Goal: Task Accomplishment & Management: Use online tool/utility

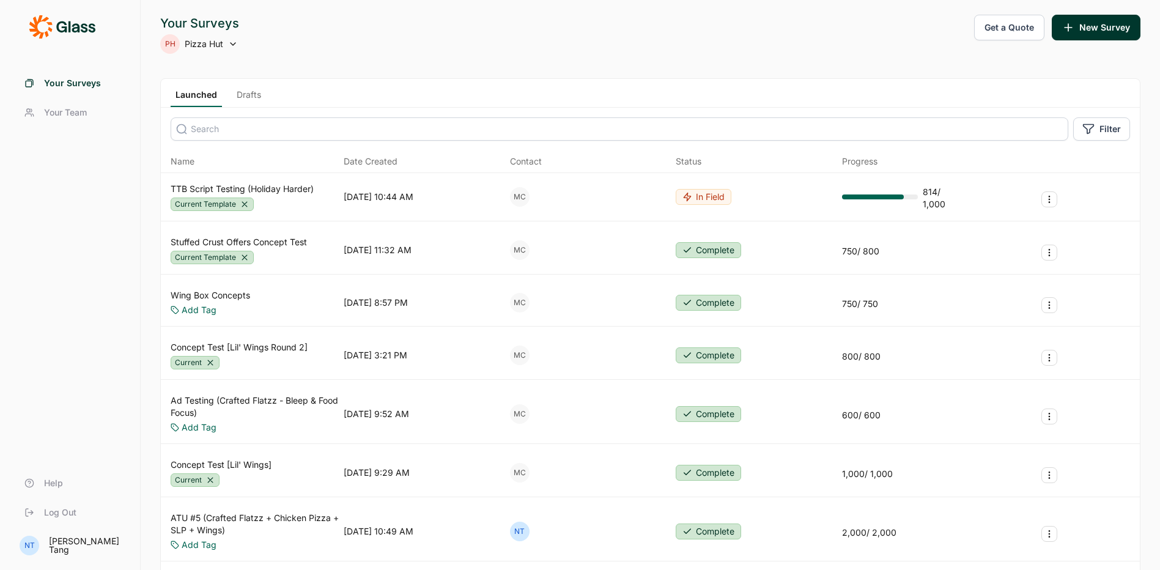
click at [247, 100] on link "Drafts" at bounding box center [249, 98] width 34 height 18
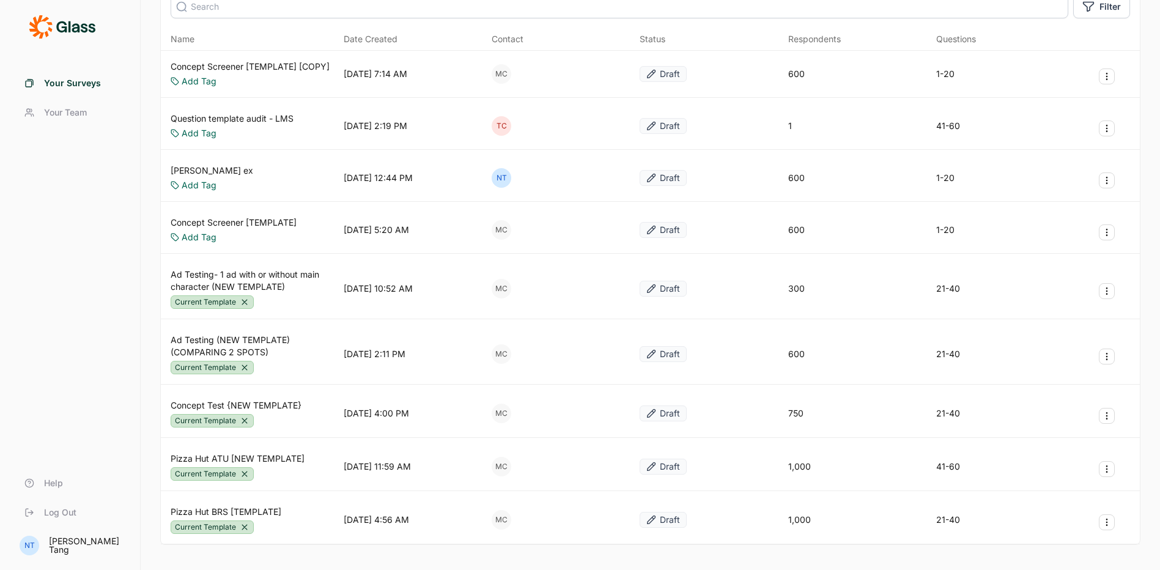
scroll to position [180, 0]
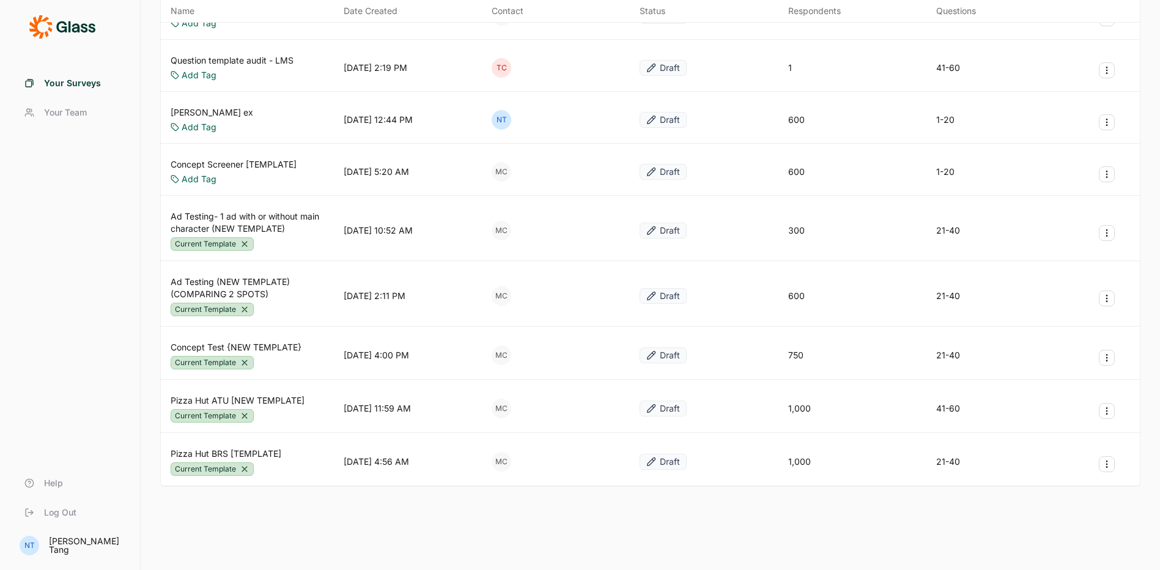
drag, startPoint x: 252, startPoint y: 450, endPoint x: 285, endPoint y: 498, distance: 58.0
click at [285, 498] on div "Your Surveys PH Pizza Hut Get a Quote New Survey Launched Drafts Filter Name Da…" at bounding box center [650, 195] width 1019 height 750
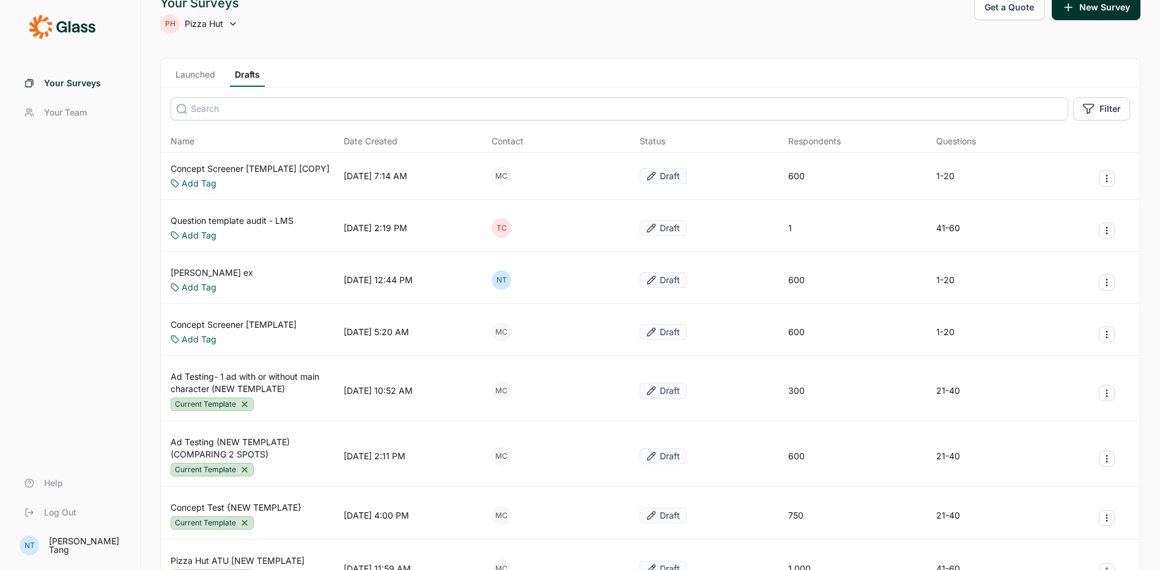
scroll to position [0, 0]
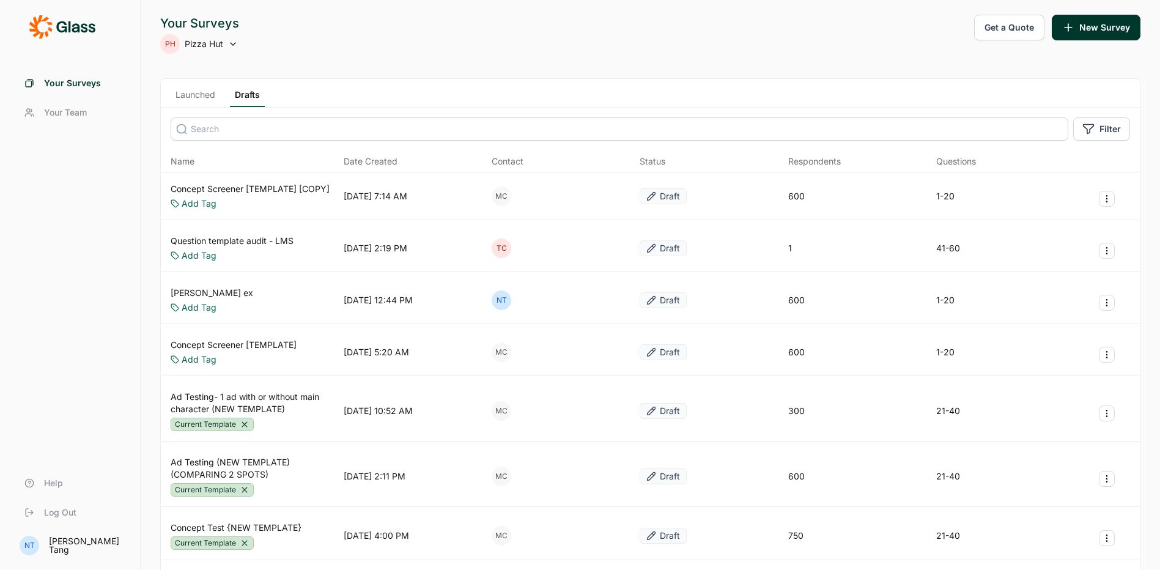
click at [1110, 303] on icon "Survey Actions" at bounding box center [1107, 303] width 10 height 10
click at [1051, 384] on button "Delete Survey" at bounding box center [1041, 385] width 138 height 27
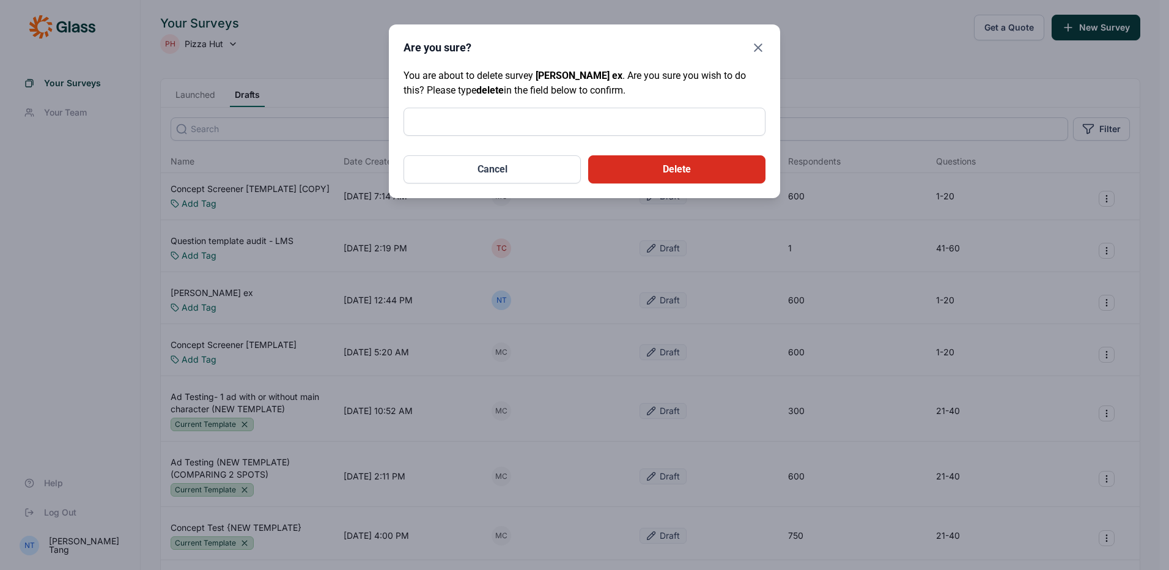
click at [691, 164] on button "Delete" at bounding box center [676, 169] width 177 height 28
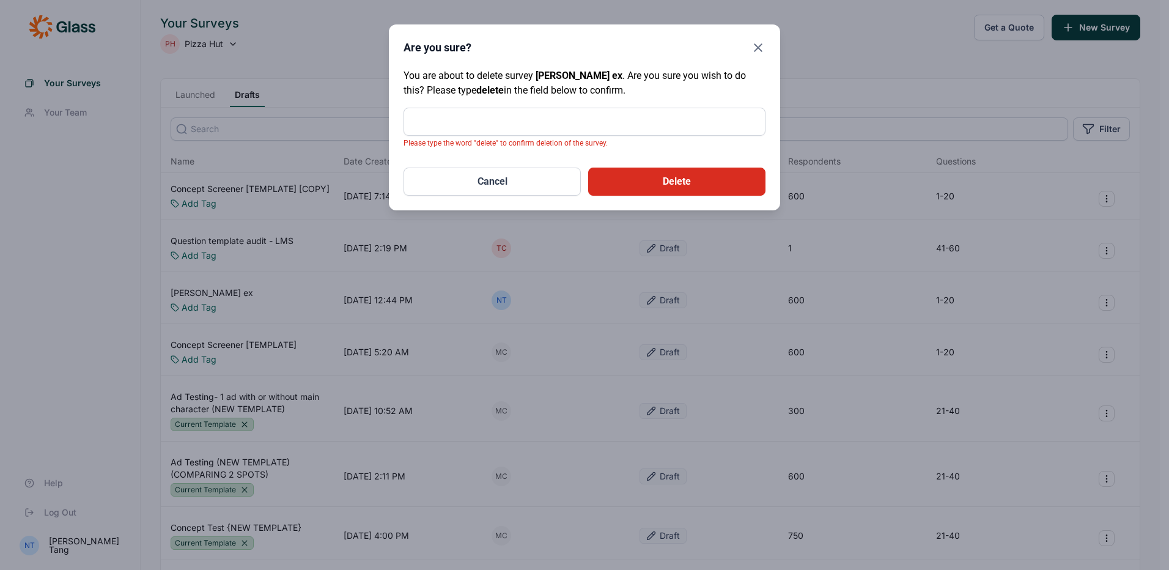
click at [599, 126] on input "text" at bounding box center [584, 122] width 362 height 28
type input "delete"
click at [631, 170] on button "Delete" at bounding box center [676, 182] width 177 height 28
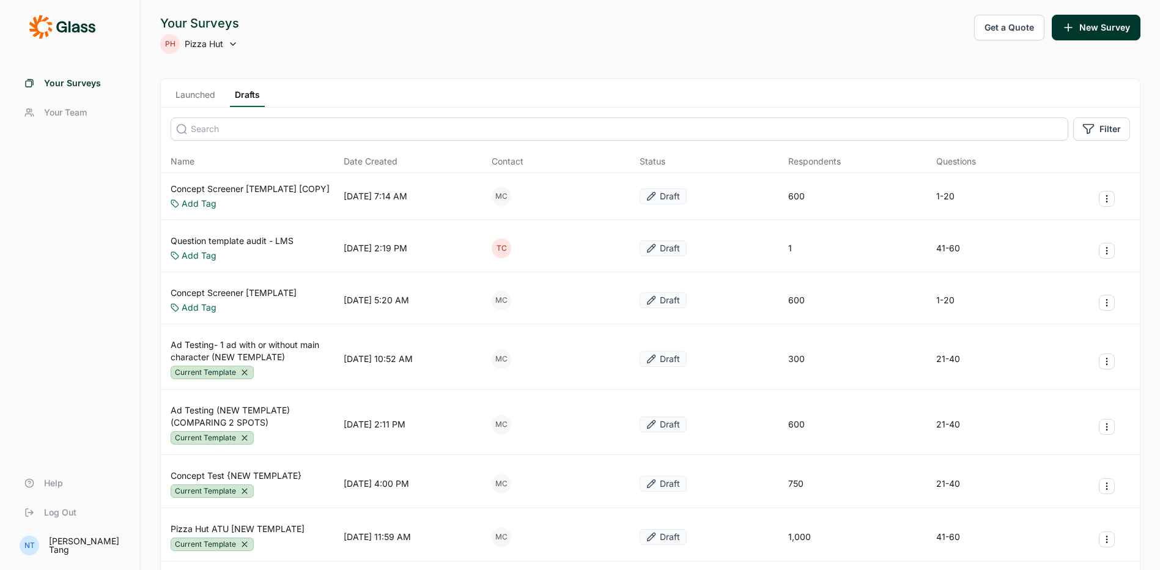
drag, startPoint x: 278, startPoint y: 482, endPoint x: 260, endPoint y: 477, distance: 17.6
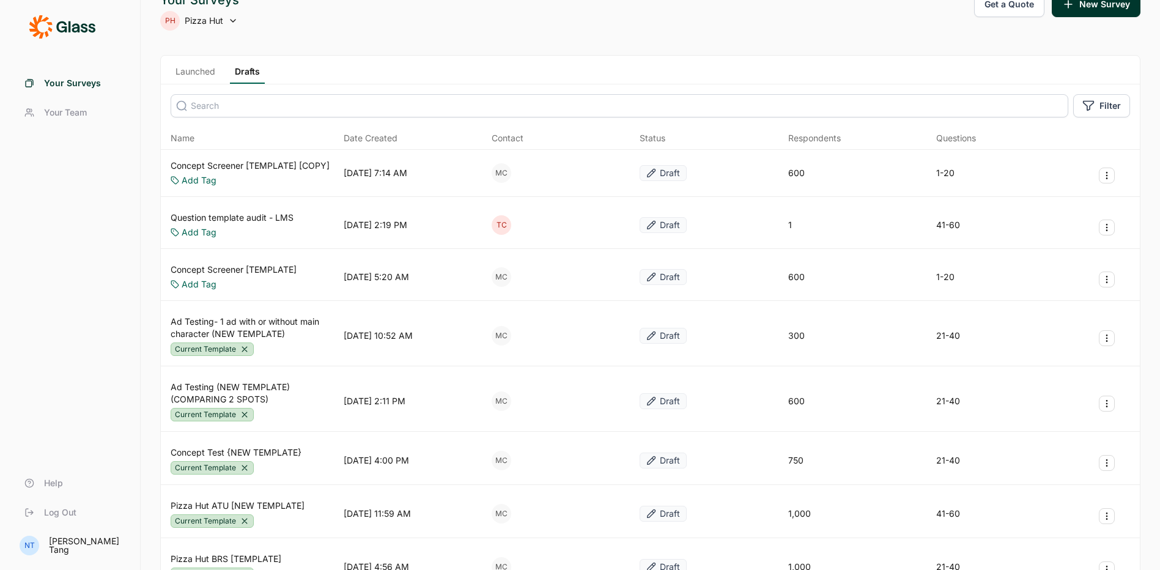
scroll to position [6, 0]
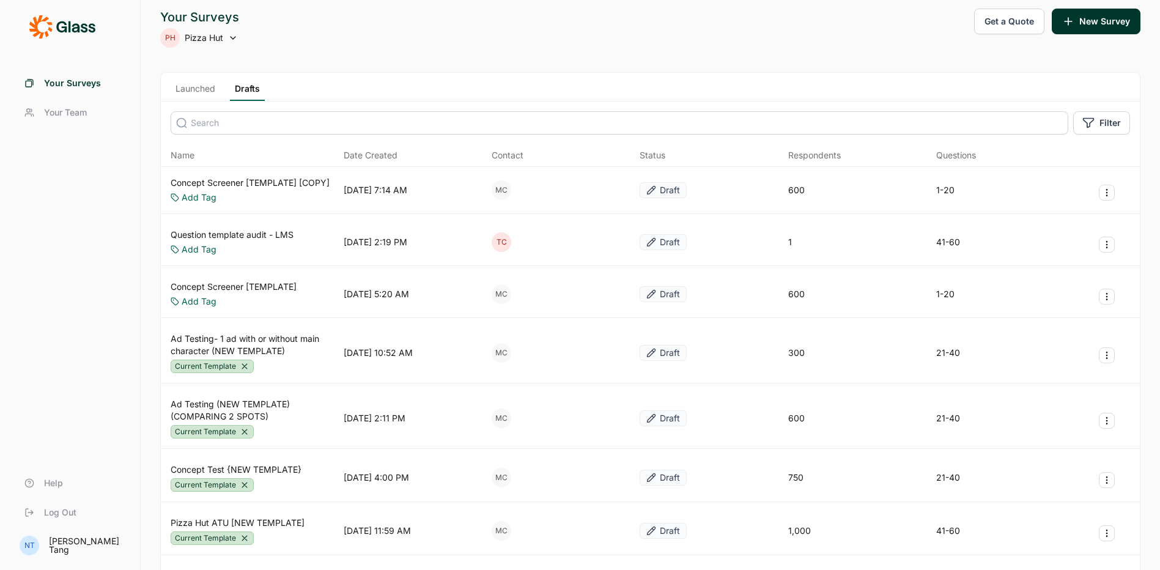
click at [259, 342] on link "Ad Testing- 1 ad with or without main character (NEW TEMPLATE)" at bounding box center [255, 345] width 168 height 24
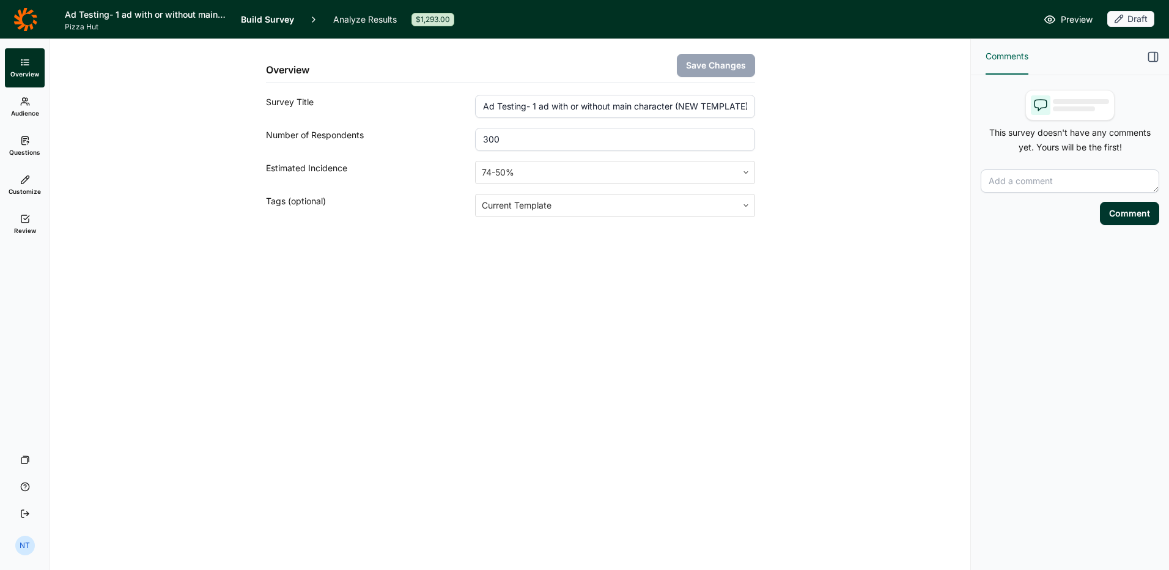
click at [25, 131] on link "Questions" at bounding box center [25, 146] width 40 height 39
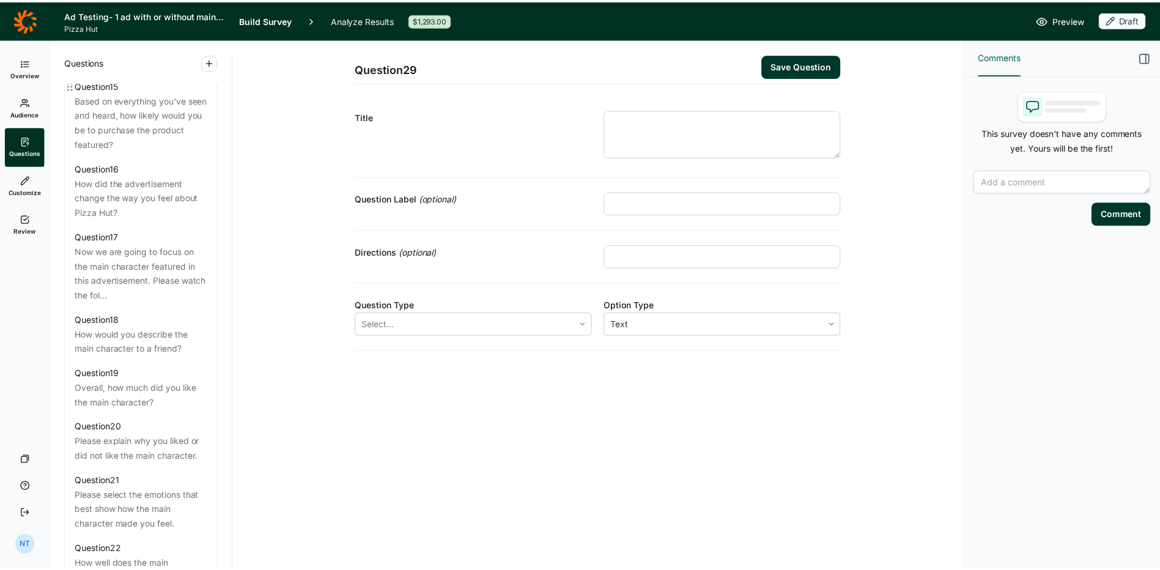
scroll to position [1526, 0]
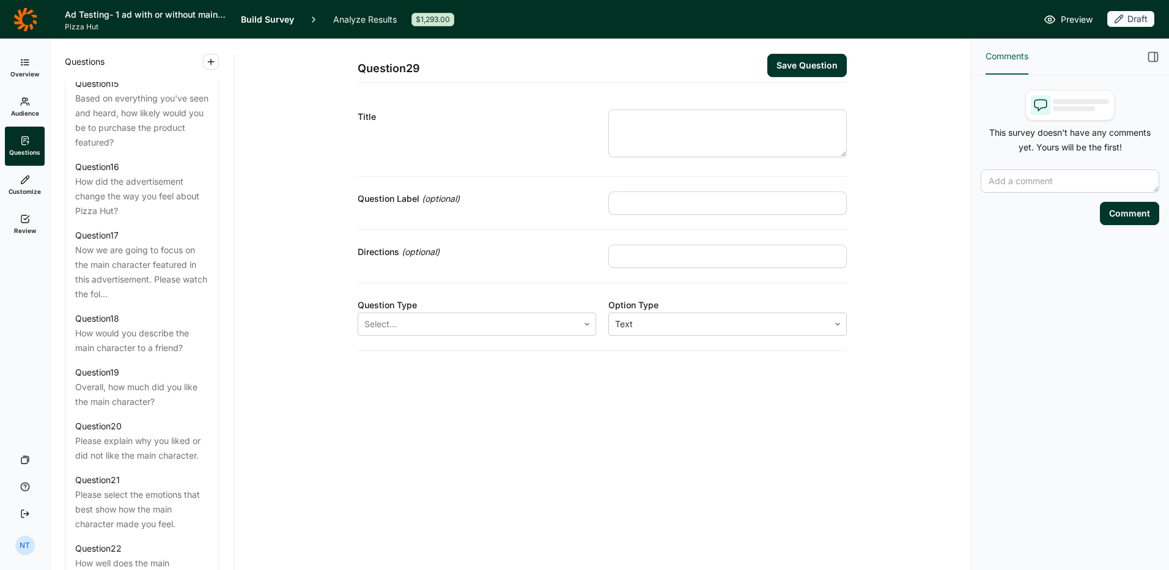
click at [17, 20] on icon at bounding box center [25, 19] width 24 height 24
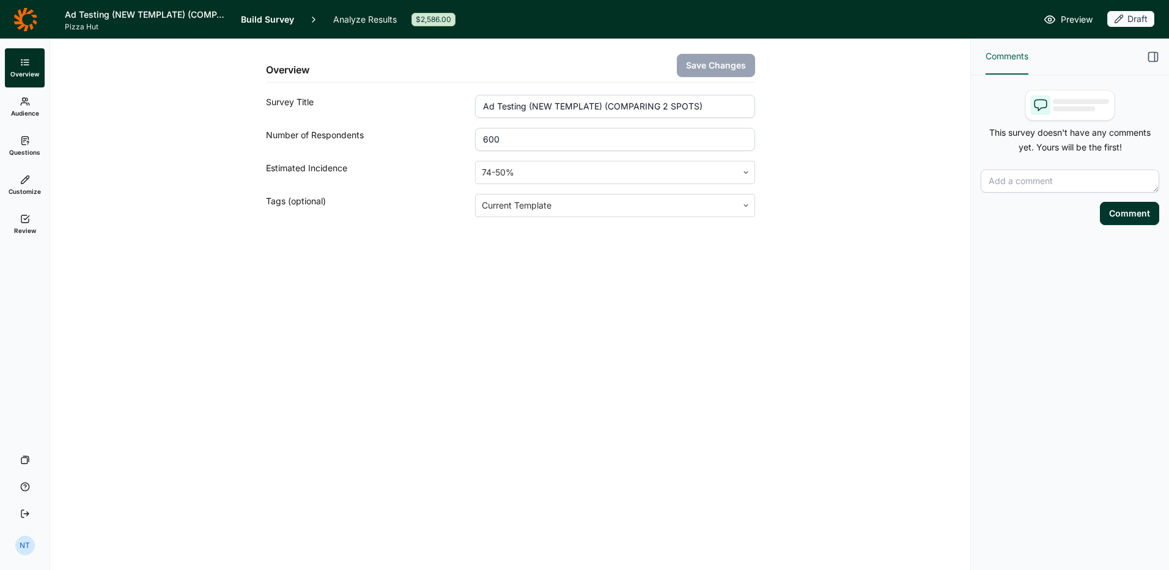
click at [20, 168] on link "Customize" at bounding box center [25, 185] width 40 height 39
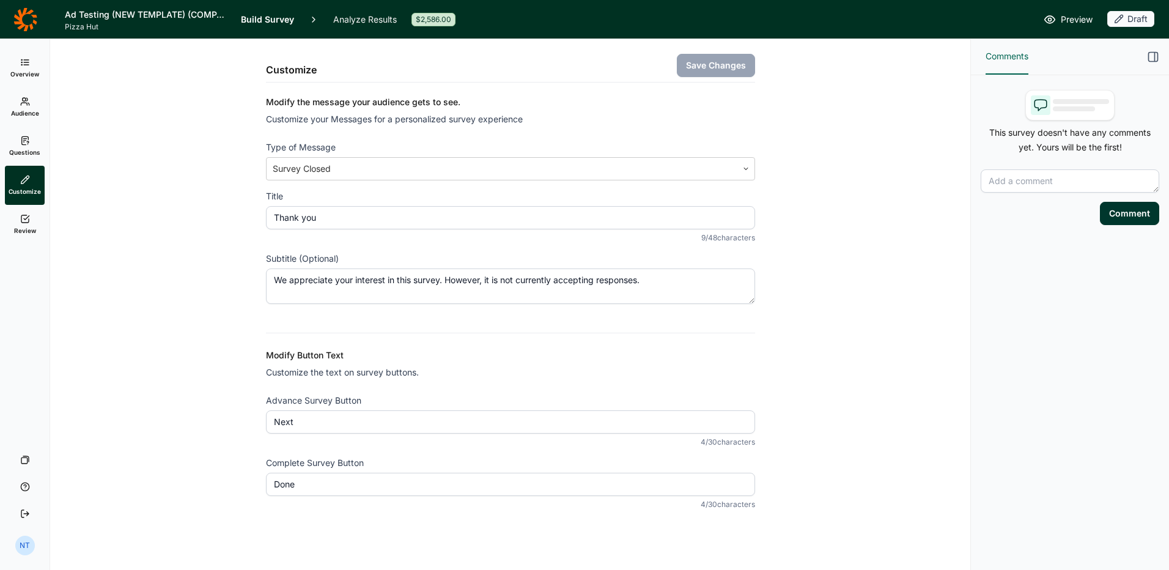
click at [28, 142] on icon at bounding box center [25, 141] width 10 height 10
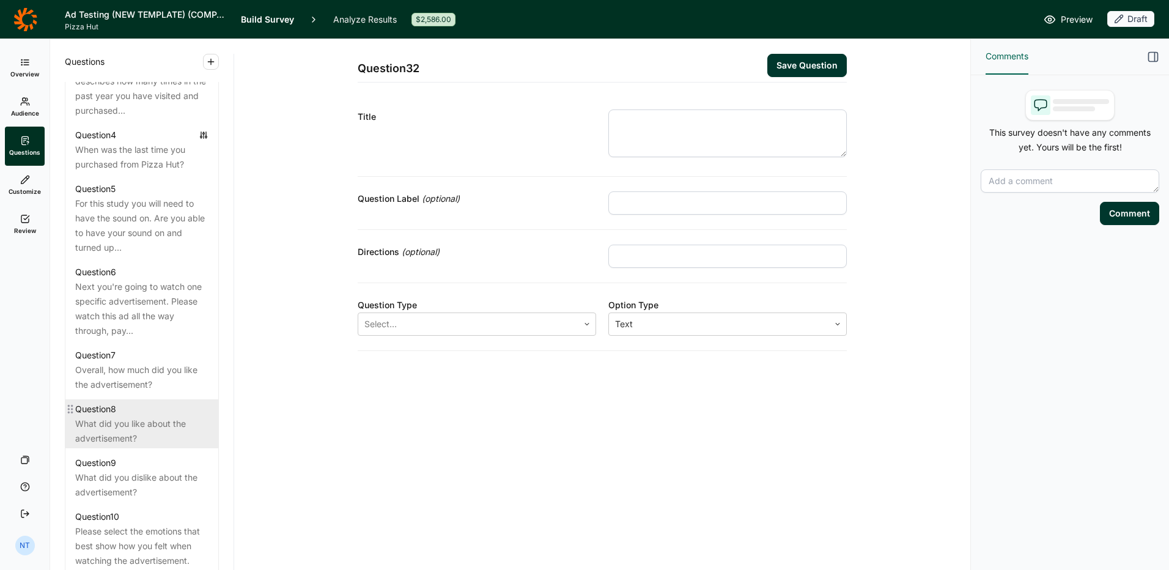
scroll to position [734, 0]
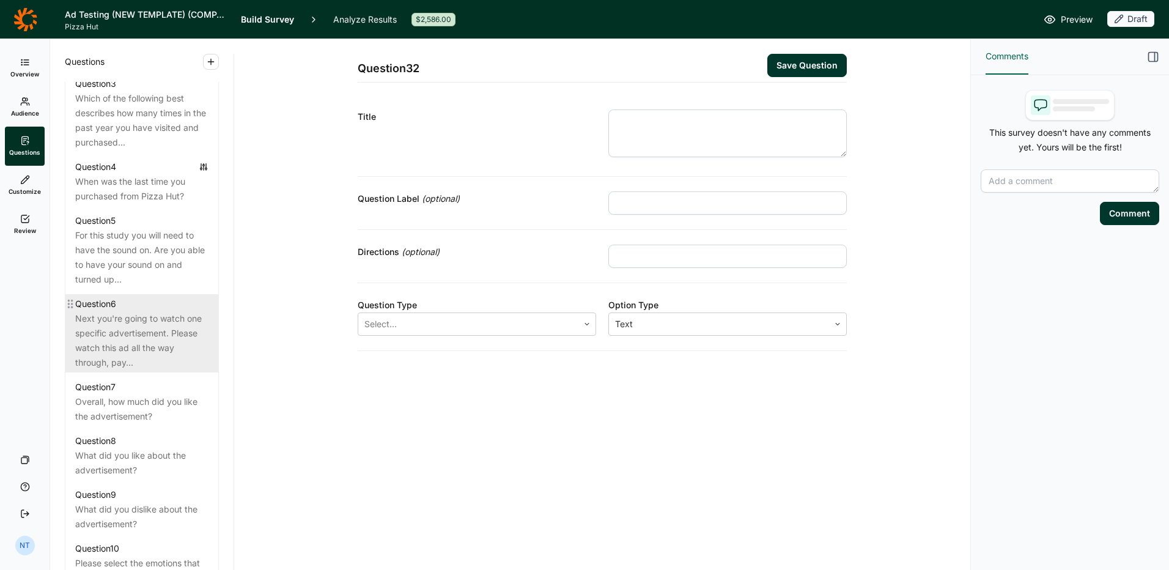
click at [149, 335] on div "Next you're going to watch one specific advertisement. Please watch this ad all…" at bounding box center [141, 340] width 133 height 59
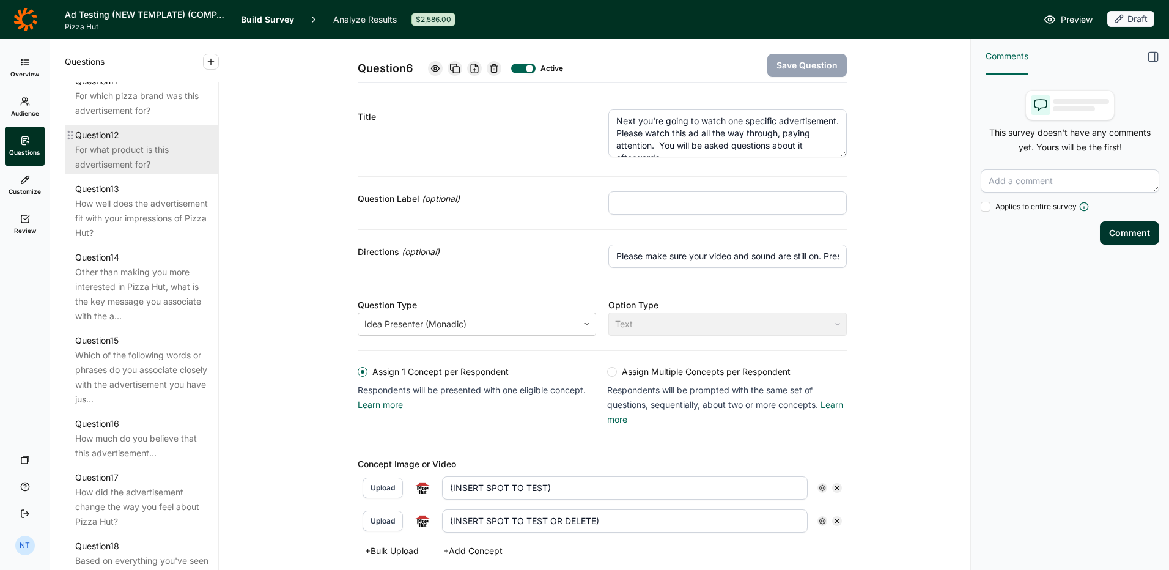
scroll to position [1284, 0]
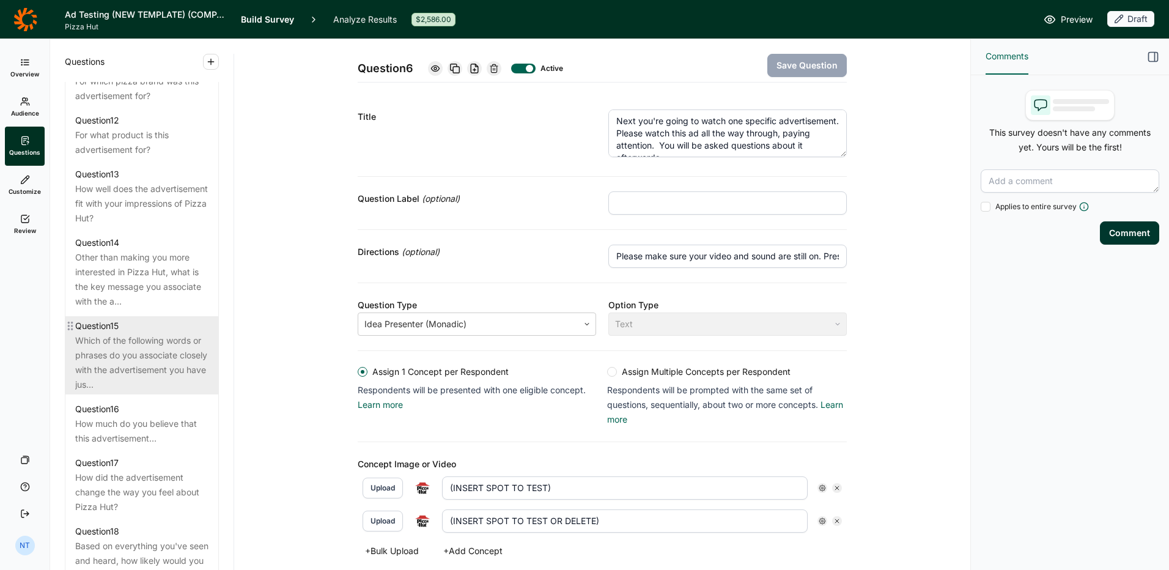
click at [171, 373] on div "Which of the following words or phrases do you associate closely with the adver…" at bounding box center [141, 362] width 133 height 59
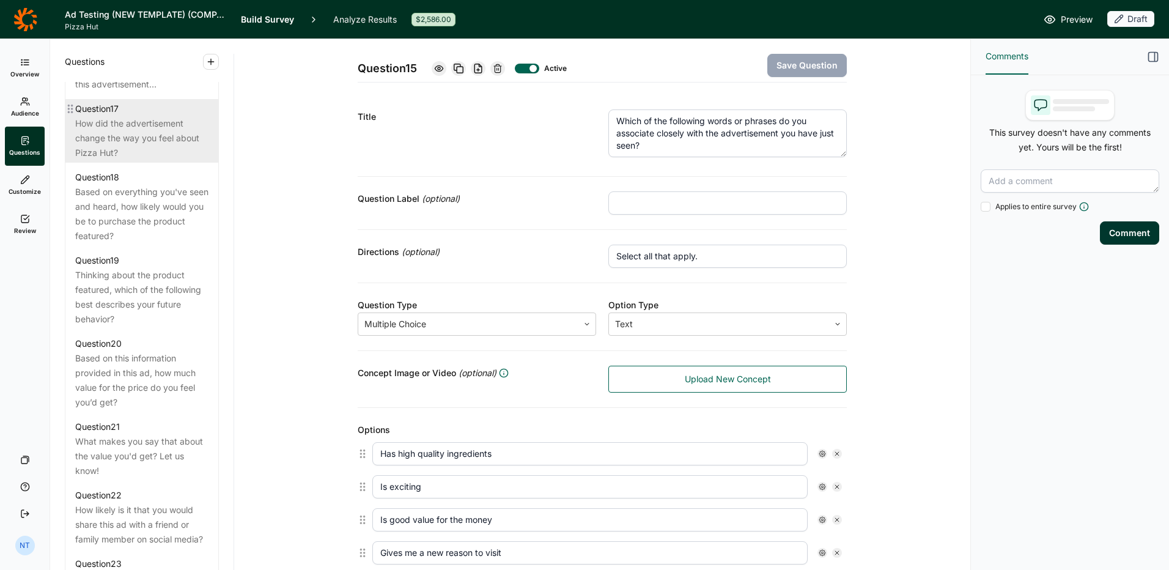
scroll to position [1651, 0]
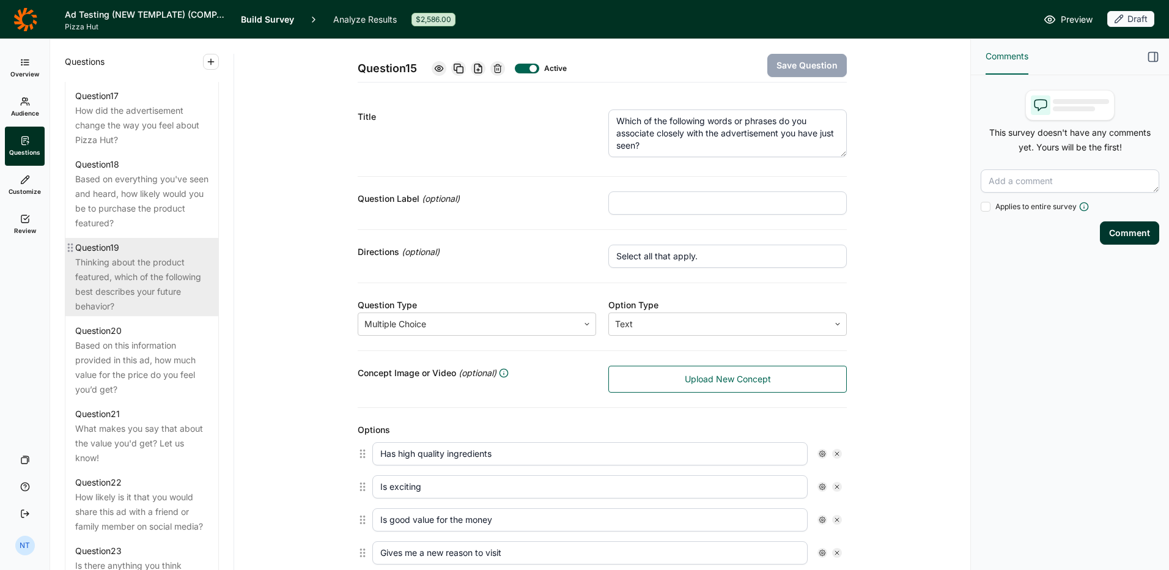
click at [116, 311] on div "Thinking about the product featured, which of the following best describes your…" at bounding box center [141, 284] width 133 height 59
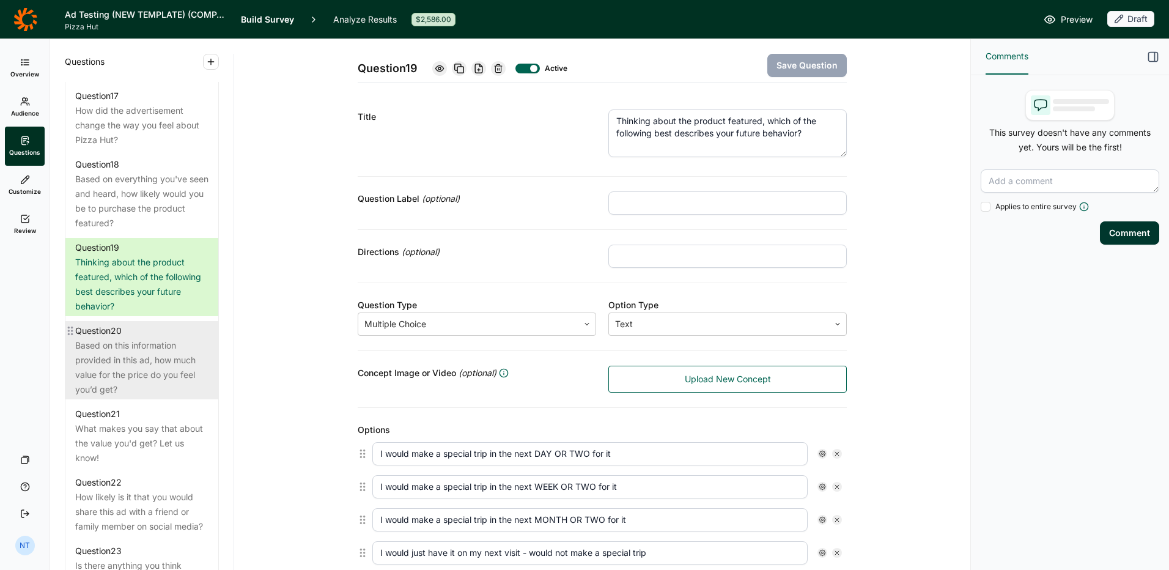
click at [155, 387] on div "Based on this information provided in this ad, how much value for the price do …" at bounding box center [141, 367] width 133 height 59
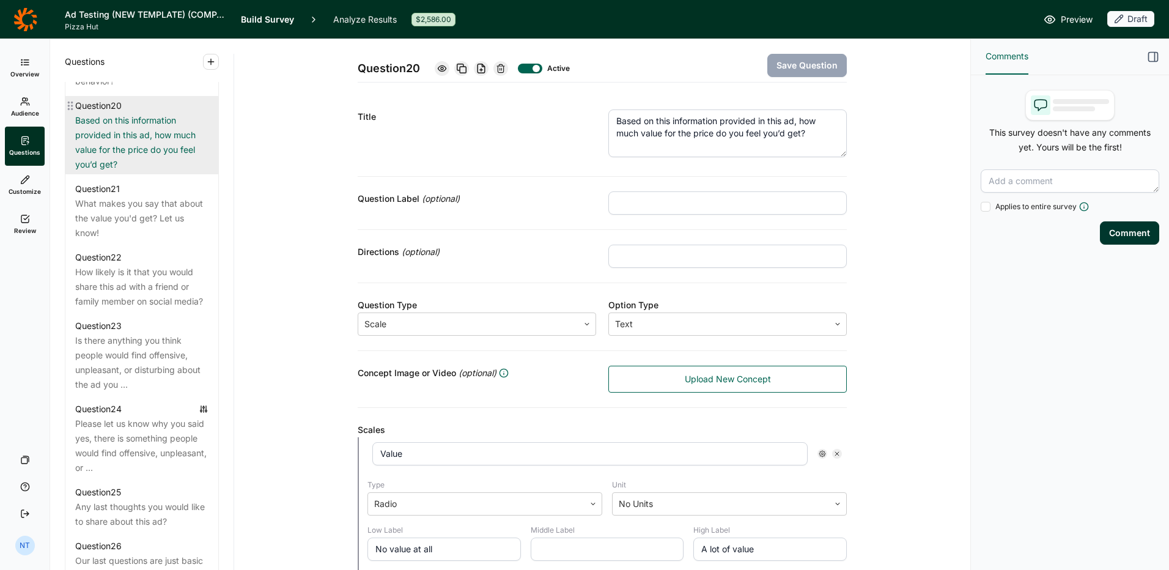
scroll to position [1895, 0]
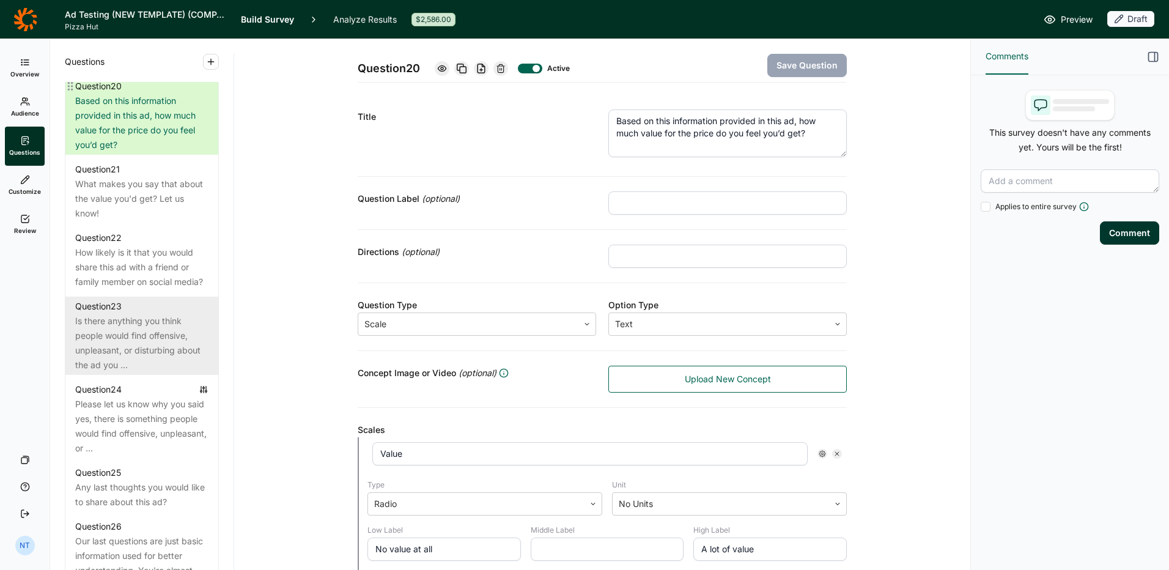
click at [170, 372] on div "Is there anything you think people would find offensive, unpleasant, or disturb…" at bounding box center [141, 343] width 133 height 59
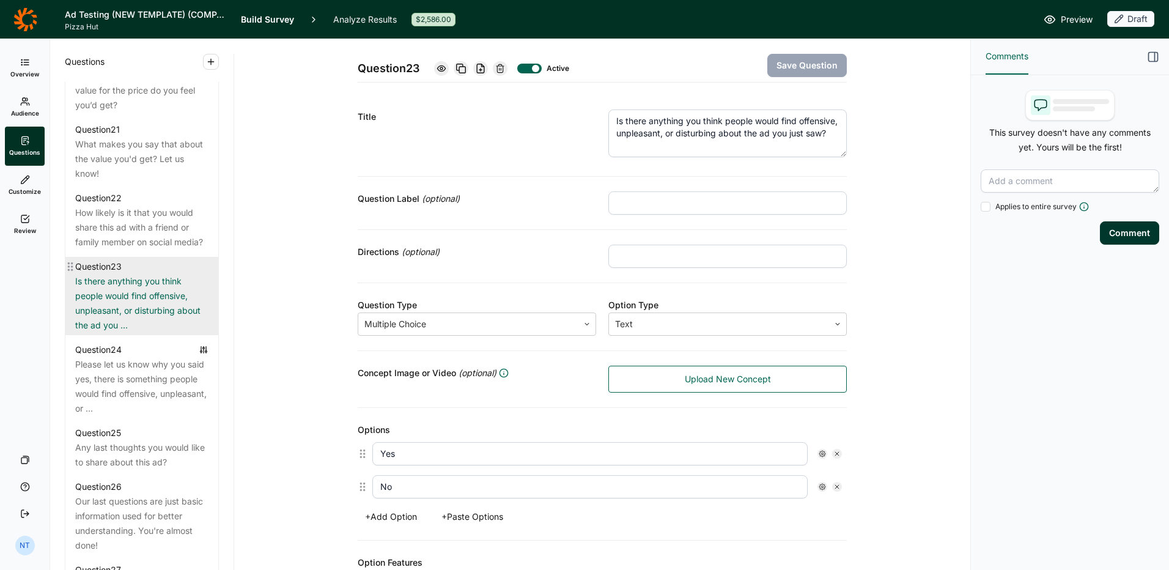
scroll to position [1956, 0]
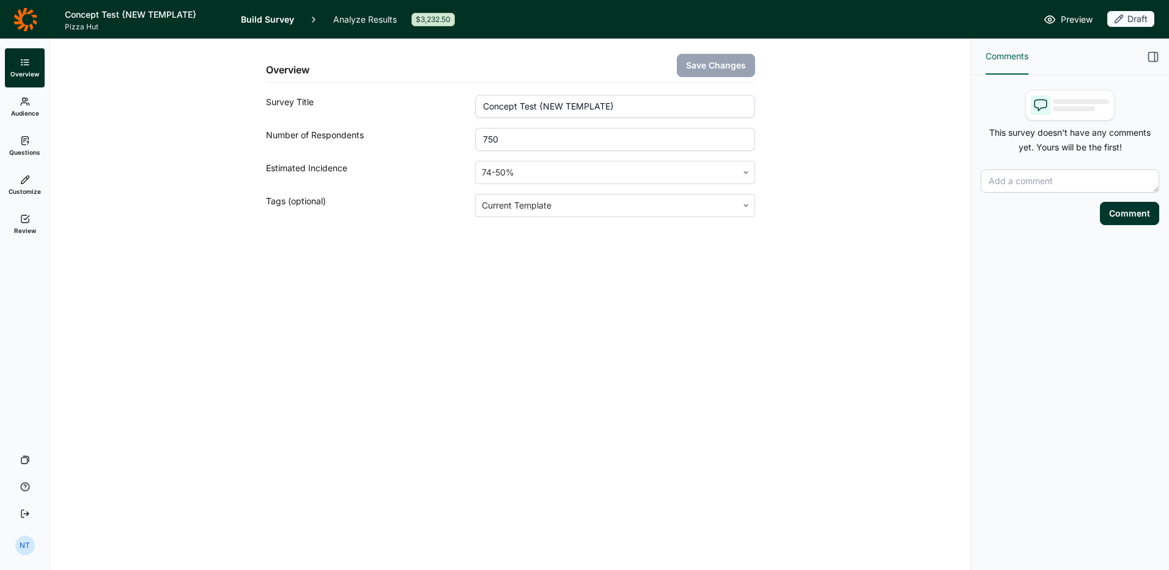
click at [13, 142] on link "Questions" at bounding box center [25, 146] width 40 height 39
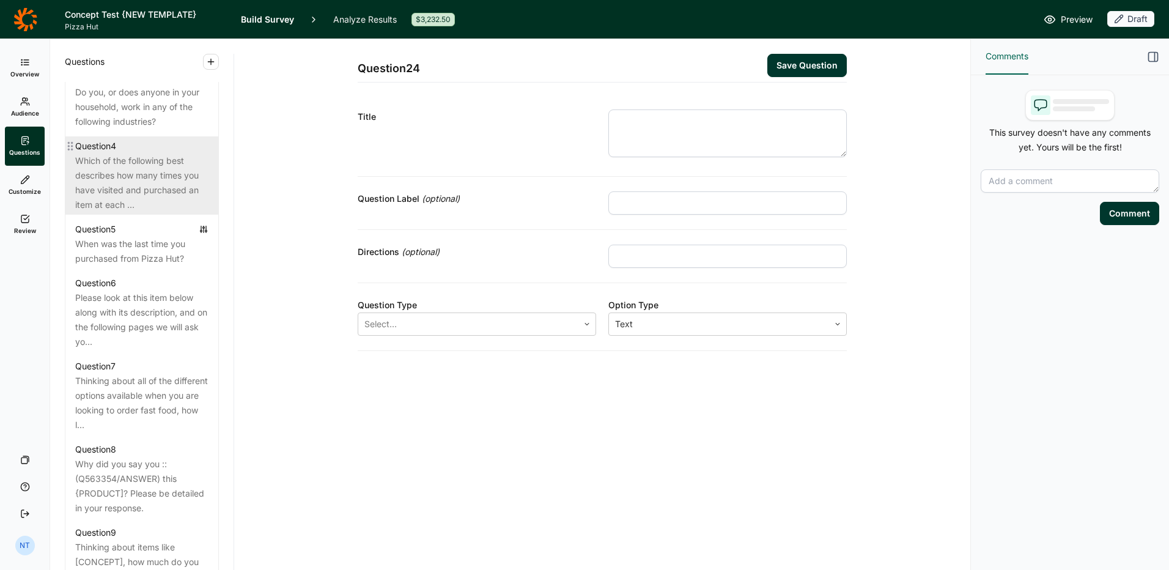
scroll to position [917, 0]
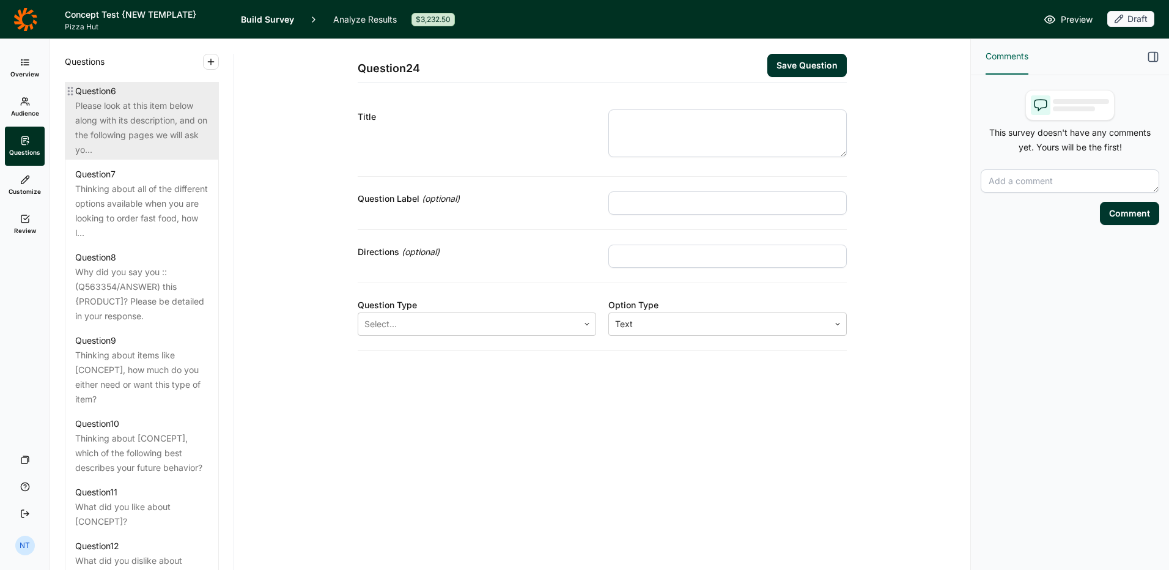
click at [120, 142] on div "Please look at this item below along with its description, and on the following…" at bounding box center [141, 127] width 133 height 59
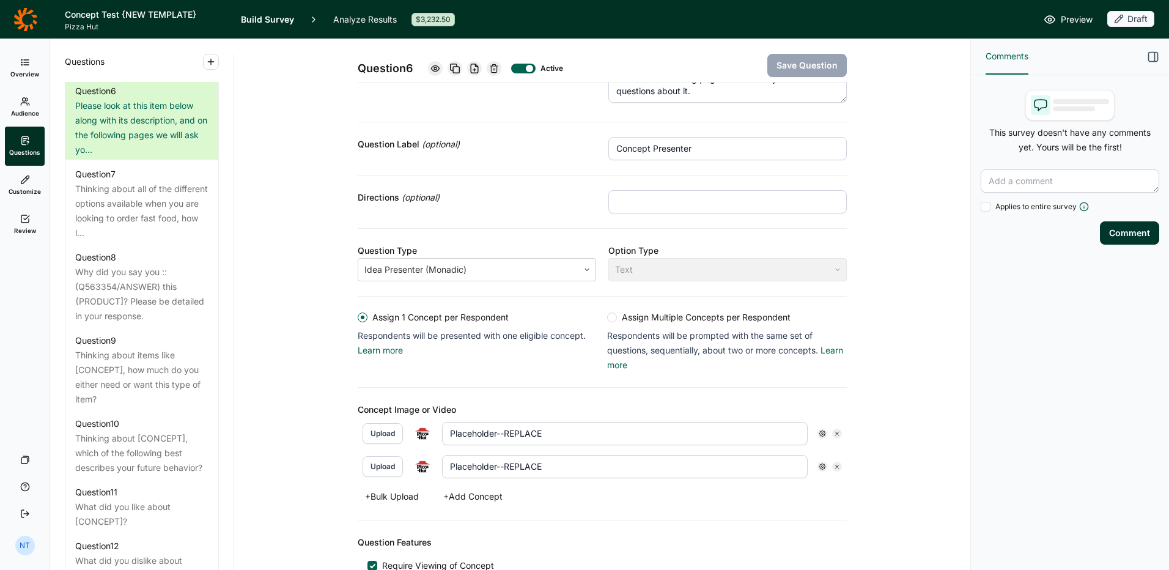
scroll to position [152, 0]
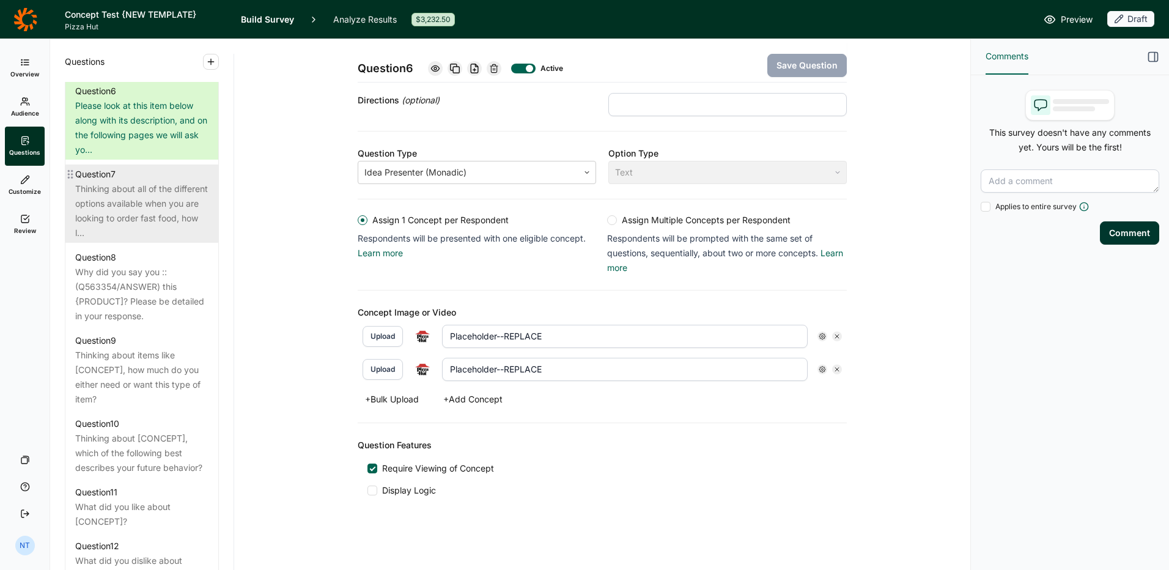
click at [155, 221] on div "Thinking about all of the different options available when you are looking to o…" at bounding box center [141, 211] width 133 height 59
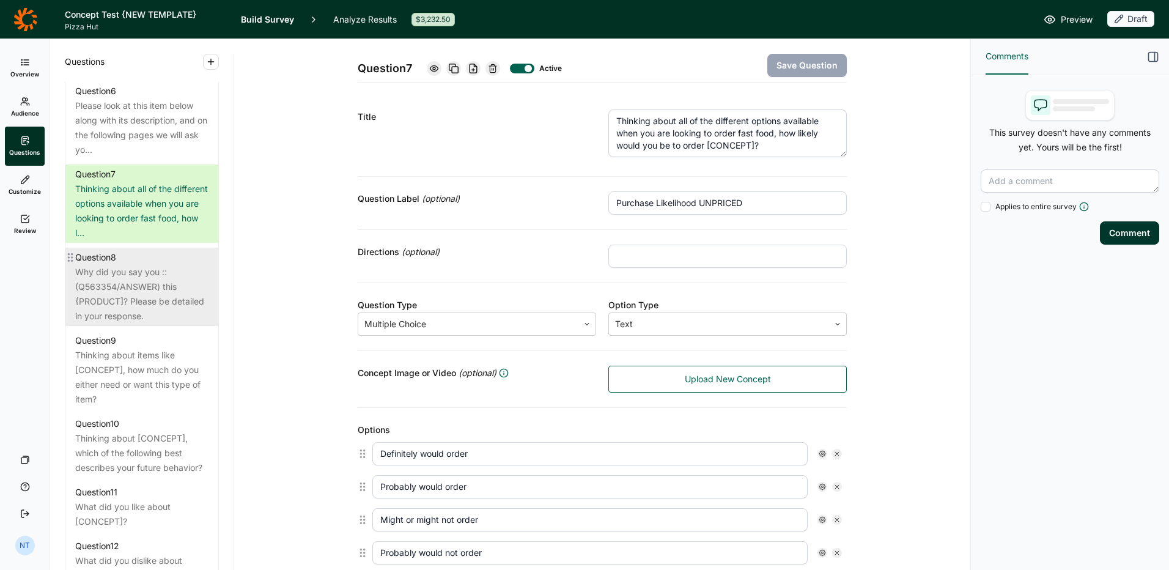
click at [141, 298] on div "Why did you say you ::(Q563354/ANSWER) this {PRODUCT]? Please be detailed in yo…" at bounding box center [141, 294] width 133 height 59
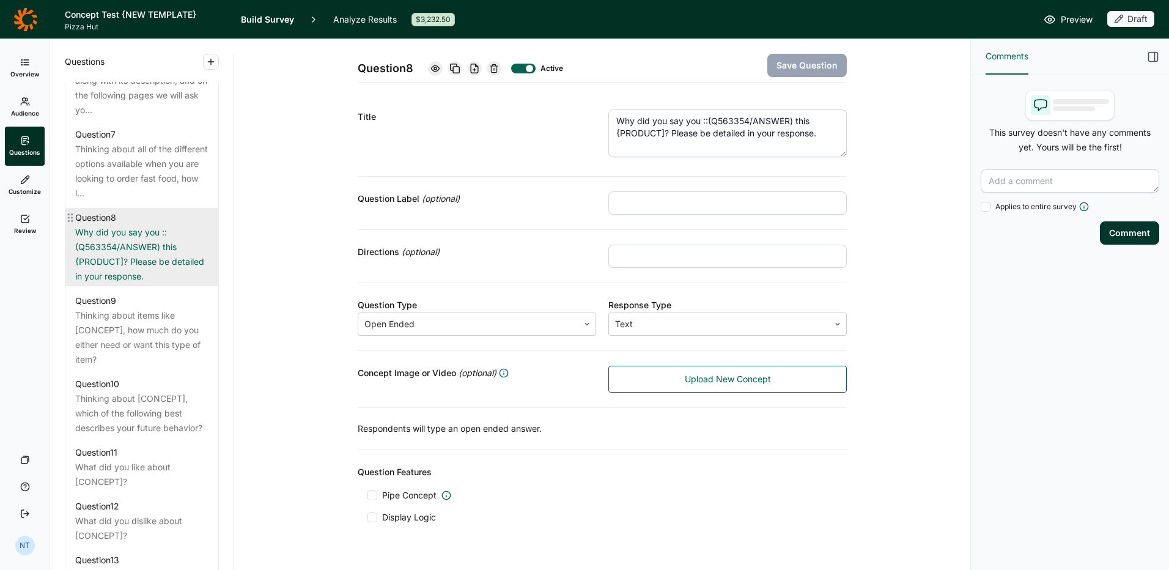
scroll to position [978, 0]
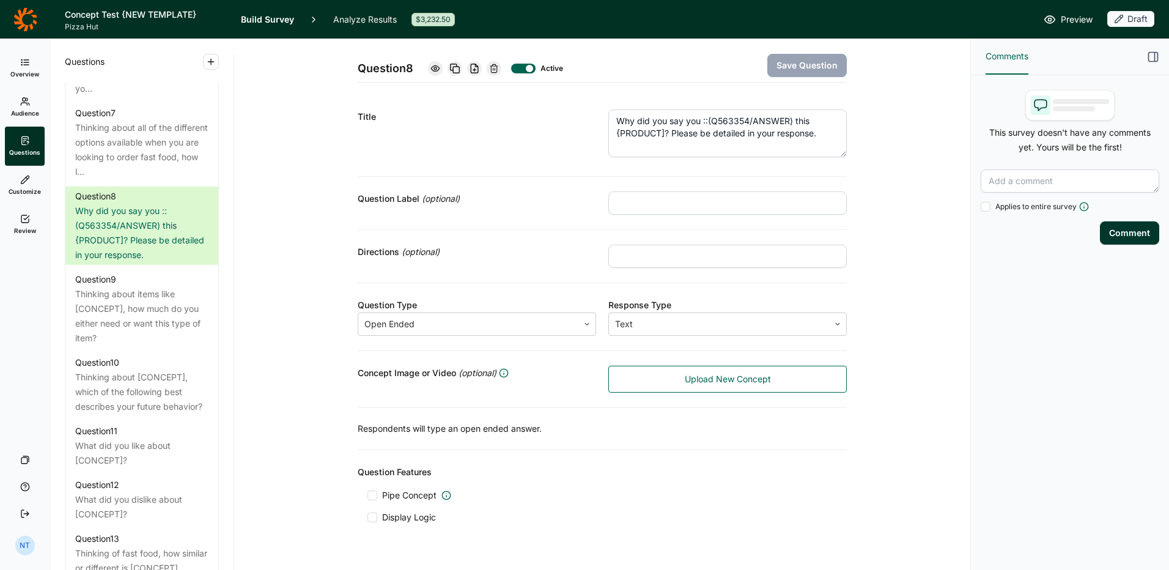
drag, startPoint x: 211, startPoint y: 320, endPoint x: 183, endPoint y: 322, distance: 28.2
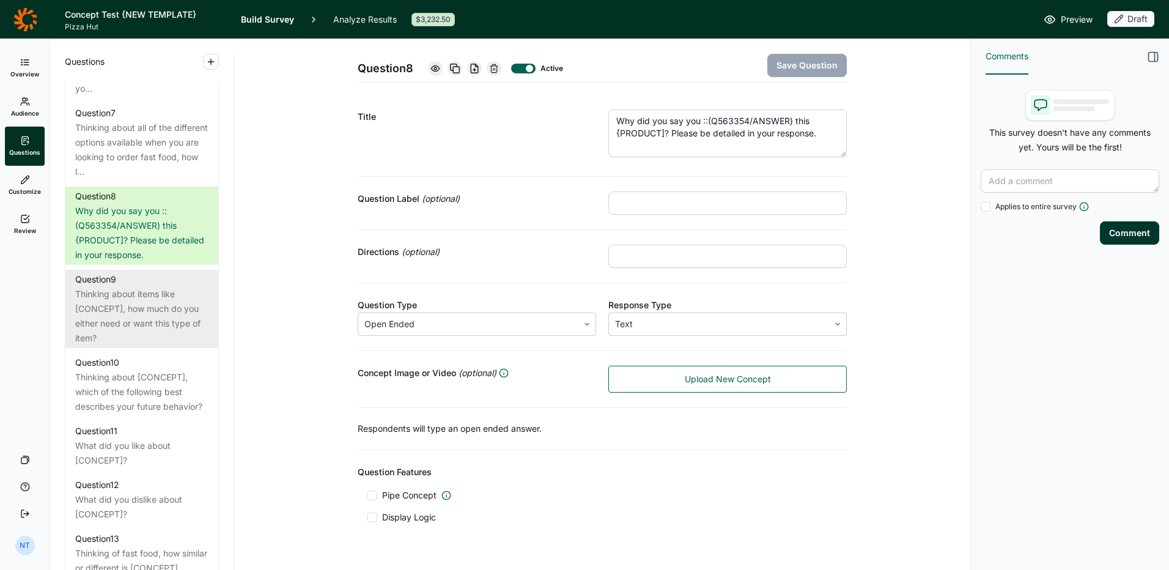
click at [211, 320] on div "Questions Demographics Demographic 1 What is your age? Demographic 2 How do you…" at bounding box center [141, 304] width 183 height 531
click at [144, 325] on div "Thinking about items like [CONCEPT], how much do you either need or want this t…" at bounding box center [141, 316] width 133 height 59
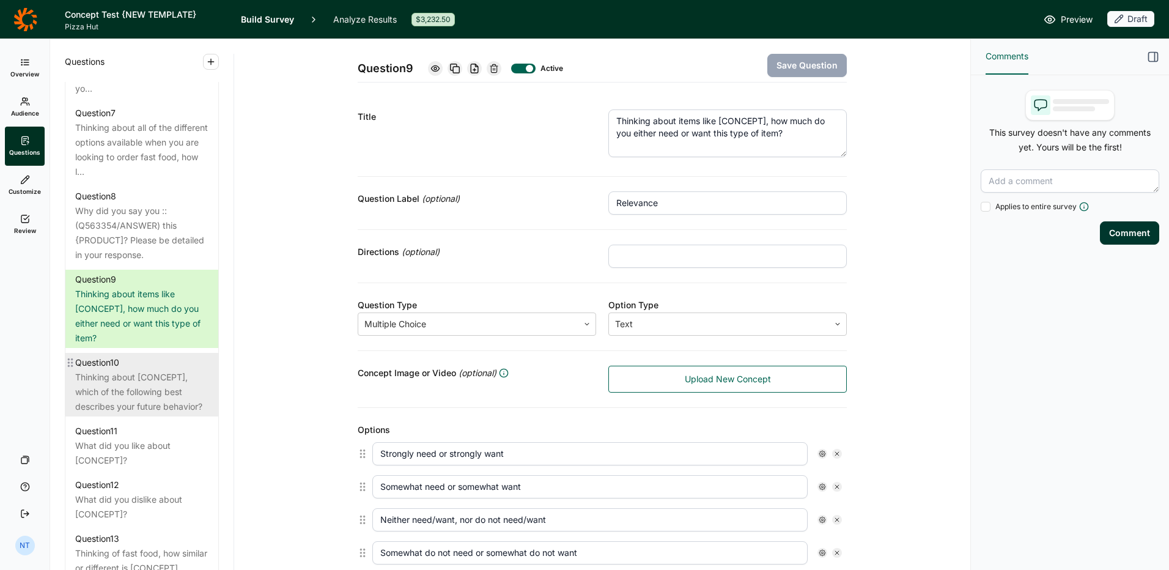
click at [147, 407] on div "Thinking about [CONCEPT], which of the following best describes your future beh…" at bounding box center [141, 392] width 133 height 44
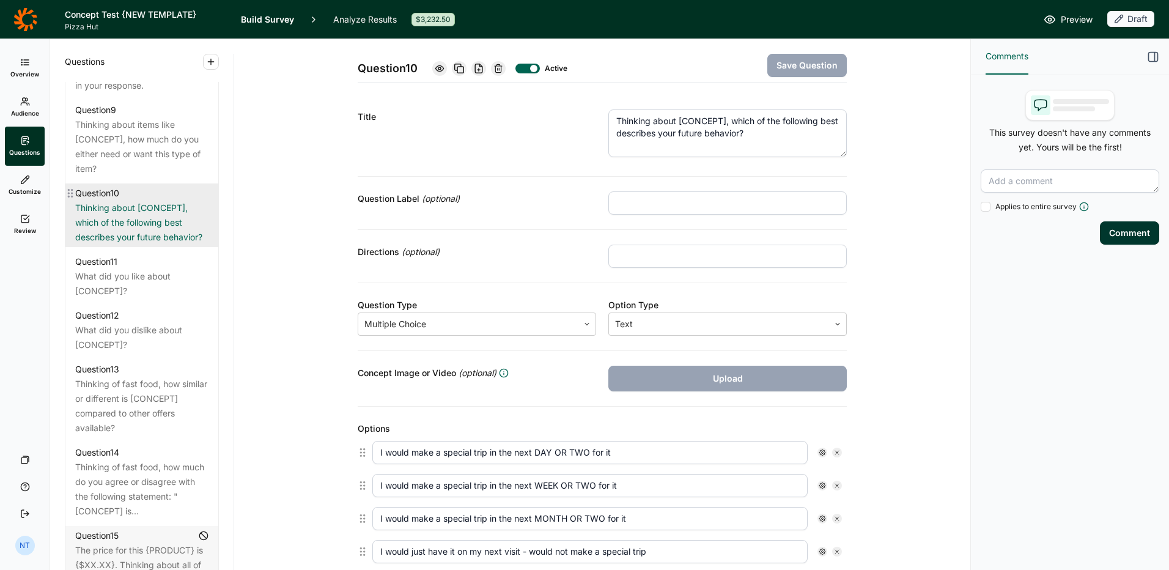
scroll to position [1162, 0]
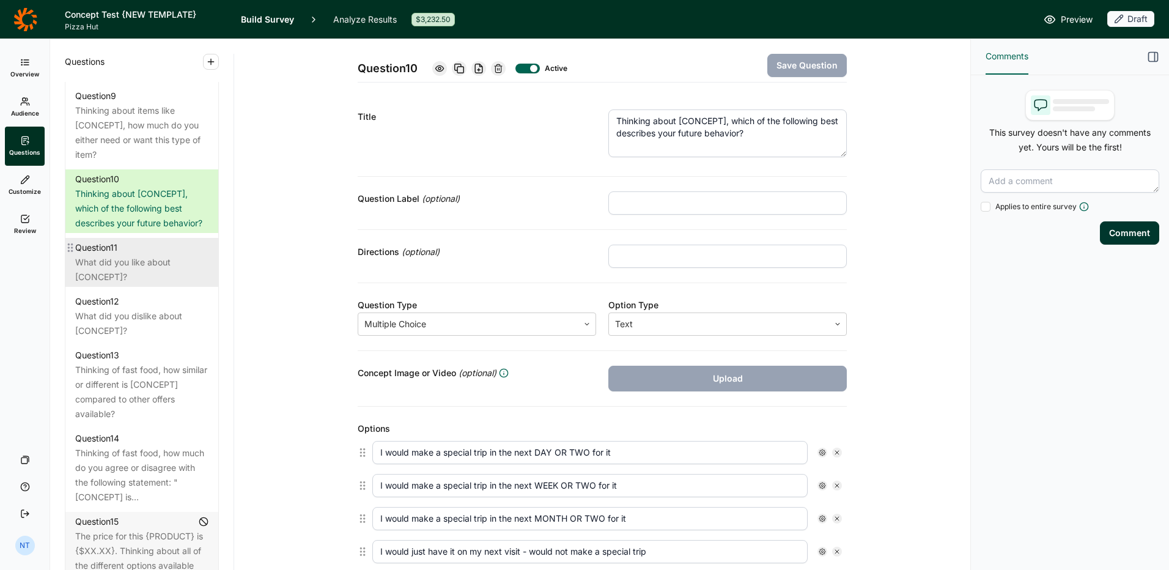
click at [156, 284] on div "What did you like about [CONCEPT]?" at bounding box center [141, 269] width 133 height 29
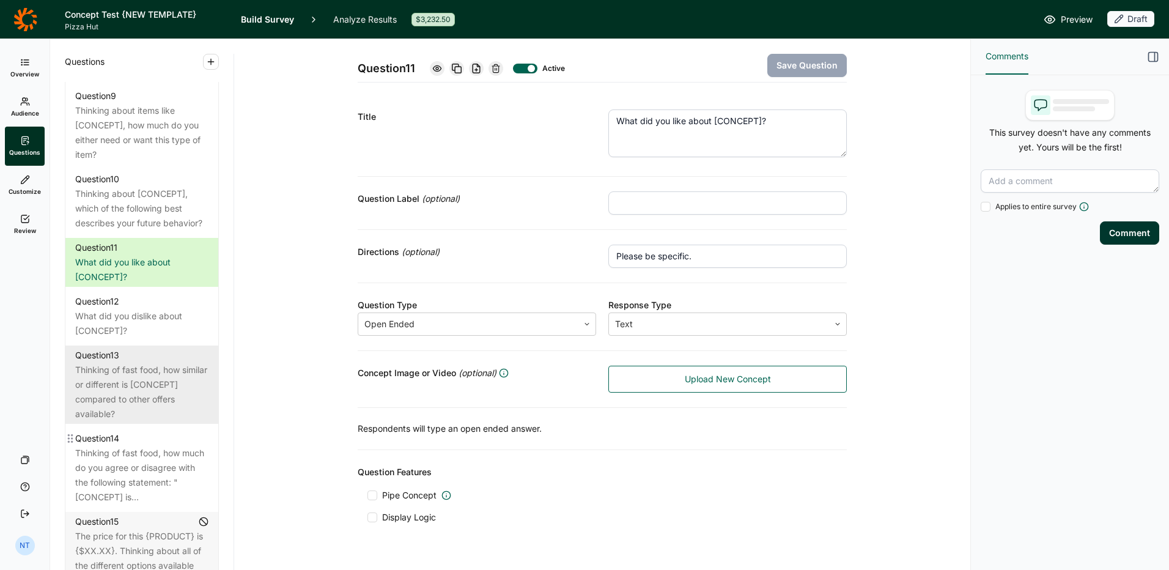
click at [109, 421] on div "Thinking of fast food, how similar or different is [CONCEPT] compared to other …" at bounding box center [141, 392] width 133 height 59
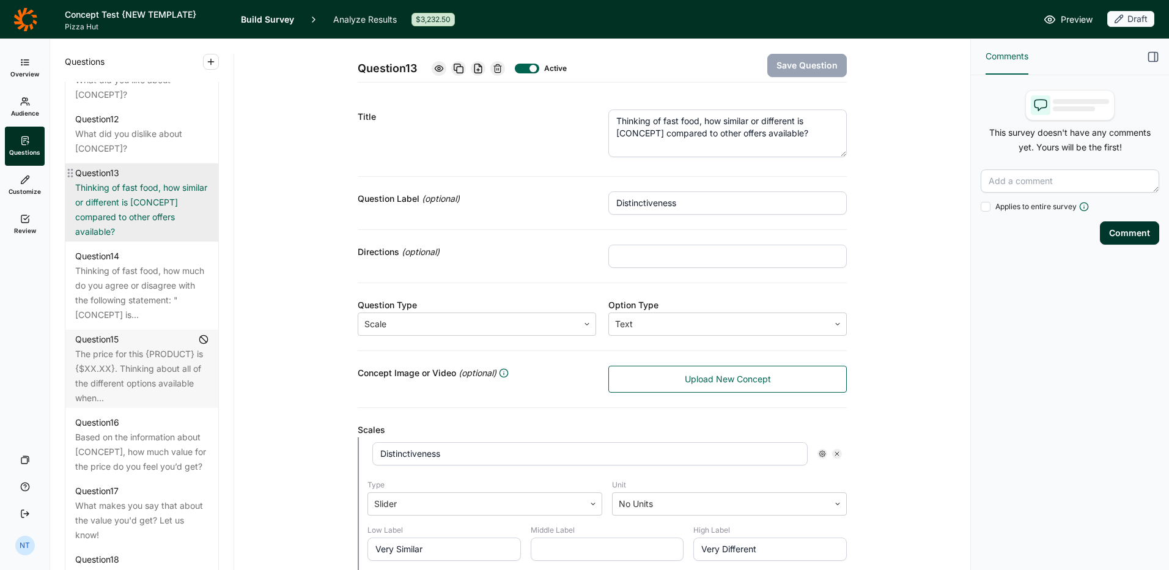
scroll to position [1345, 0]
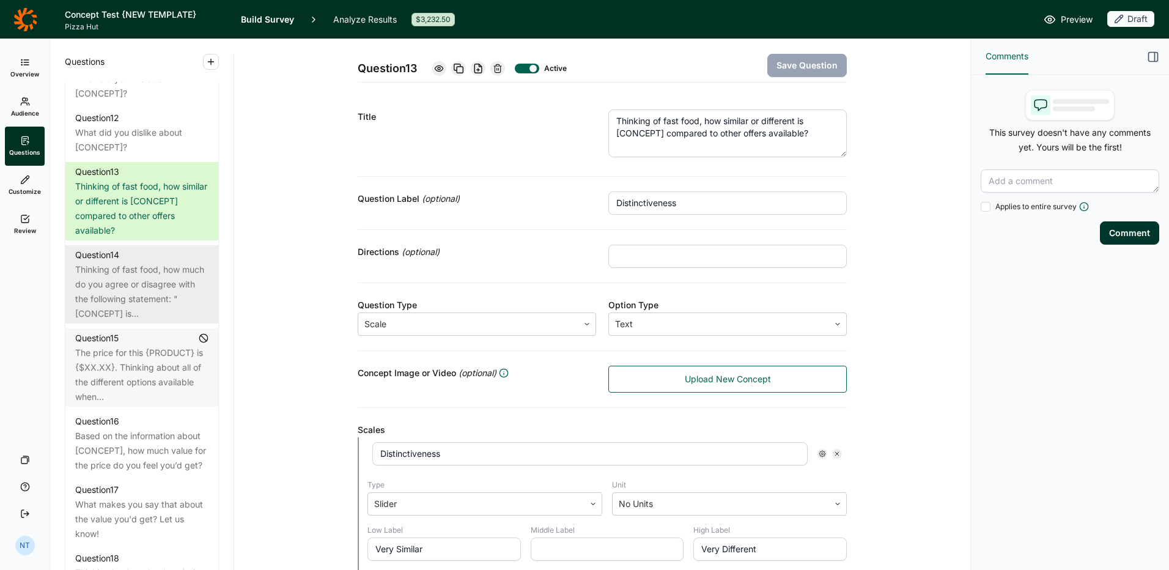
click at [134, 312] on div "Thinking of fast food, how much do you agree or disagree with the following sta…" at bounding box center [141, 291] width 133 height 59
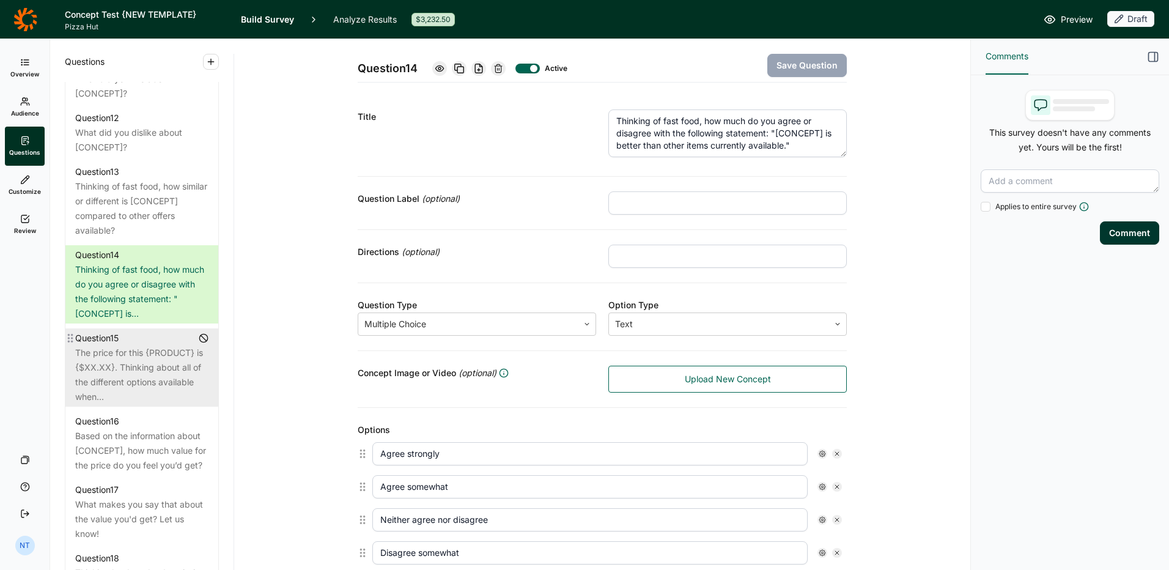
click at [127, 389] on div "The price for this {PRODUCT} is {$XX.XX}. Thinking about all of the different o…" at bounding box center [141, 374] width 133 height 59
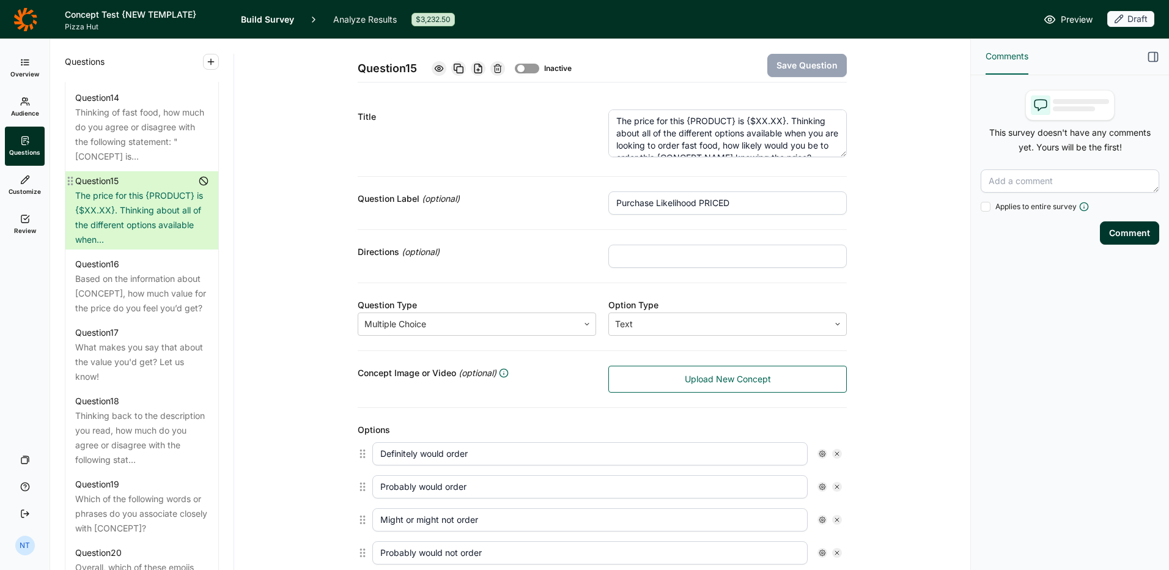
scroll to position [1528, 0]
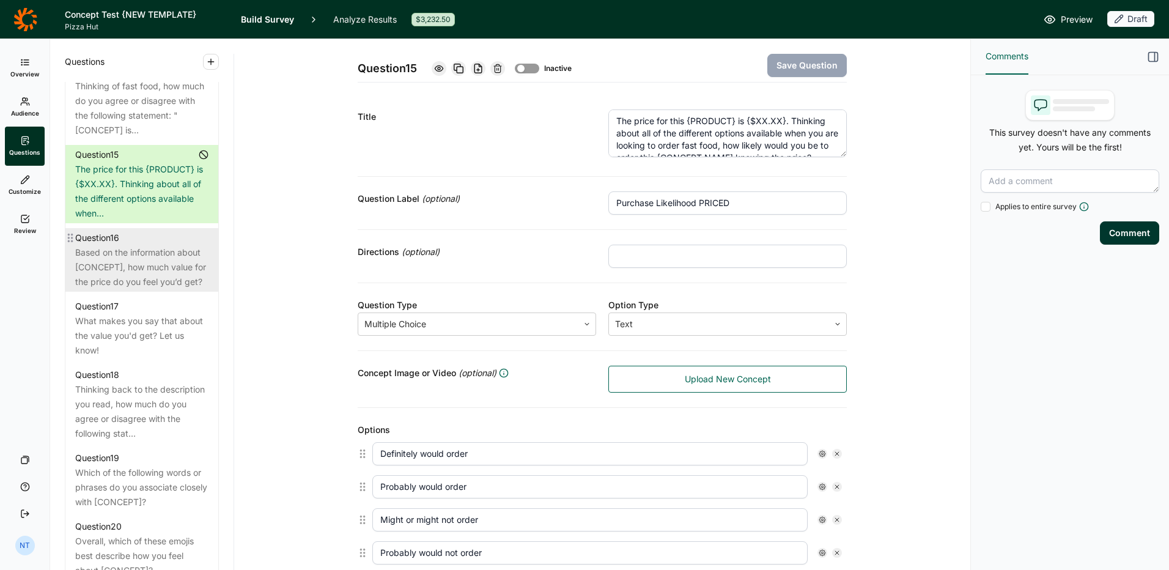
click at [206, 292] on div "Question 16 Based on the information about [CONCEPT], how much value for the pr…" at bounding box center [141, 260] width 153 height 64
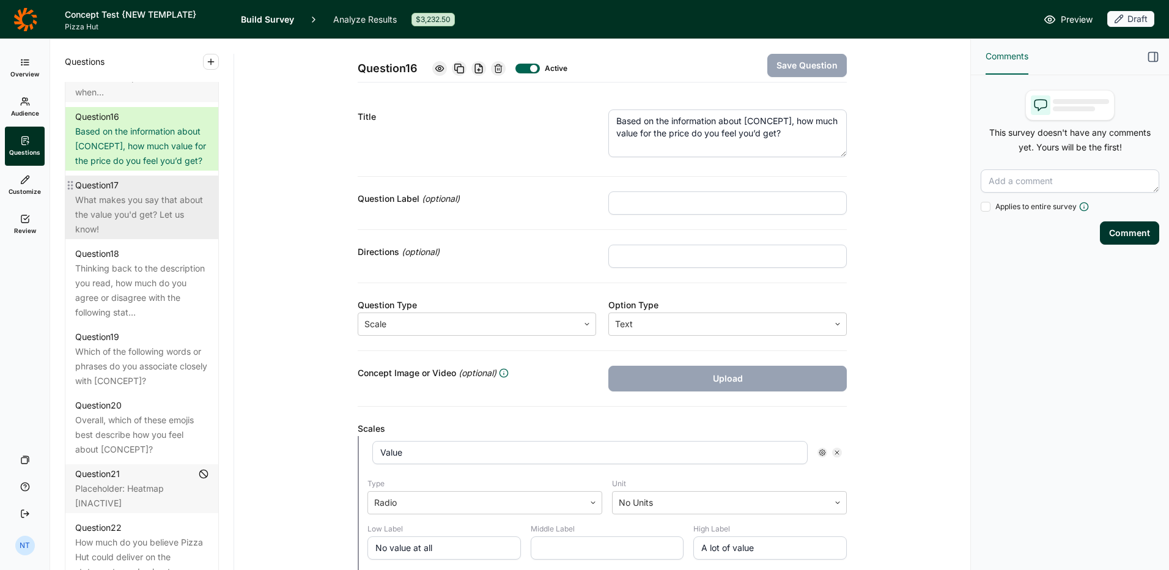
scroll to position [1651, 0]
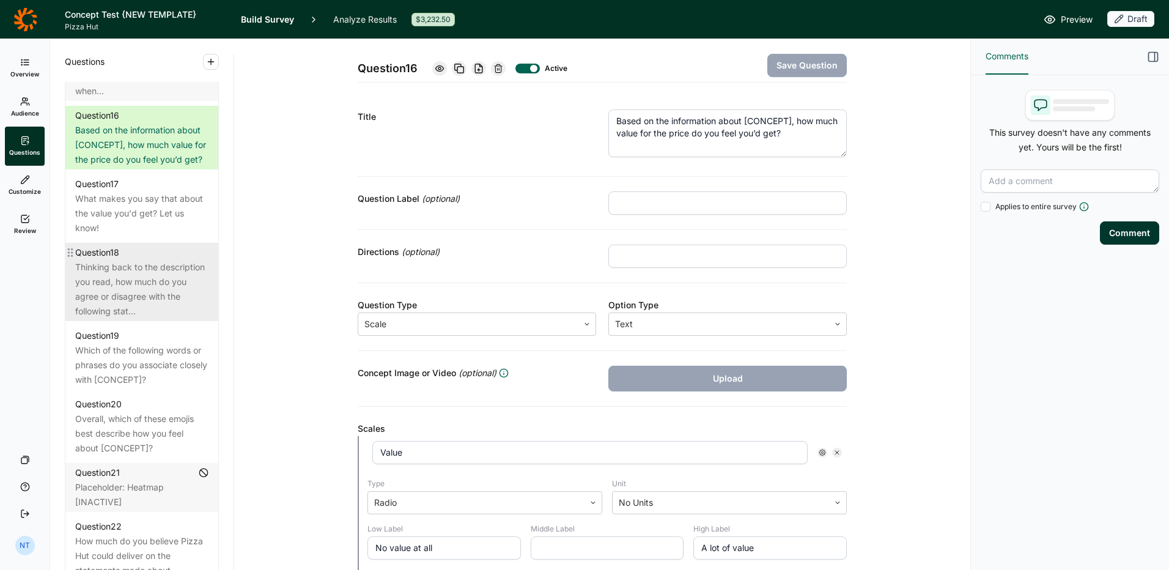
click at [121, 319] on div "Thinking back to the description you read, how much do you agree or disagree wi…" at bounding box center [141, 289] width 133 height 59
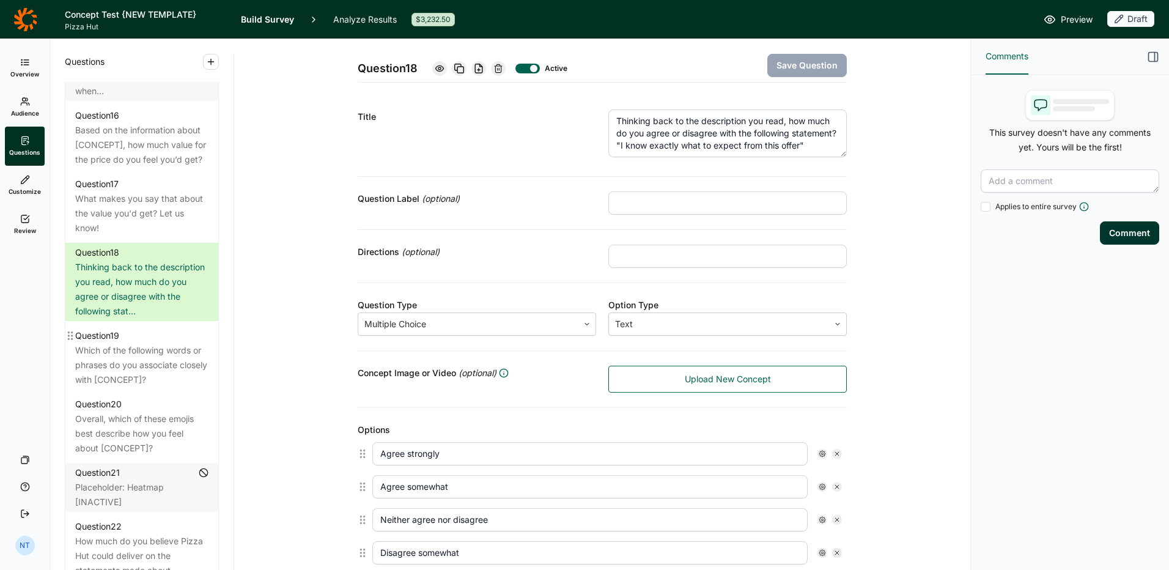
click at [75, 389] on div at bounding box center [70, 358] width 10 height 64
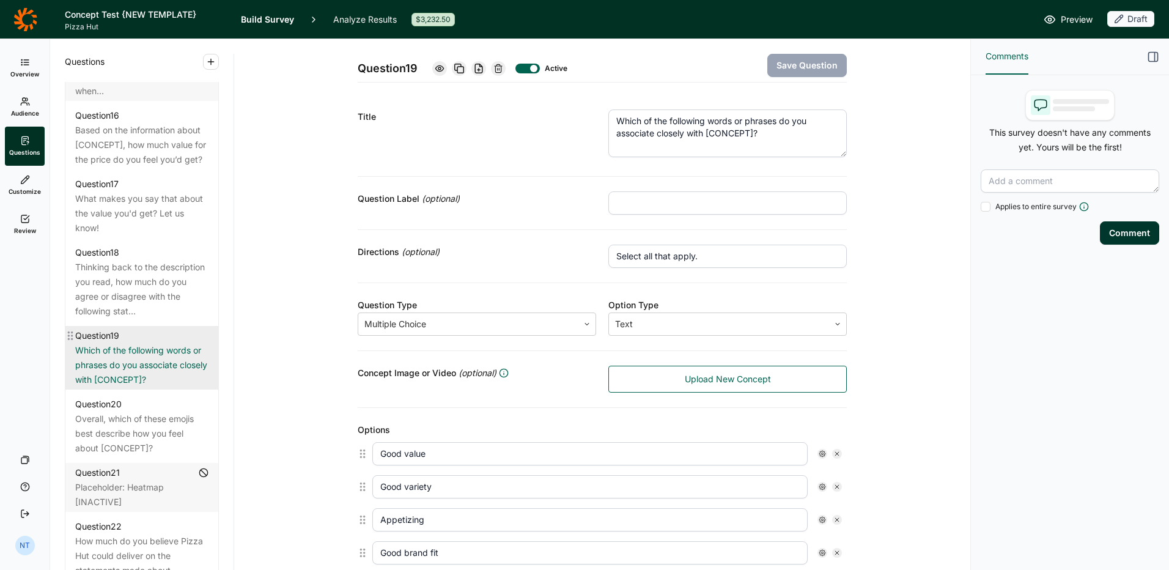
click at [144, 387] on div "Which of the following words or phrases do you associate closely with [CONCEPT]?" at bounding box center [141, 365] width 133 height 44
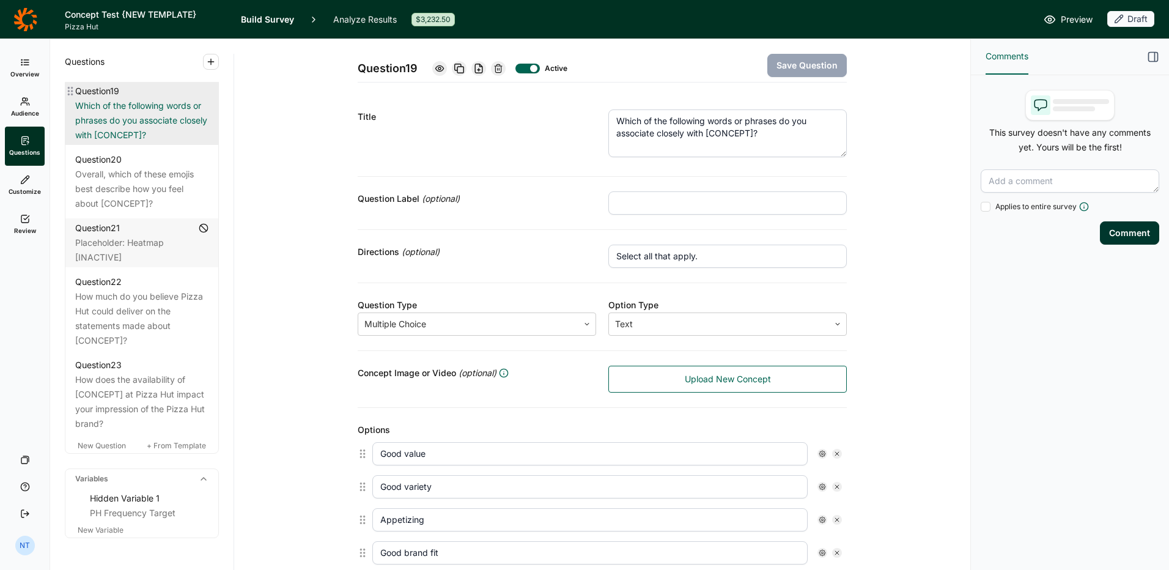
scroll to position [1834, 0]
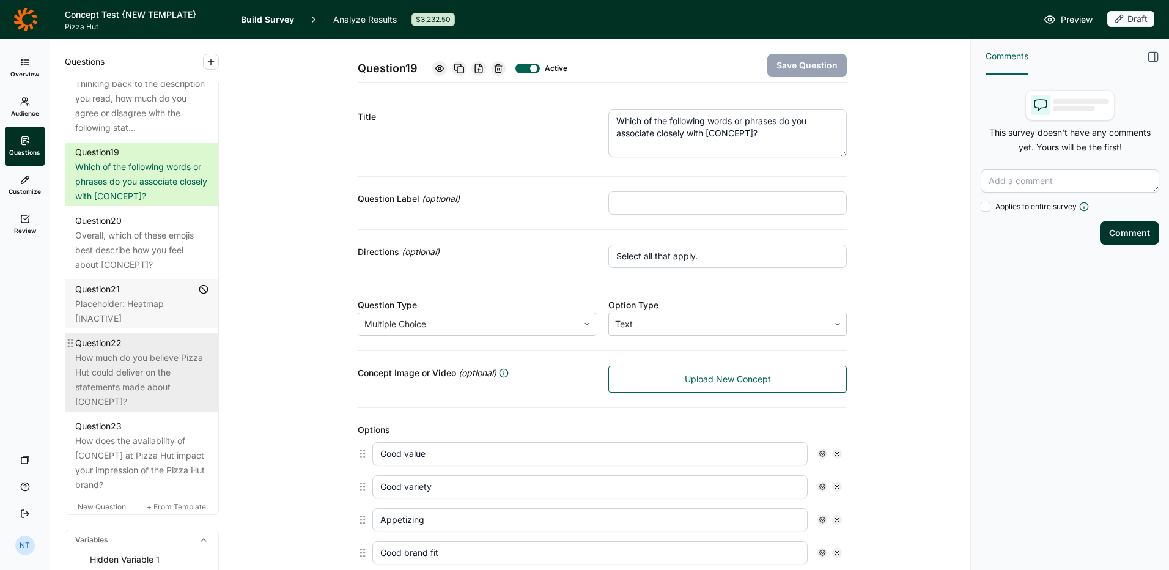
click at [155, 409] on div "How much do you believe Pizza Hut could deliver on the statements made about [C…" at bounding box center [141, 379] width 133 height 59
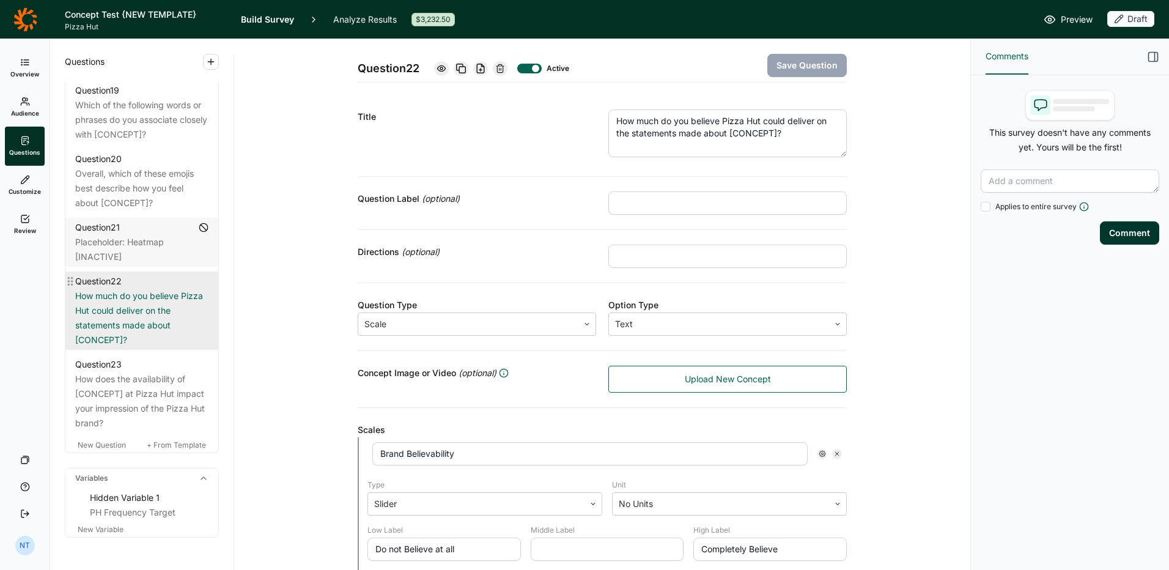
scroll to position [2000, 0]
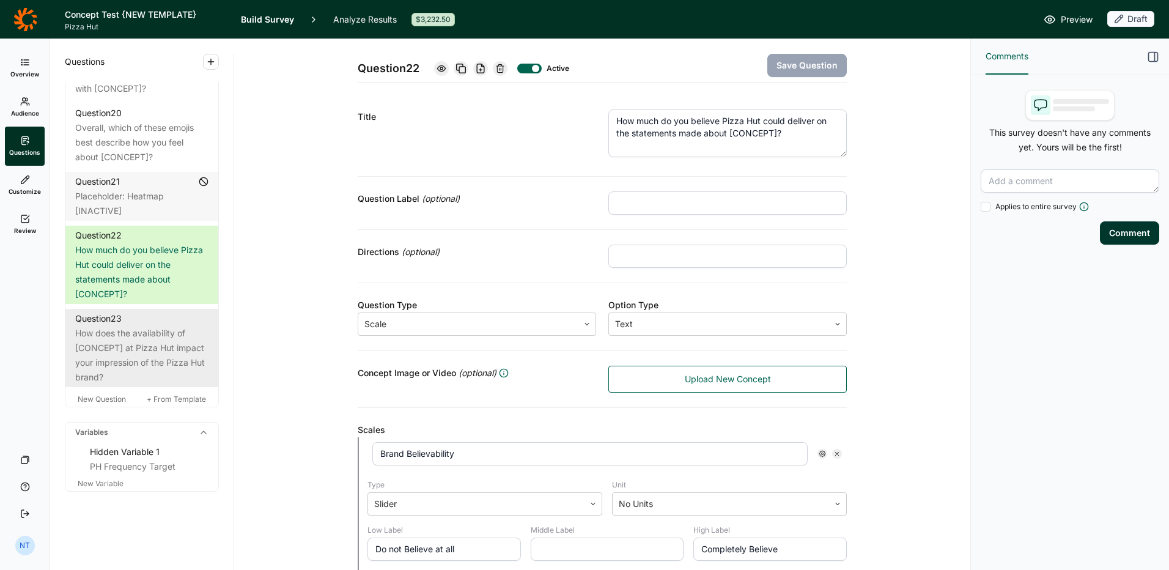
click at [75, 349] on div "How does the availability of [CONCEPT] at Pizza Hut impact your impression of t…" at bounding box center [141, 355] width 133 height 59
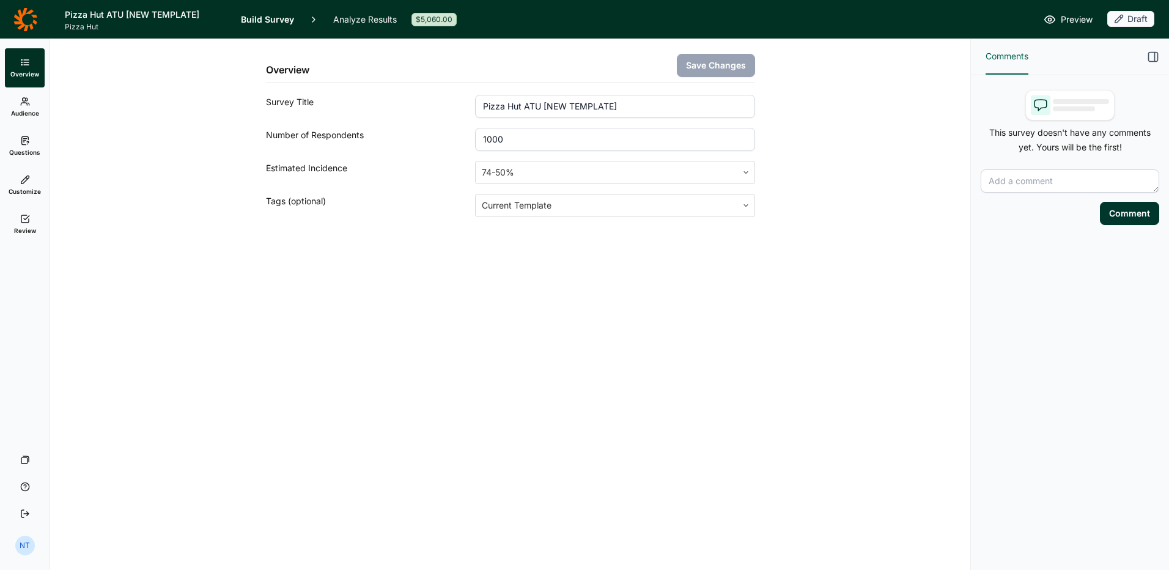
click at [40, 158] on link "Questions" at bounding box center [25, 146] width 40 height 39
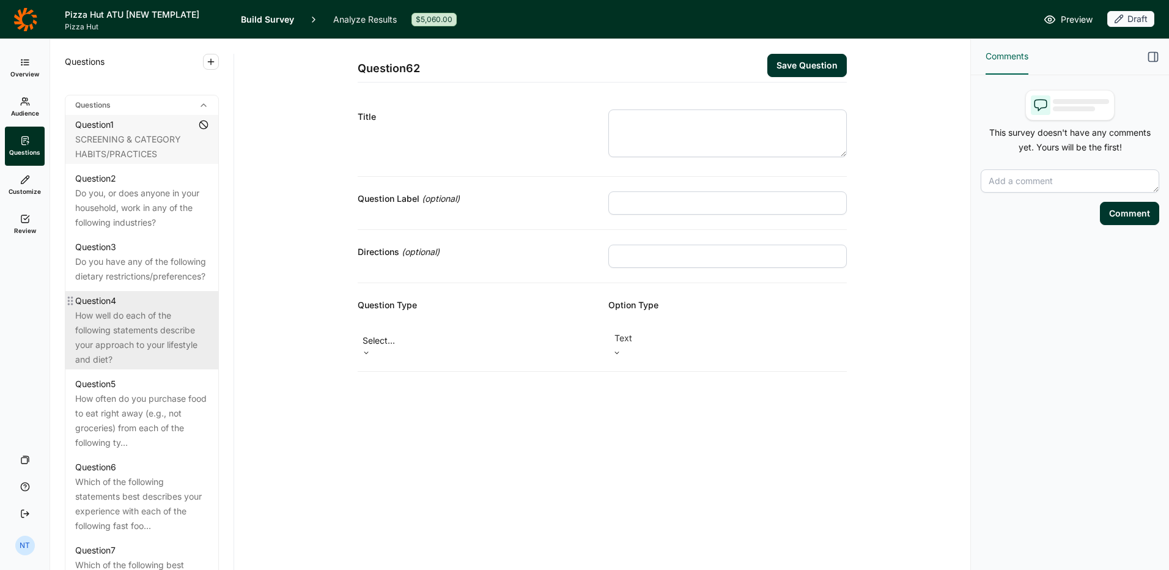
scroll to position [550, 0]
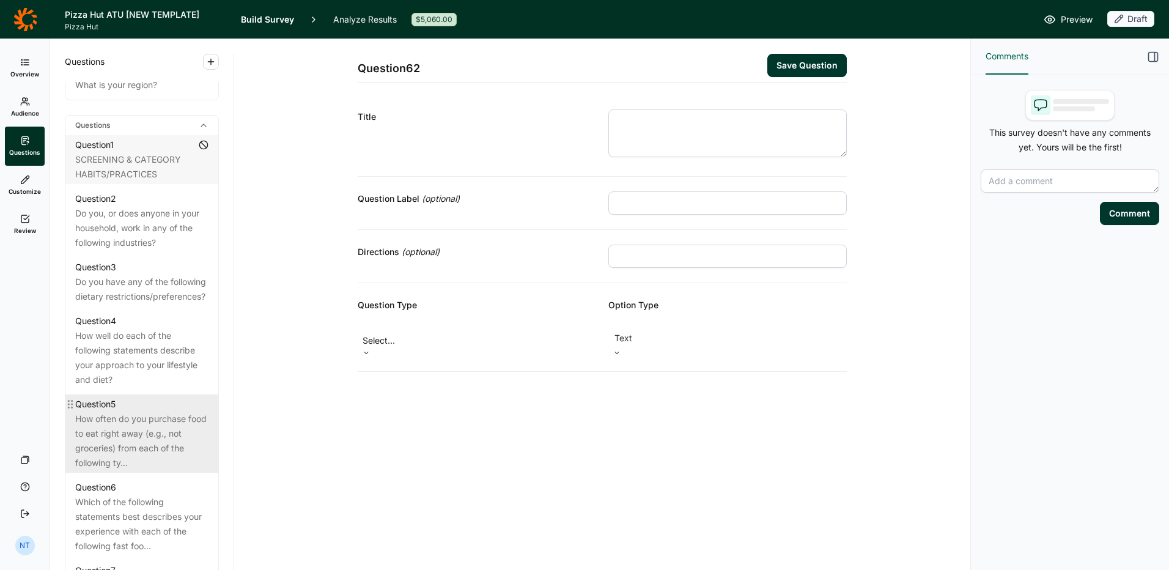
click at [94, 435] on div "How often do you purchase food to eat right away (e.g., not groceries) from eac…" at bounding box center [141, 440] width 133 height 59
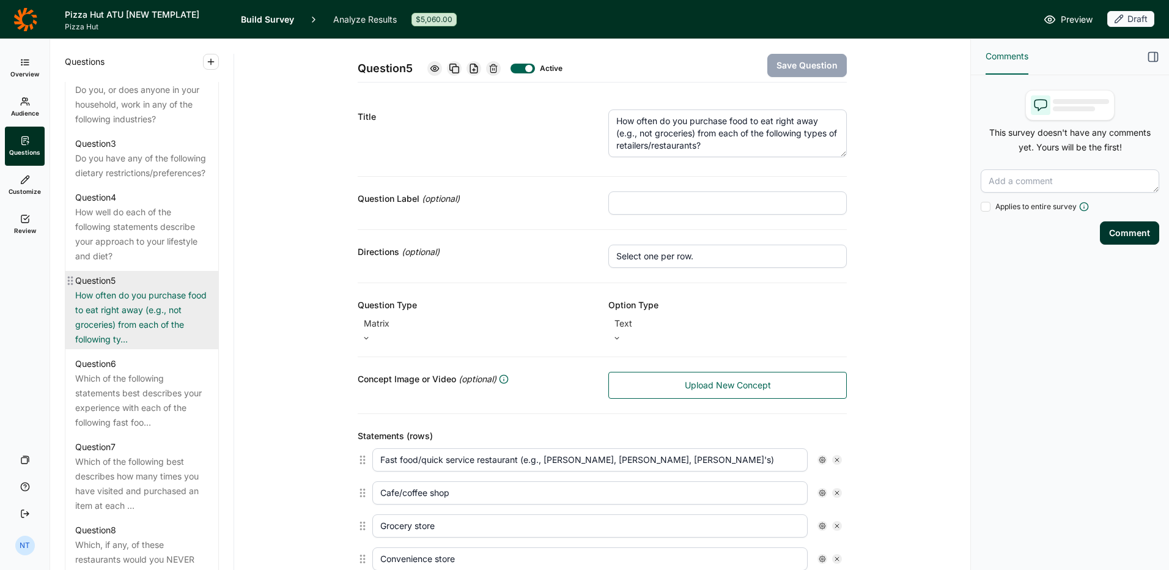
scroll to position [734, 0]
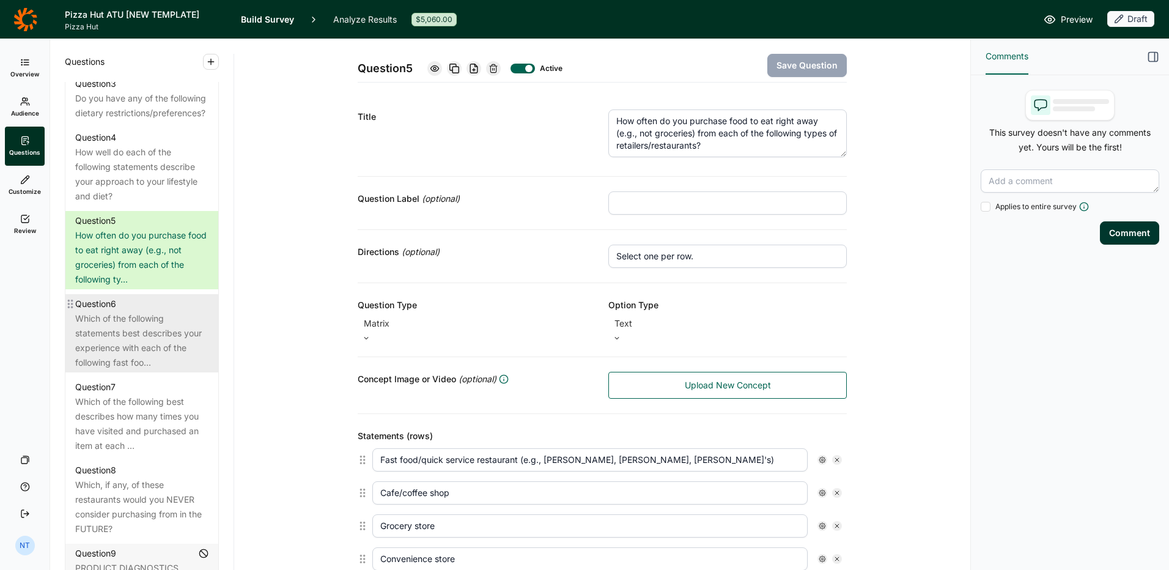
click at [122, 341] on div "Which of the following statements best describes your experience with each of t…" at bounding box center [141, 340] width 133 height 59
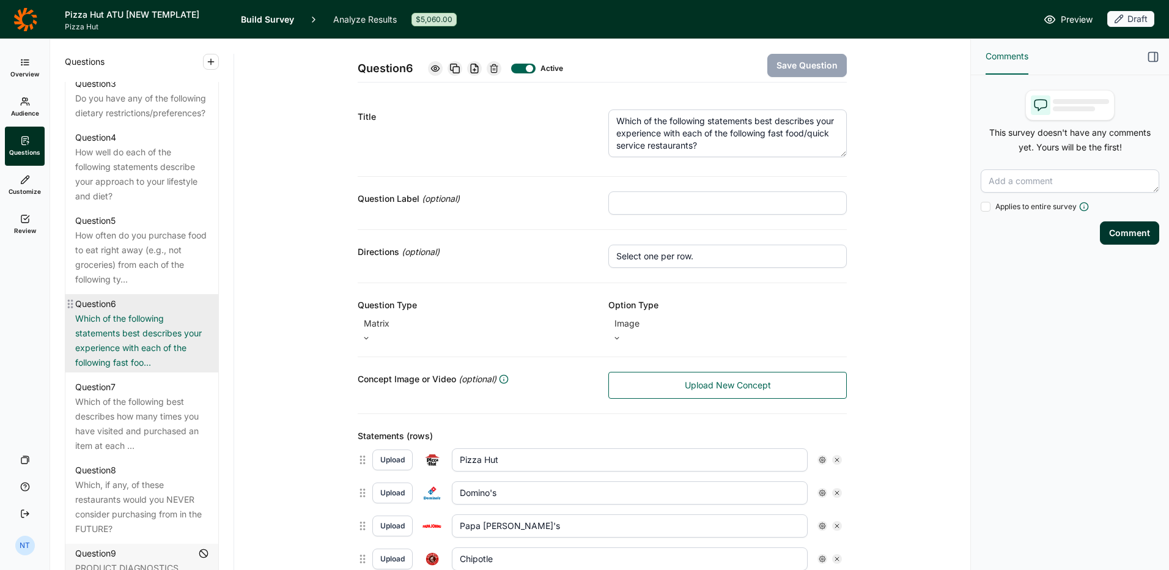
scroll to position [795, 0]
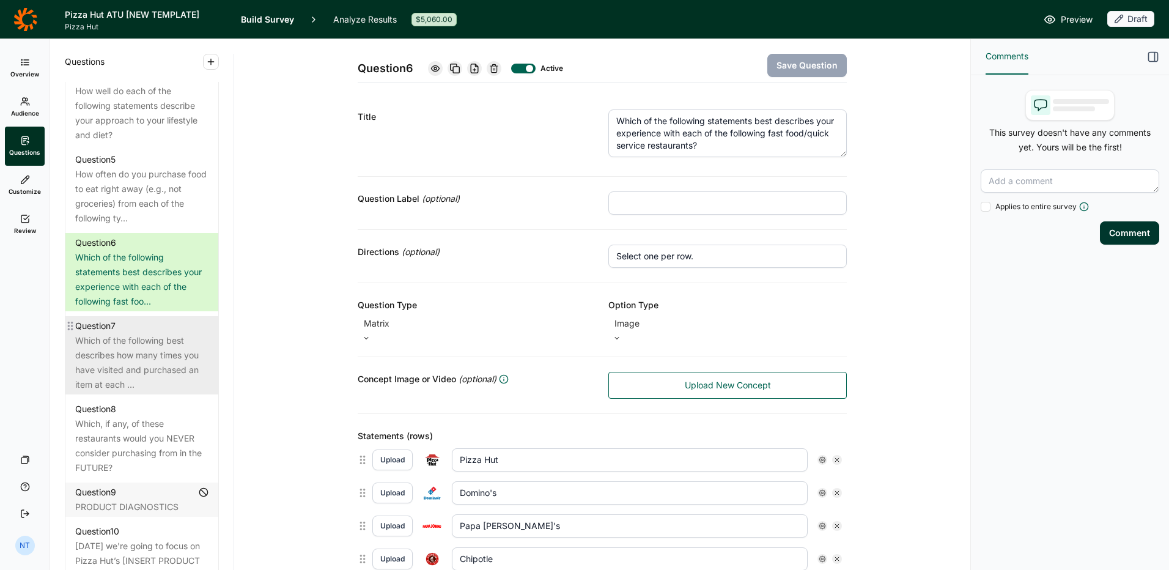
click at [123, 363] on div "Which of the following best describes how many times you have visited and purch…" at bounding box center [141, 362] width 133 height 59
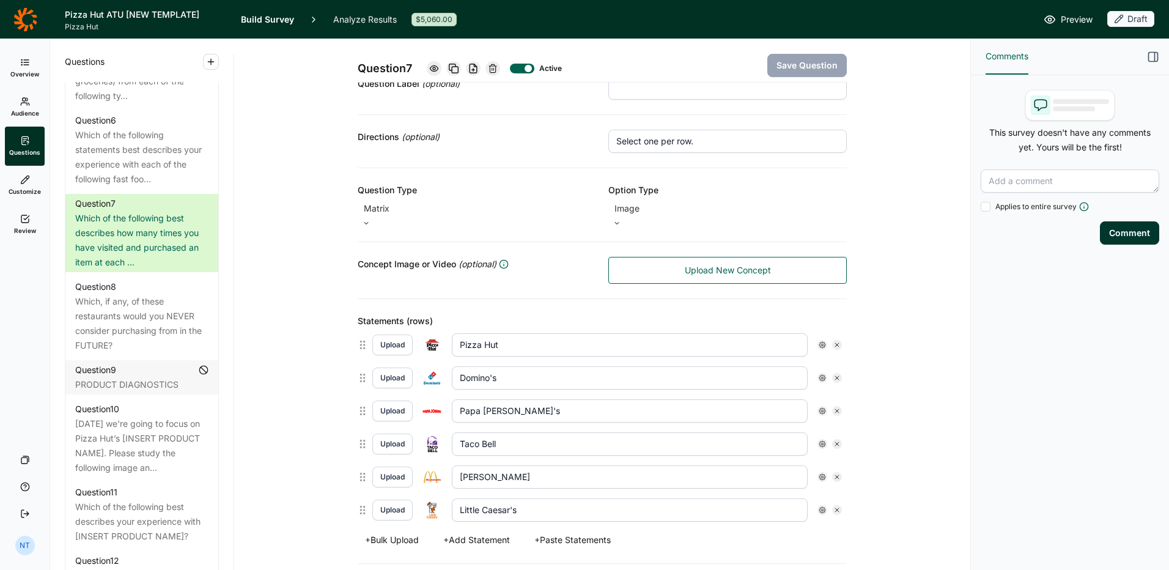
scroll to position [61, 0]
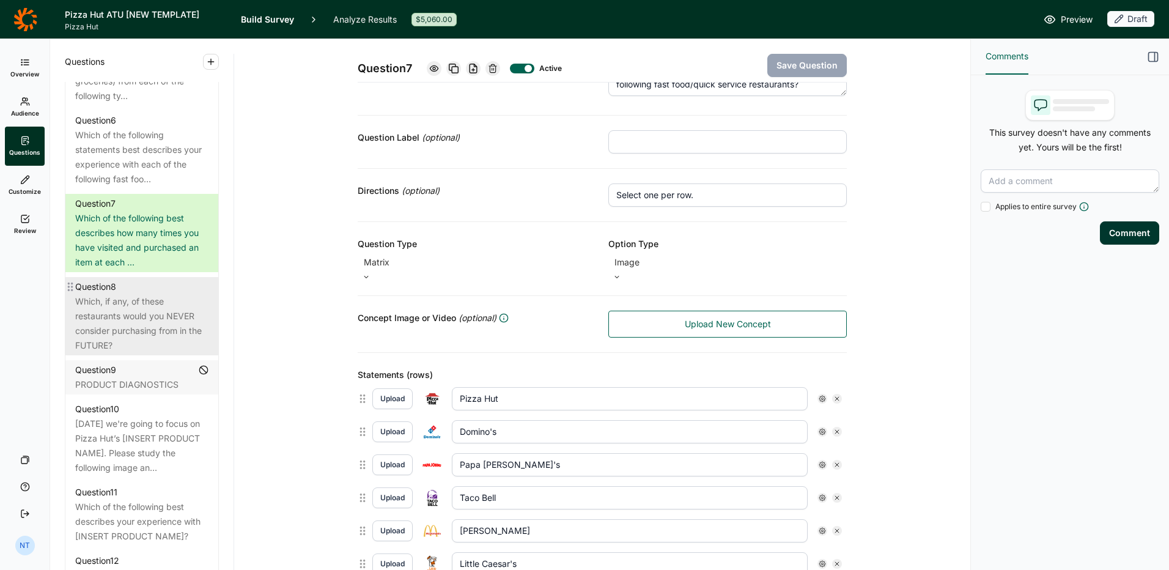
click at [144, 323] on div "Which, if any, of these restaurants would you NEVER consider purchasing from in…" at bounding box center [141, 323] width 133 height 59
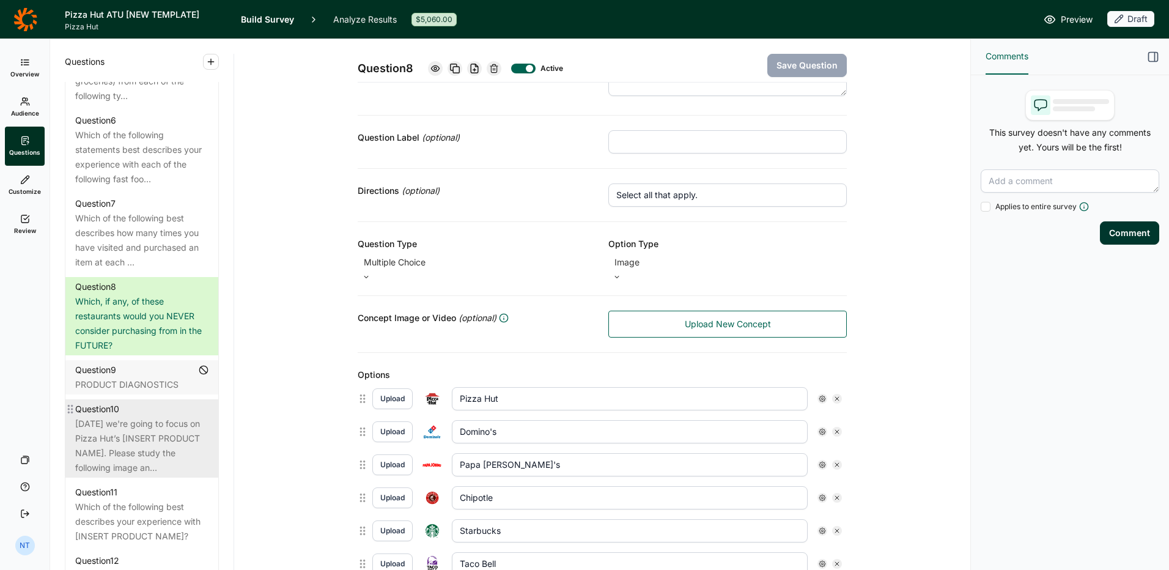
click at [132, 453] on div "Today we're going to focus on Pizza Hut’s [INSERT PRODUCT NAME]. Please study t…" at bounding box center [141, 445] width 133 height 59
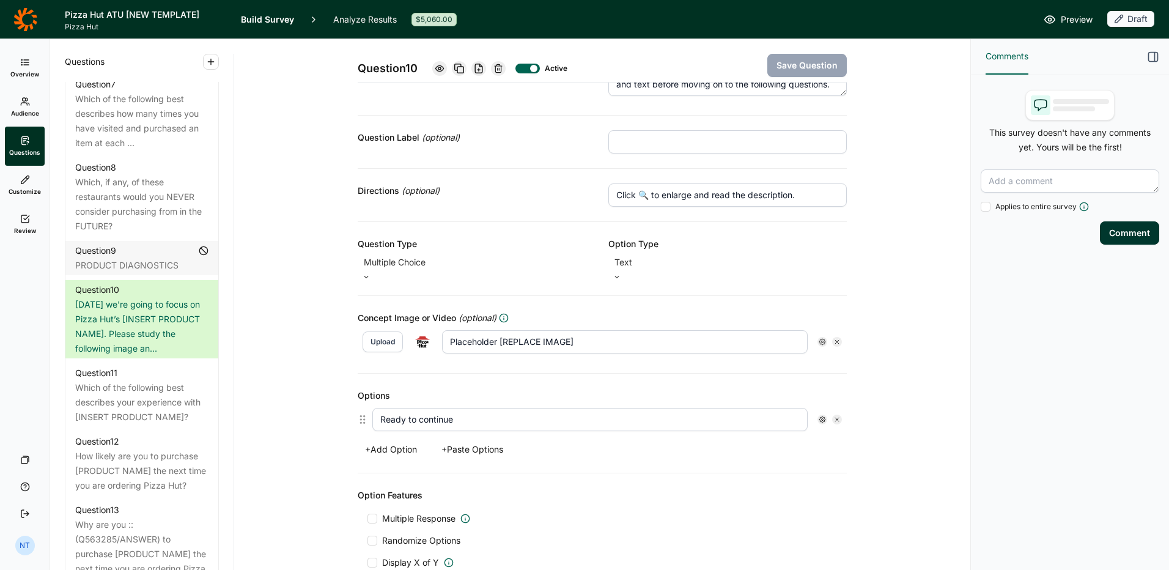
scroll to position [1039, 0]
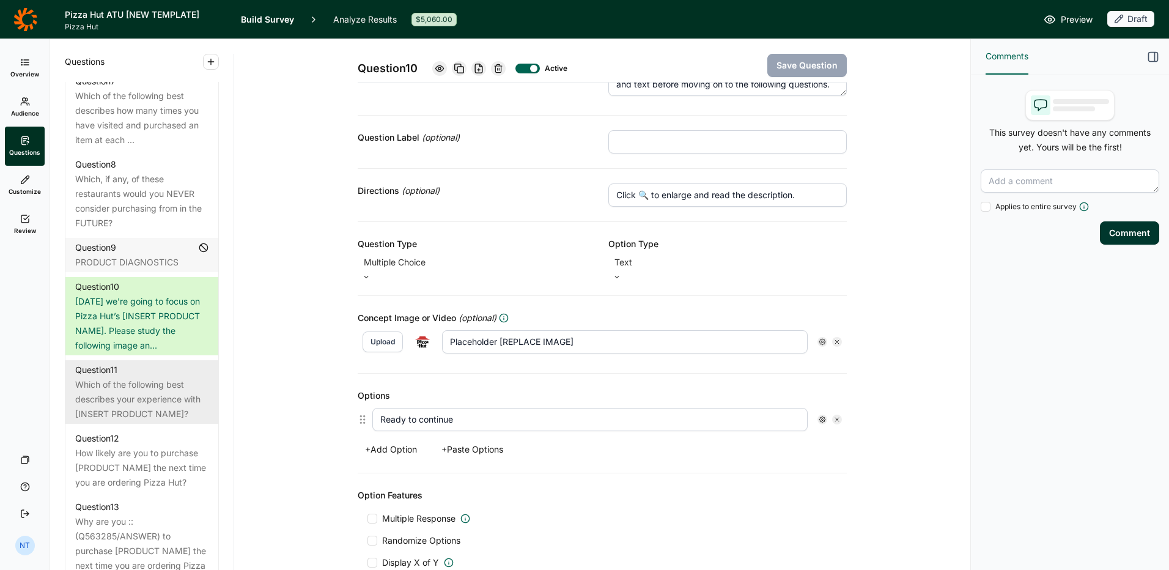
click at [114, 393] on div "Which of the following best describes your experience with [INSERT PRODUCT NAME…" at bounding box center [141, 399] width 133 height 44
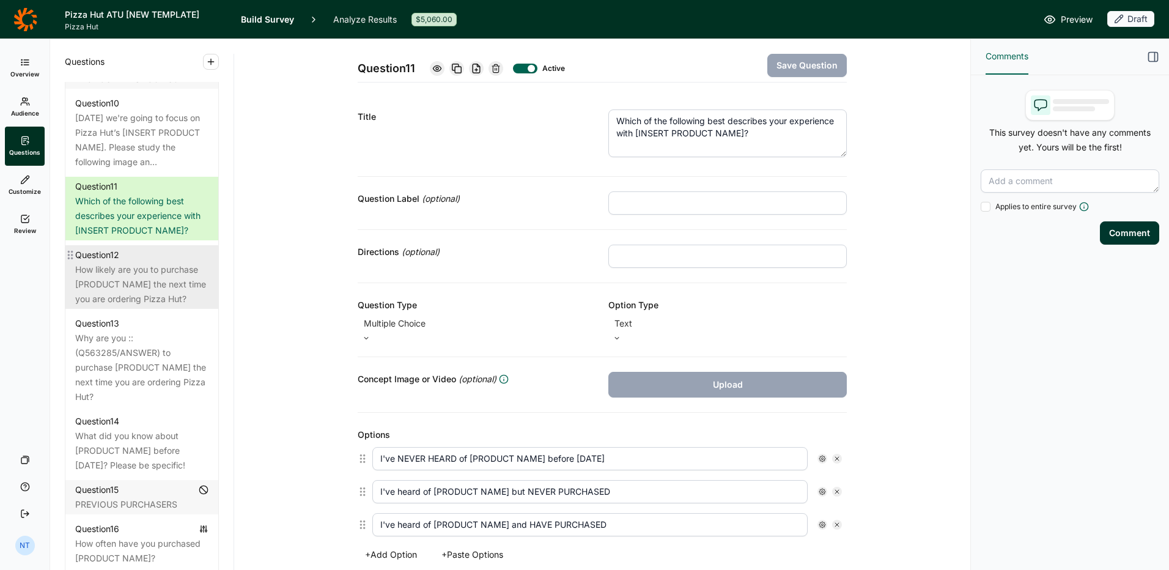
click at [192, 306] on div "How likely are you to purchase [PRODUCT NAME] the next time you are ordering Pi…" at bounding box center [141, 284] width 133 height 44
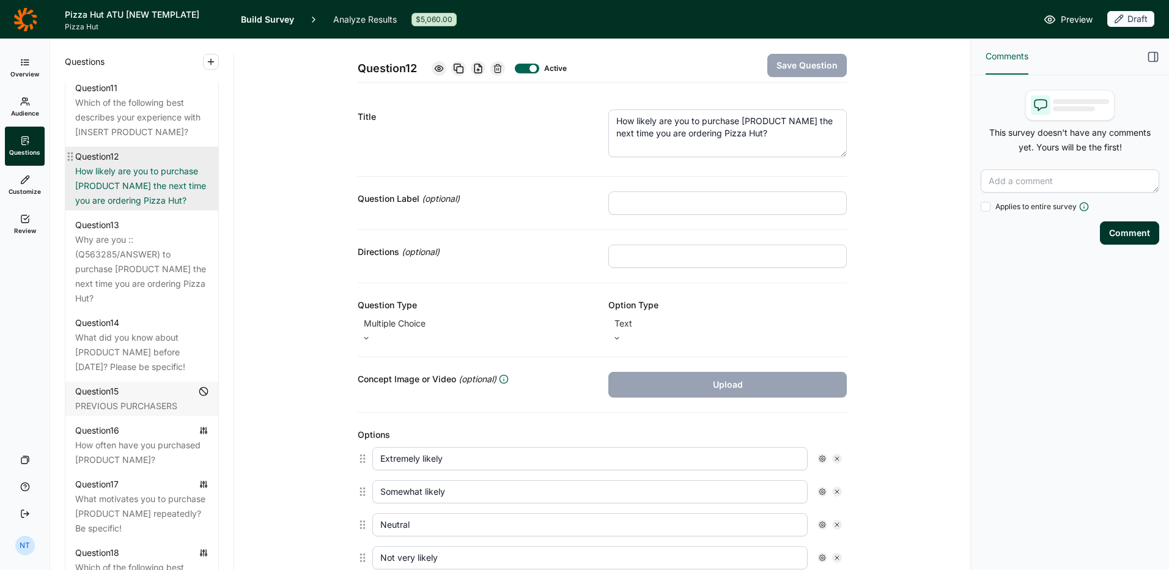
scroll to position [1345, 0]
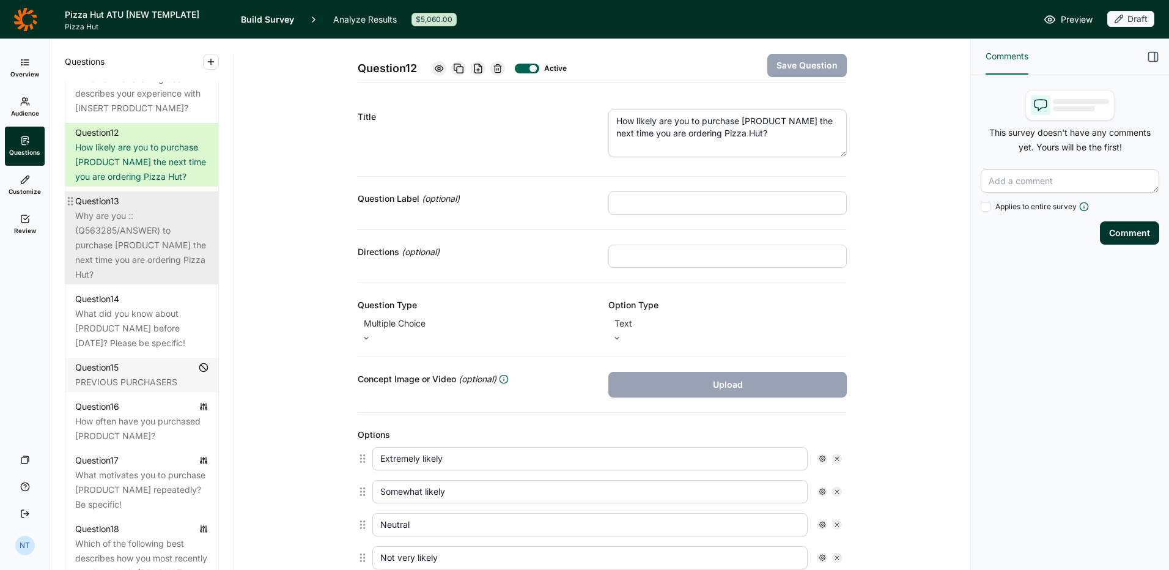
click at [111, 282] on div "Why are you ::(Q563285/ANSWER) to purchase [PRODUCT NAME] the next time you are…" at bounding box center [141, 244] width 133 height 73
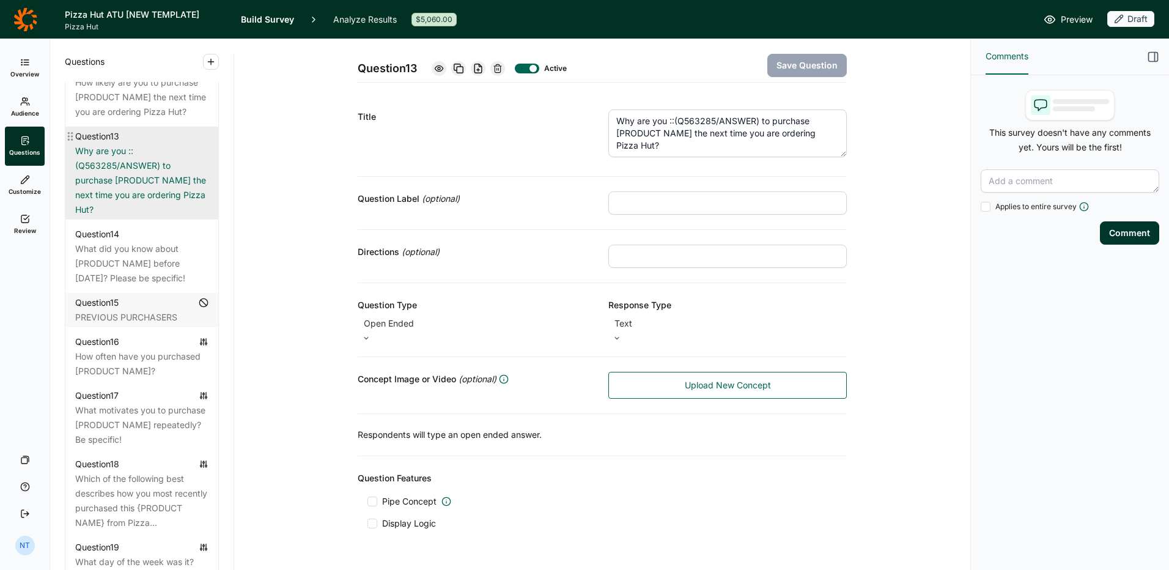
scroll to position [1467, 0]
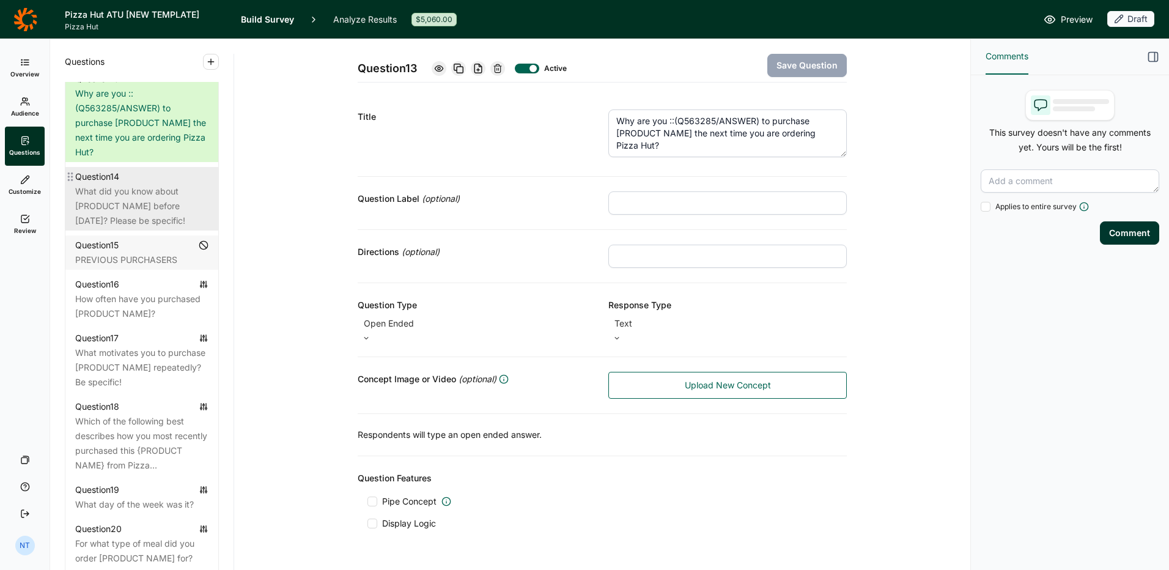
click at [147, 228] on div "What did you know about [PRODUCT NAME] before today? Please be specific!" at bounding box center [141, 206] width 133 height 44
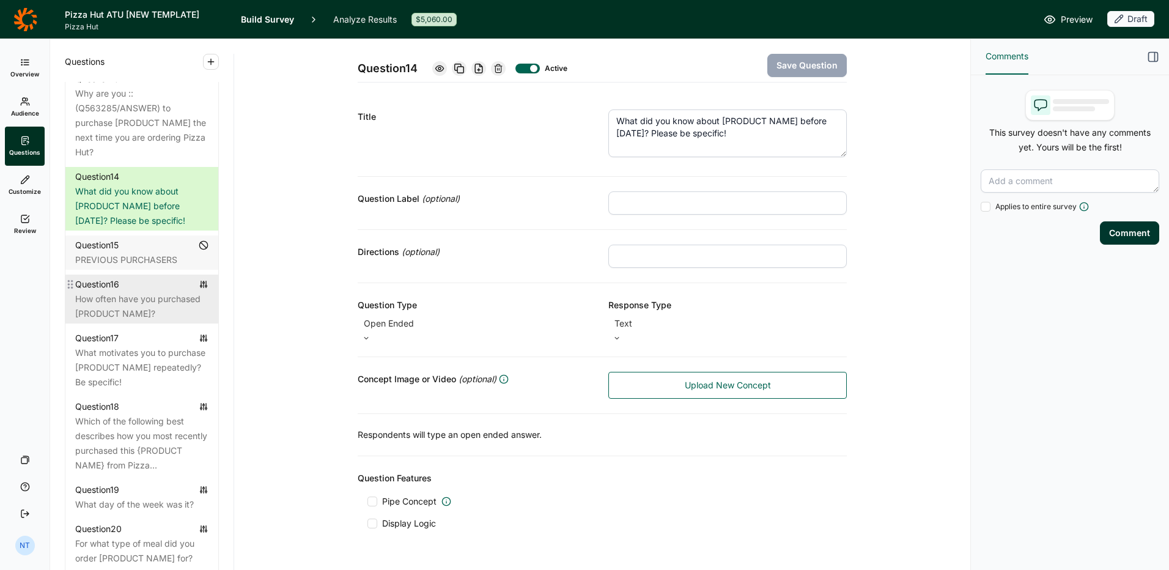
click at [152, 321] on div "How often have you purchased [PRODUCT NAME]?" at bounding box center [141, 306] width 133 height 29
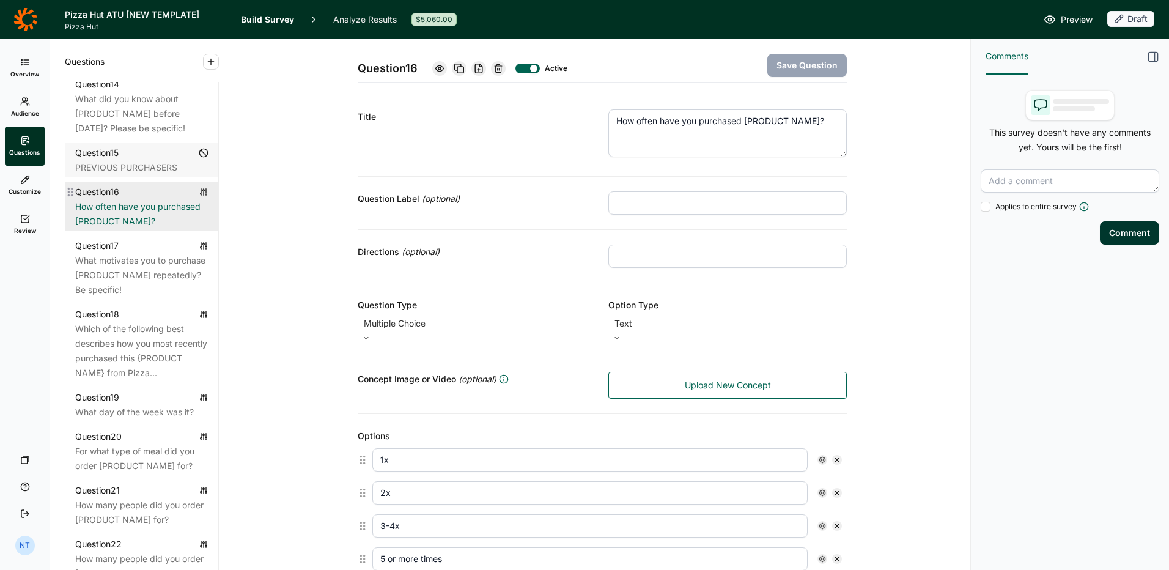
scroll to position [1589, 0]
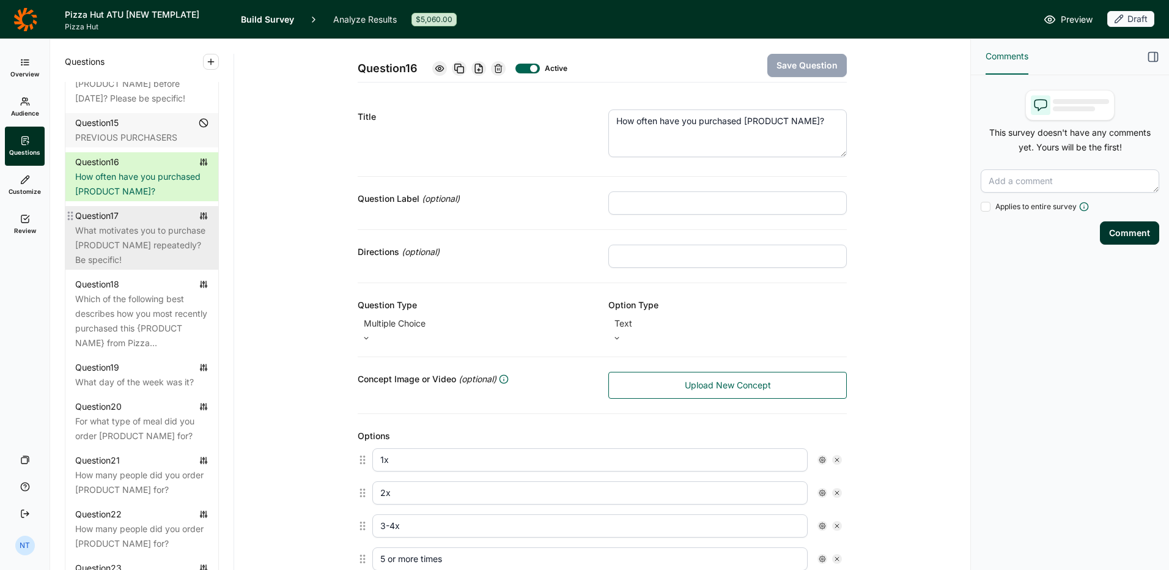
click at [109, 267] on div "What motivates you to purchase [PRODUCT NAME] repeatedly? Be specific!" at bounding box center [141, 245] width 133 height 44
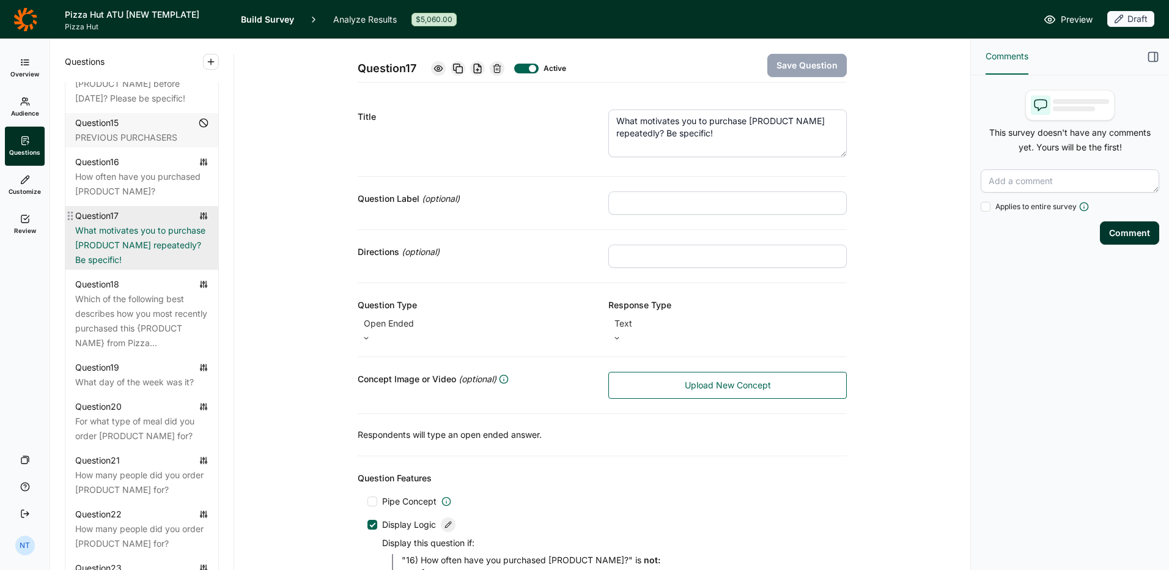
scroll to position [1651, 0]
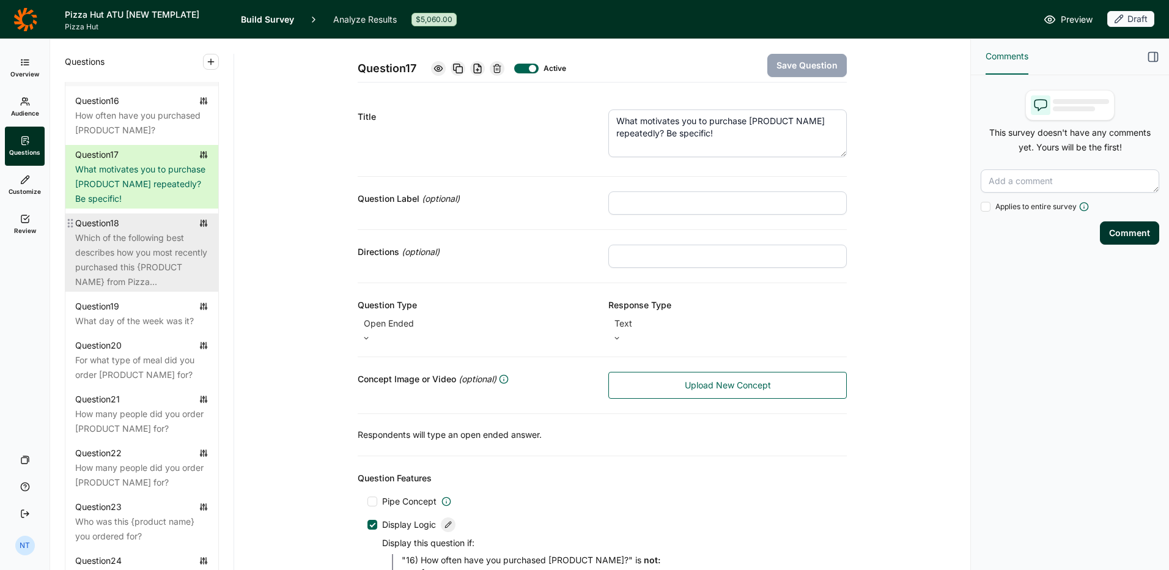
click at [117, 289] on div "Which of the following best describes how you most recently purchased this {PRO…" at bounding box center [141, 259] width 133 height 59
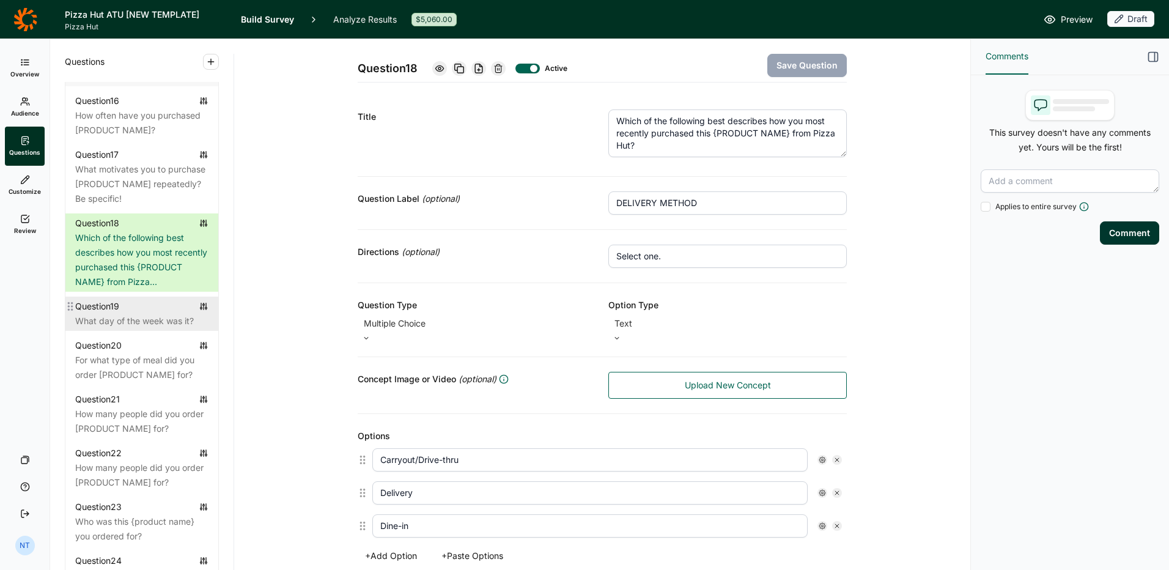
click at [134, 328] on div "What day of the week was it?" at bounding box center [141, 321] width 133 height 15
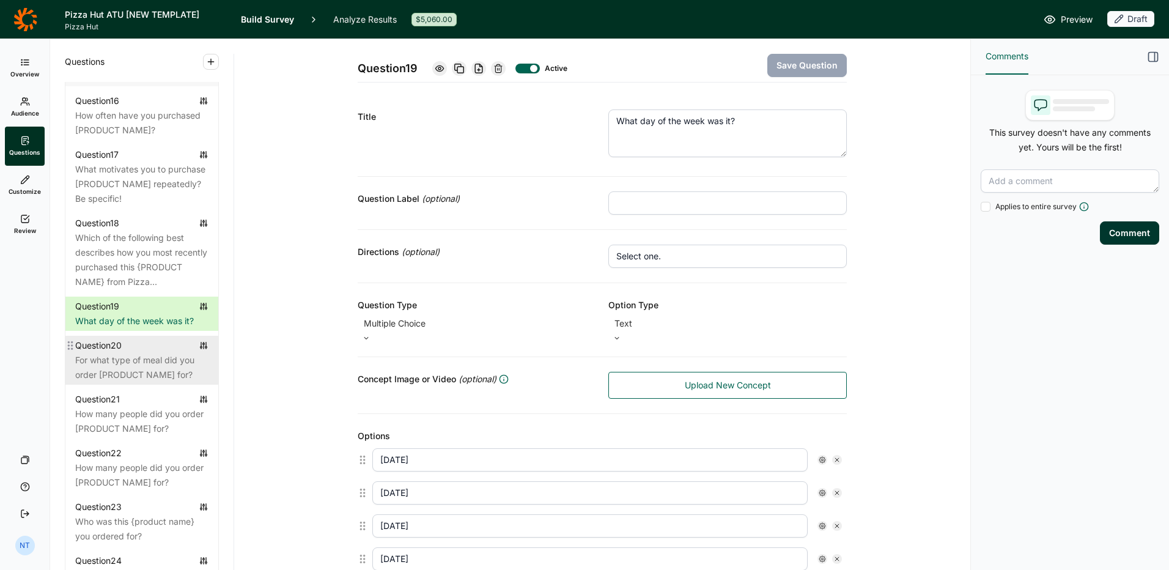
click at [131, 382] on div "For what type of meal did you order [PRODUCT NAME] for?" at bounding box center [141, 367] width 133 height 29
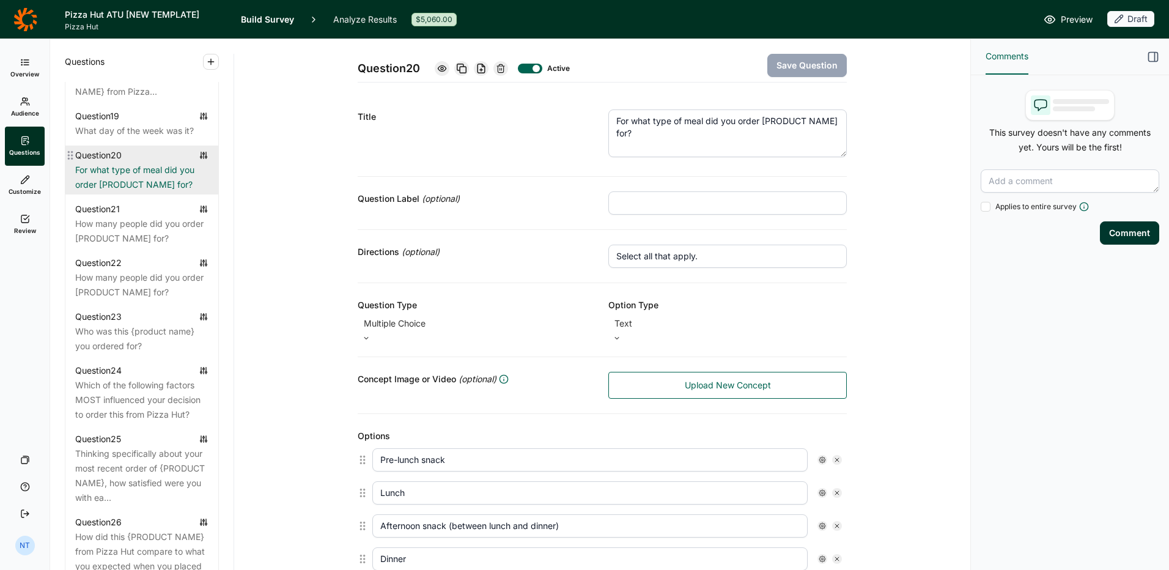
scroll to position [1895, 0]
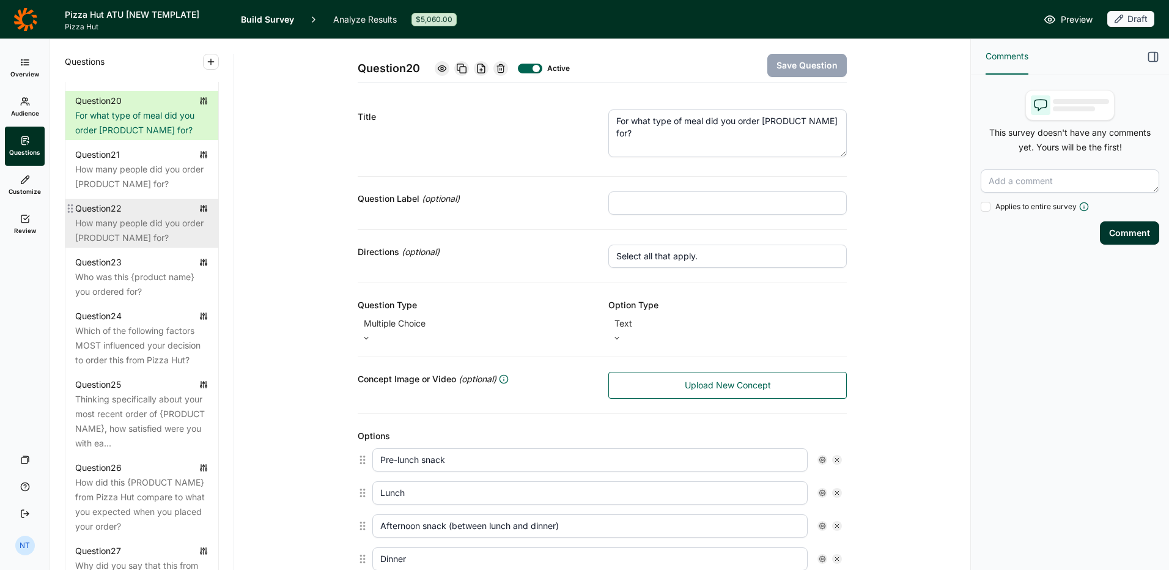
click at [136, 245] on div "How many people did you order [PRODUCT NAME] for?" at bounding box center [141, 230] width 133 height 29
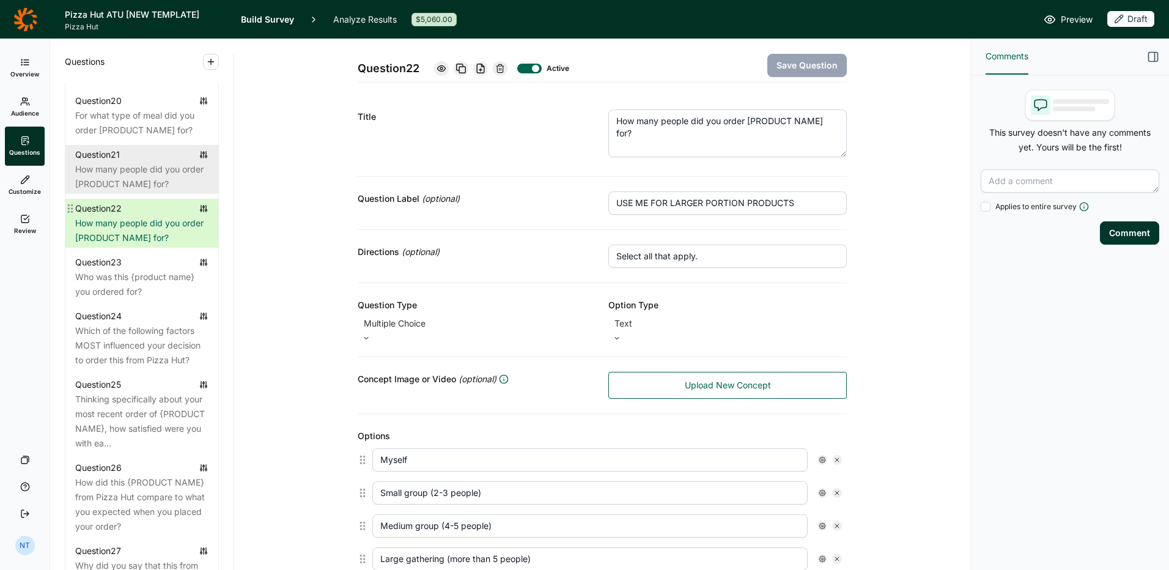
click at [140, 191] on div "How many people did you order [PRODUCT NAME] for?" at bounding box center [141, 176] width 133 height 29
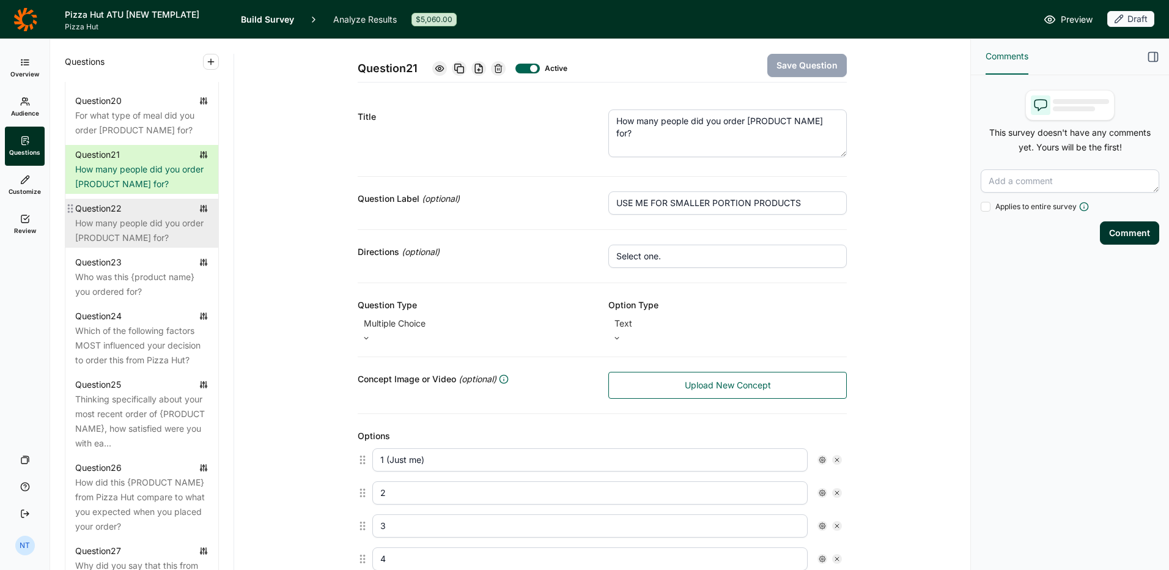
click at [152, 245] on div "How many people did you order [PRODUCT NAME] for?" at bounding box center [141, 230] width 133 height 29
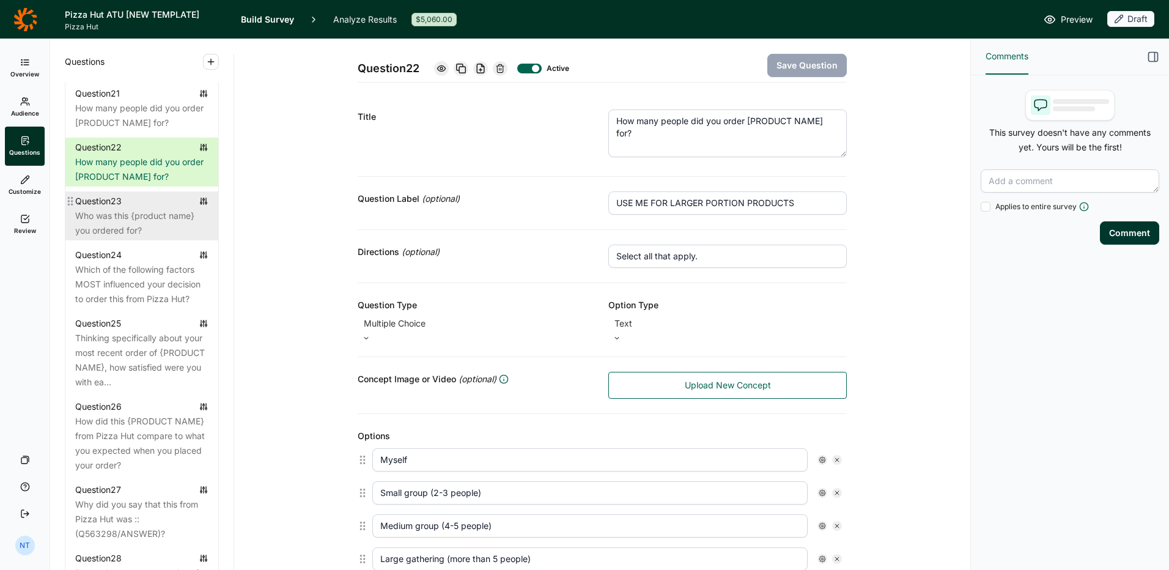
click at [147, 238] on div "Who was this {product name} you ordered for?" at bounding box center [141, 222] width 133 height 29
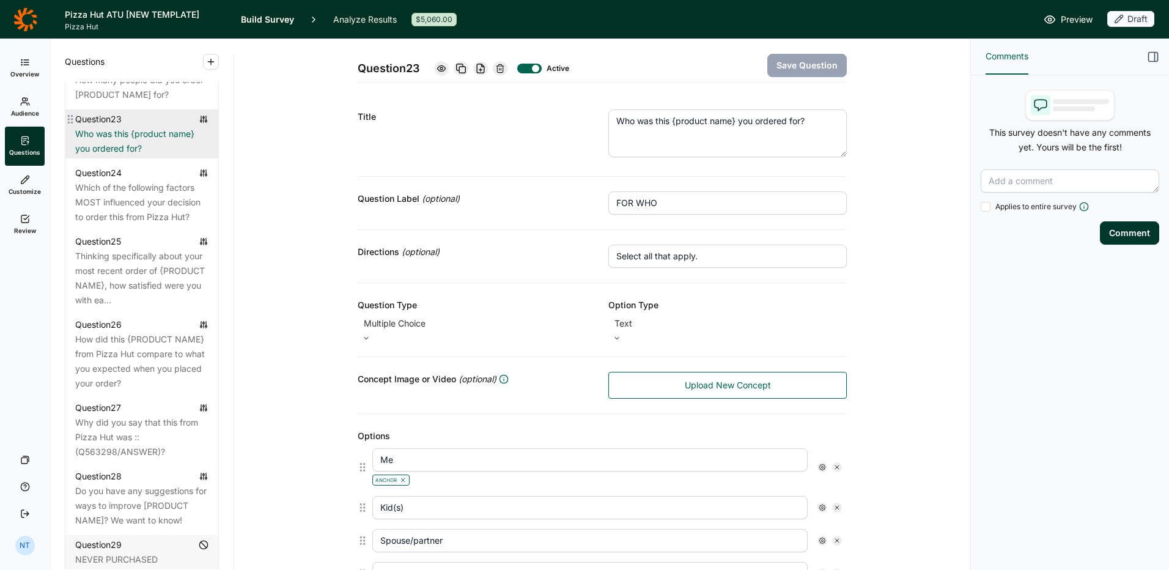
scroll to position [2079, 0]
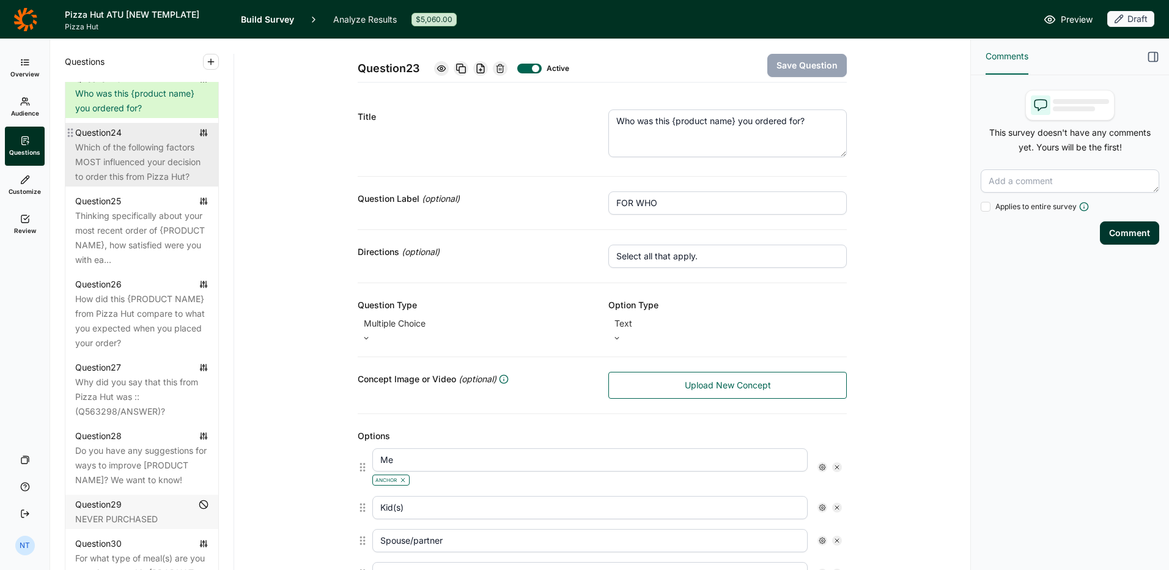
click at [155, 184] on div "Which of the following factors MOST influenced your decision to order this from…" at bounding box center [141, 162] width 133 height 44
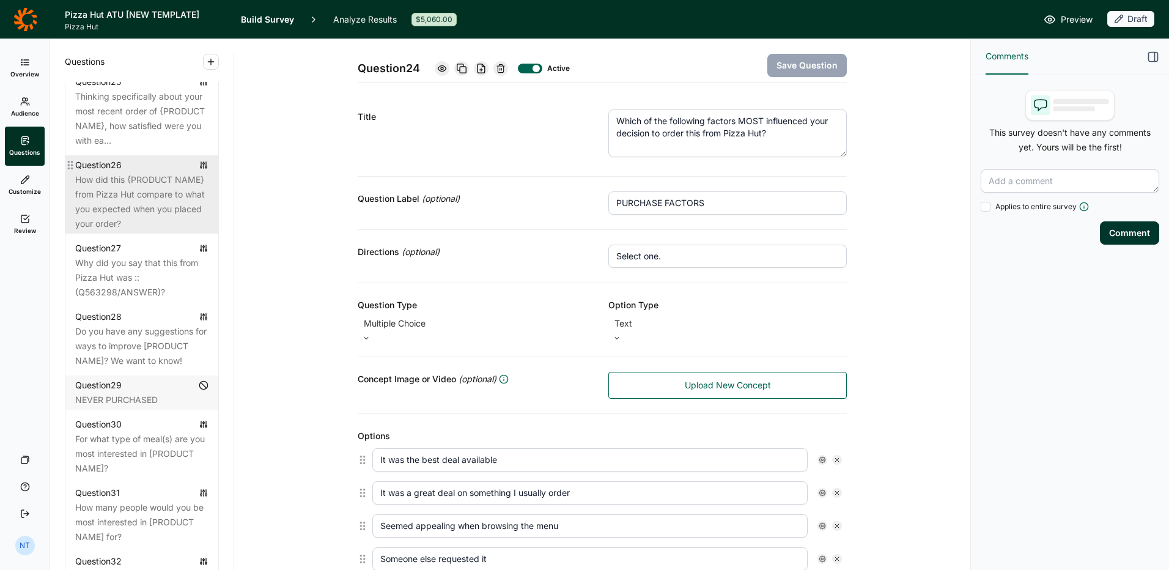
scroll to position [2176, 0]
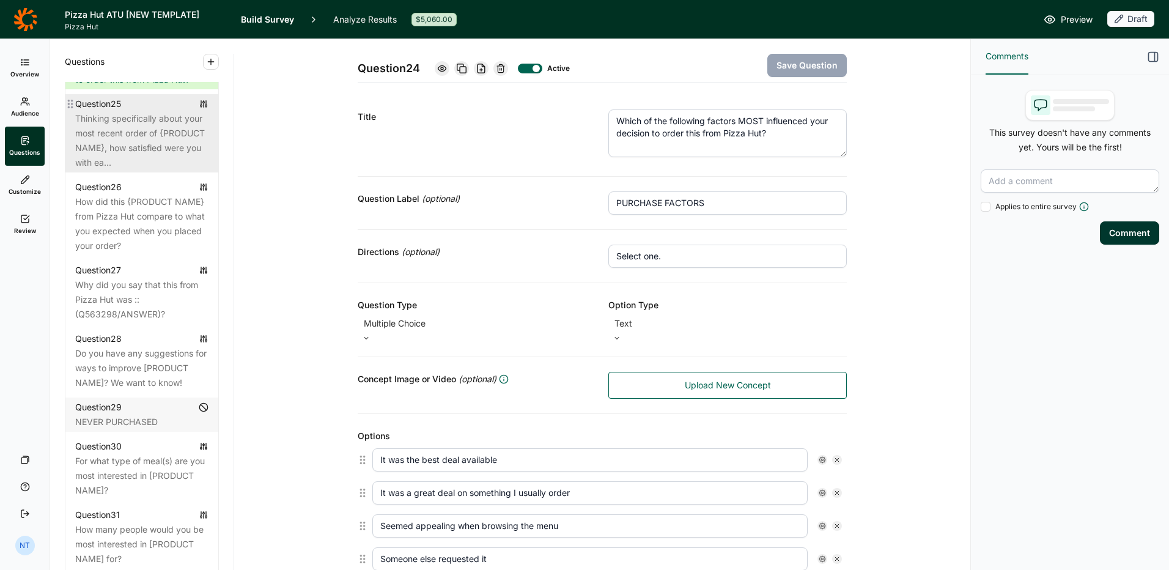
click at [174, 170] on div "Thinking specifically about your most recent order of {PRODUCT NAME}, how satis…" at bounding box center [141, 140] width 133 height 59
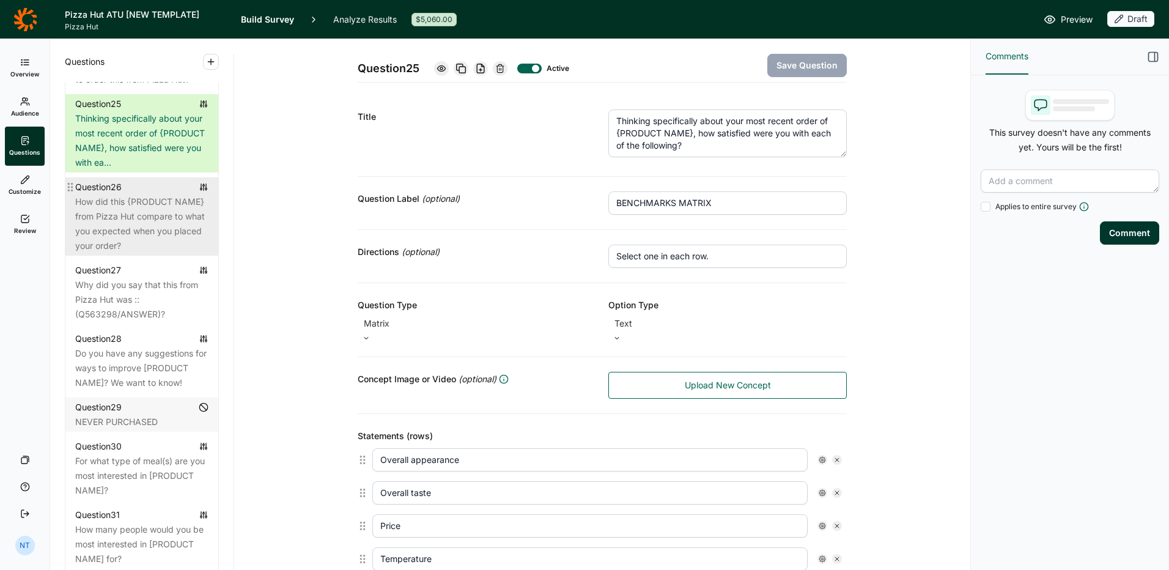
click at [127, 253] on div "How did this {PRODUCT NAME} from Pizza Hut compare to what you expected when yo…" at bounding box center [141, 223] width 133 height 59
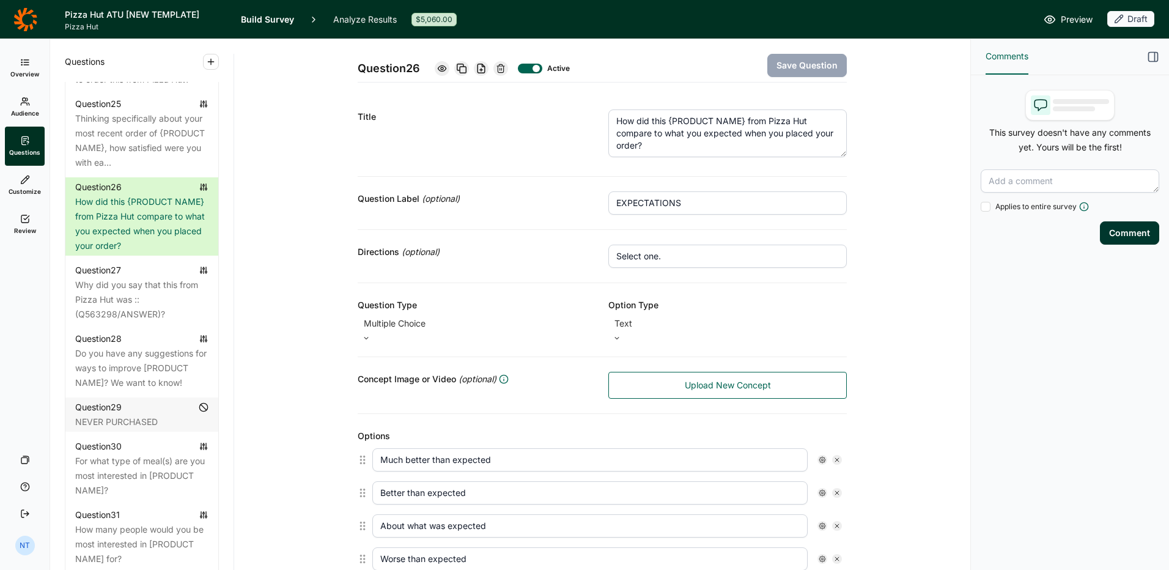
click at [113, 430] on div "Question 1 SCREENING & CATEGORY HABITS/PRACTICES Question 2 Do you, or does any…" at bounding box center [141, 486] width 153 height 3952
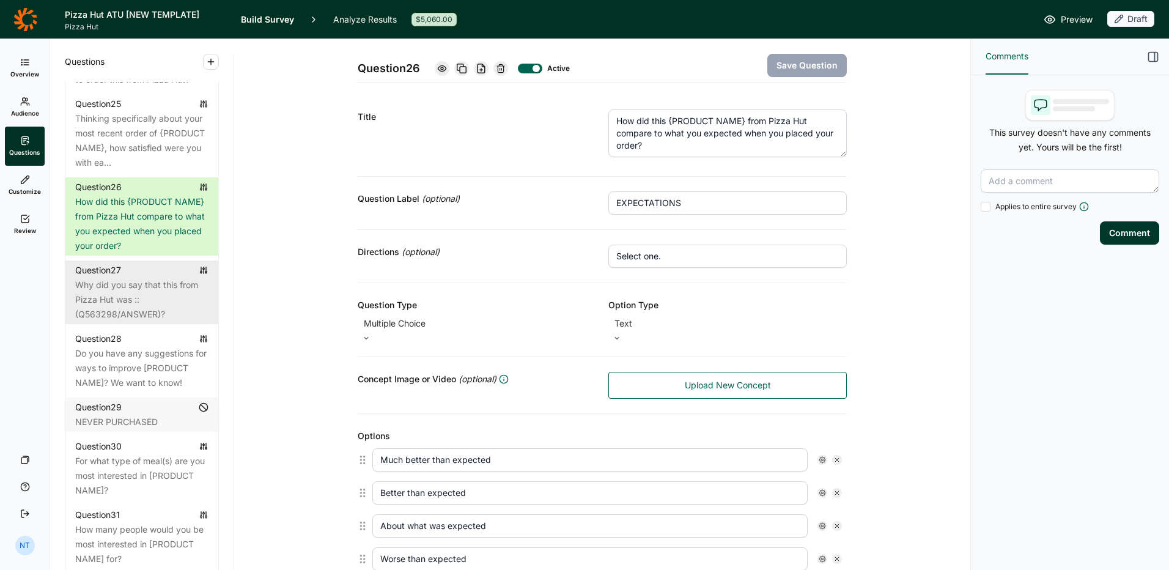
click at [116, 322] on div "Why did you say that this from Pizza Hut was ::(Q563298/ANSWER)?" at bounding box center [141, 300] width 133 height 44
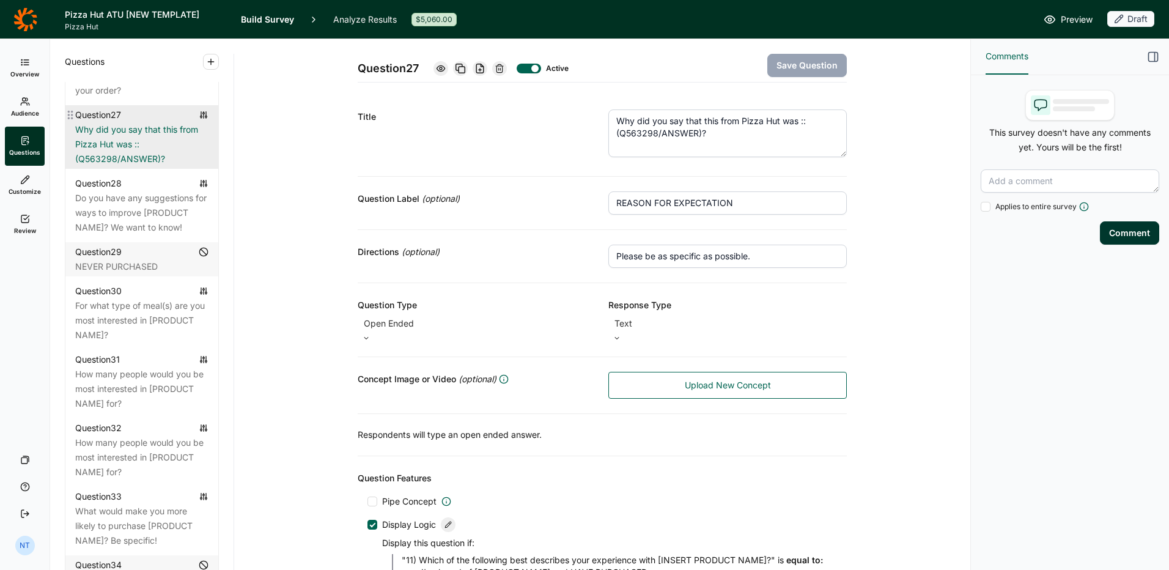
scroll to position [2359, 0]
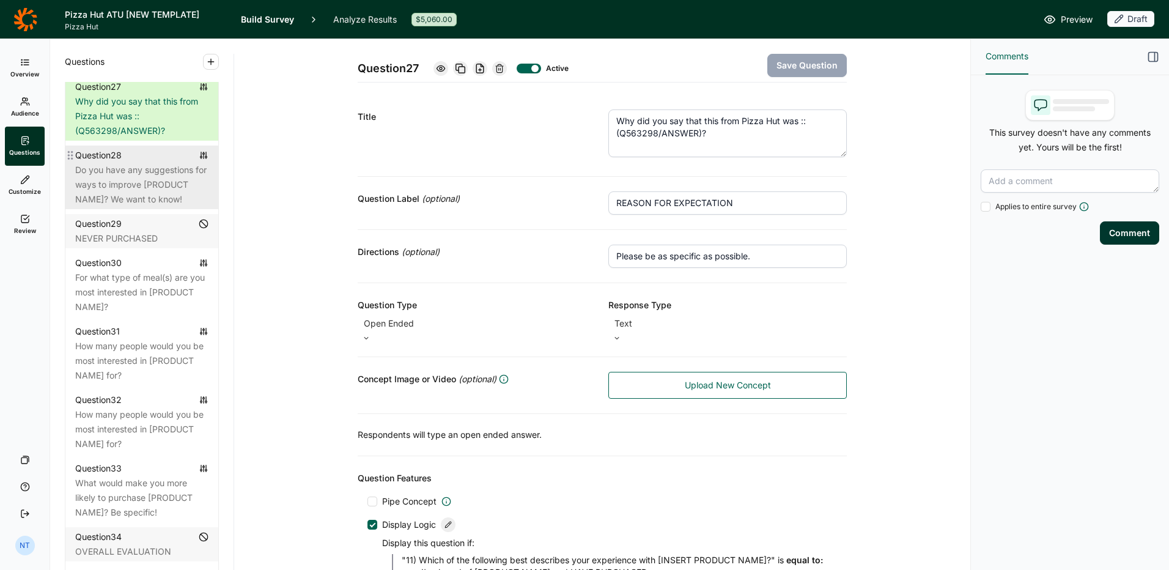
click at [129, 207] on div "Do you have any suggestions for ways to improve [PRODUCT NAME]? We want to know!" at bounding box center [141, 185] width 133 height 44
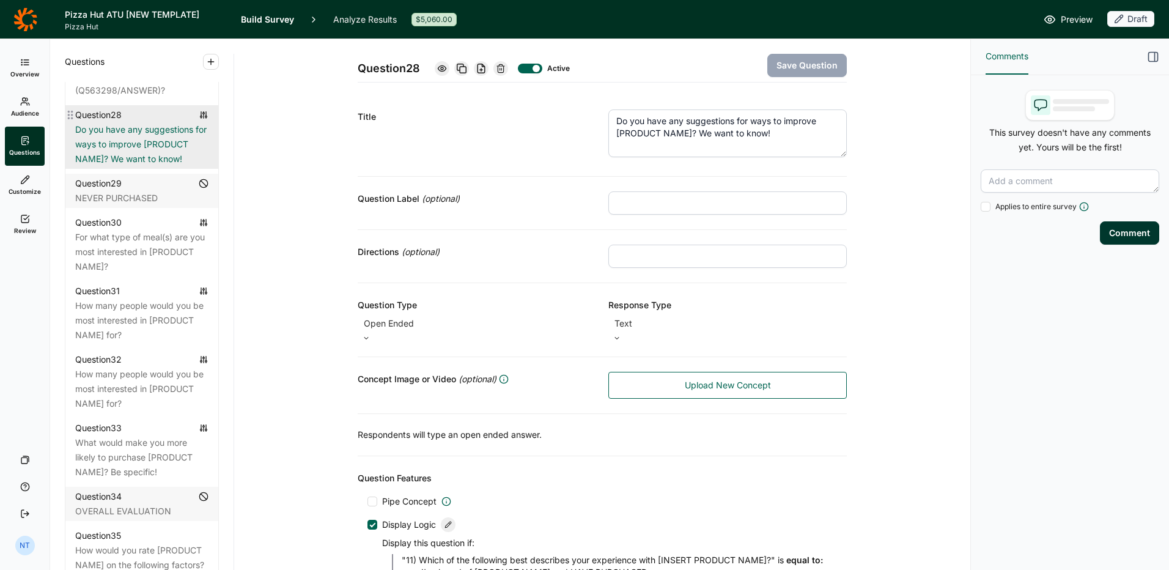
scroll to position [2420, 0]
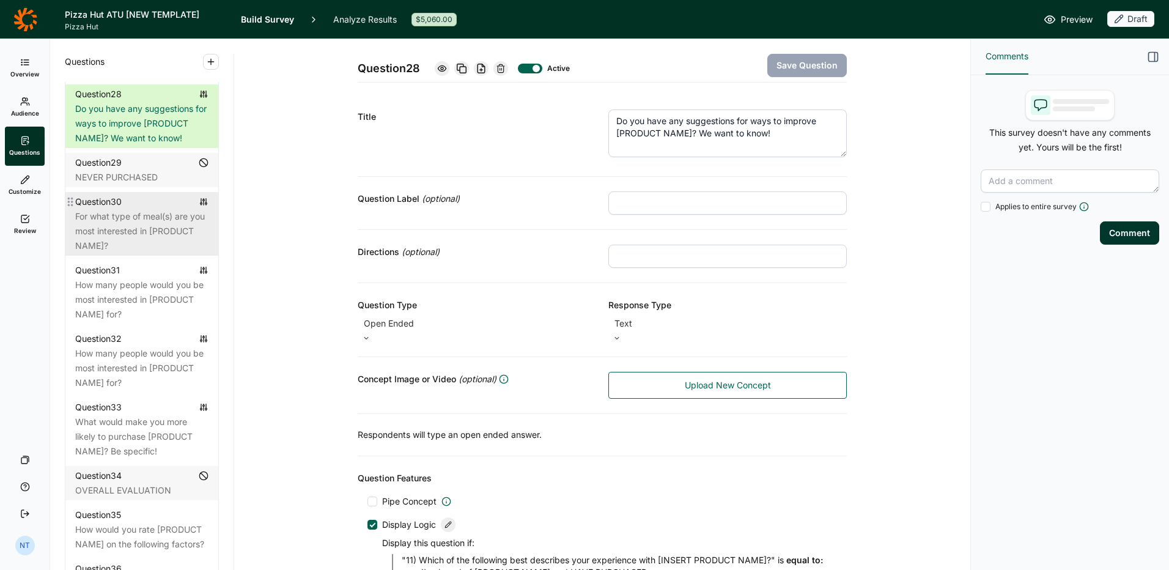
click at [168, 253] on div "For what type of meal(s) are you most interested in [PRODUCT NAME]?" at bounding box center [141, 231] width 133 height 44
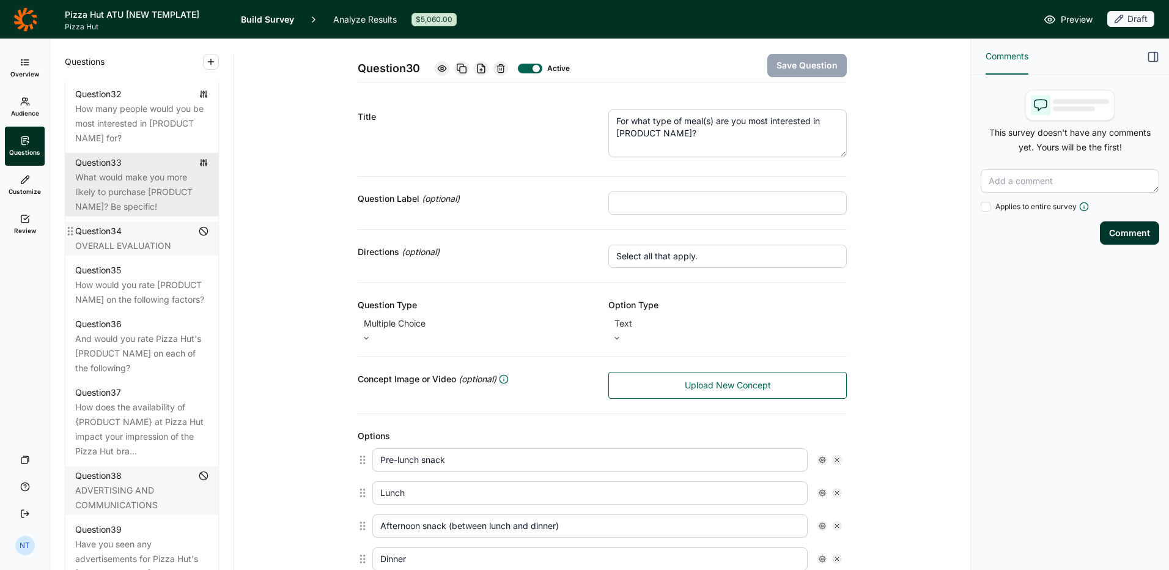
scroll to position [2604, 0]
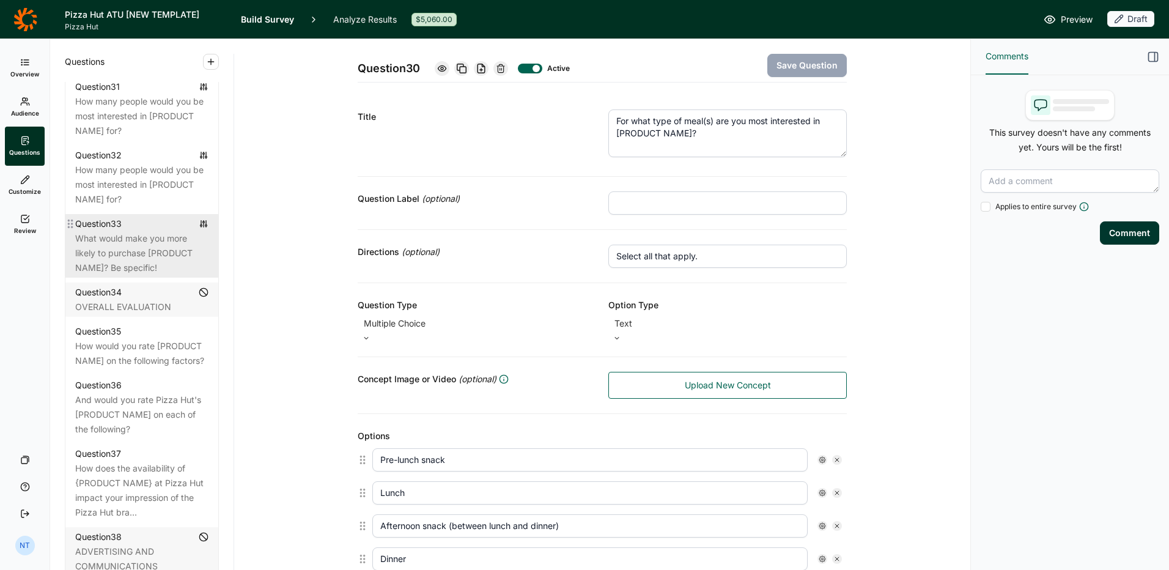
click at [111, 275] on div "What would make you more likely to purchase [PRODUCT NAME]? Be specific!" at bounding box center [141, 253] width 133 height 44
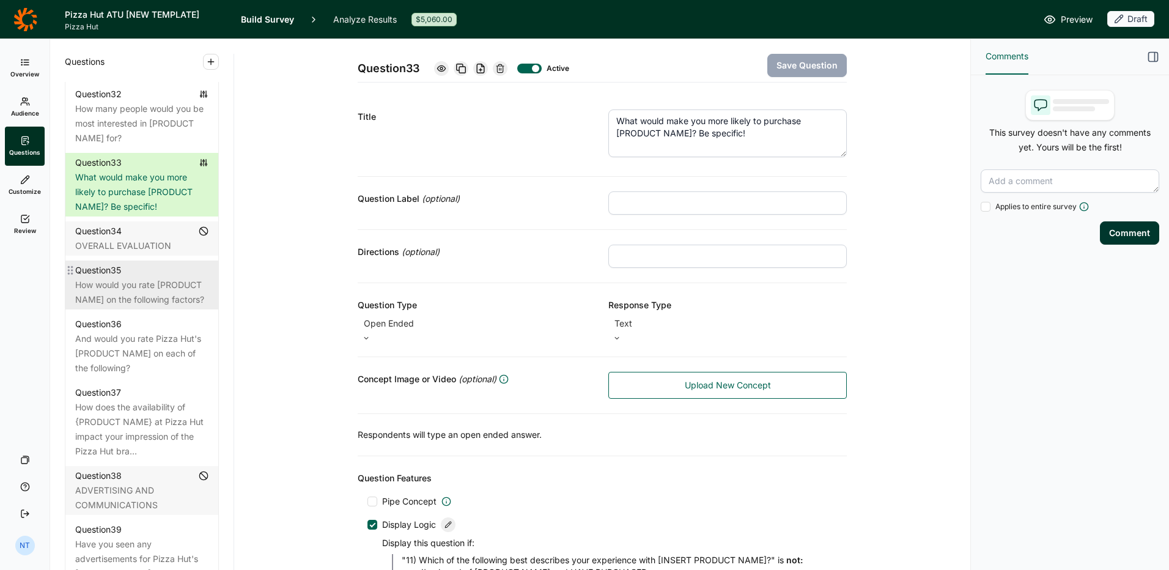
click at [145, 307] on div "How would you rate [PRODUCT NAME] on the following factors?" at bounding box center [141, 292] width 133 height 29
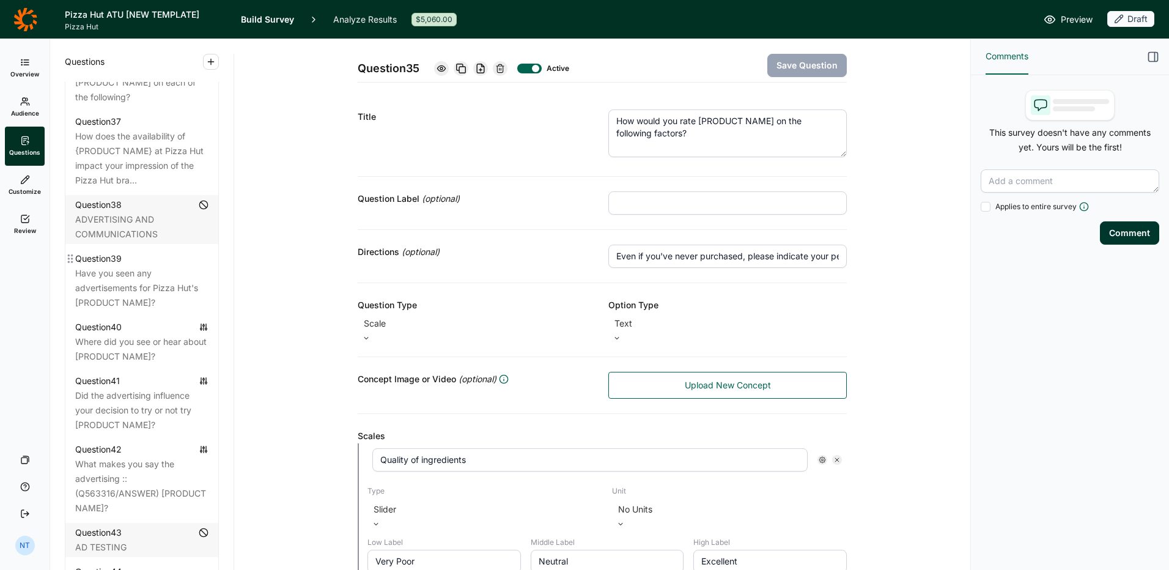
scroll to position [2909, 0]
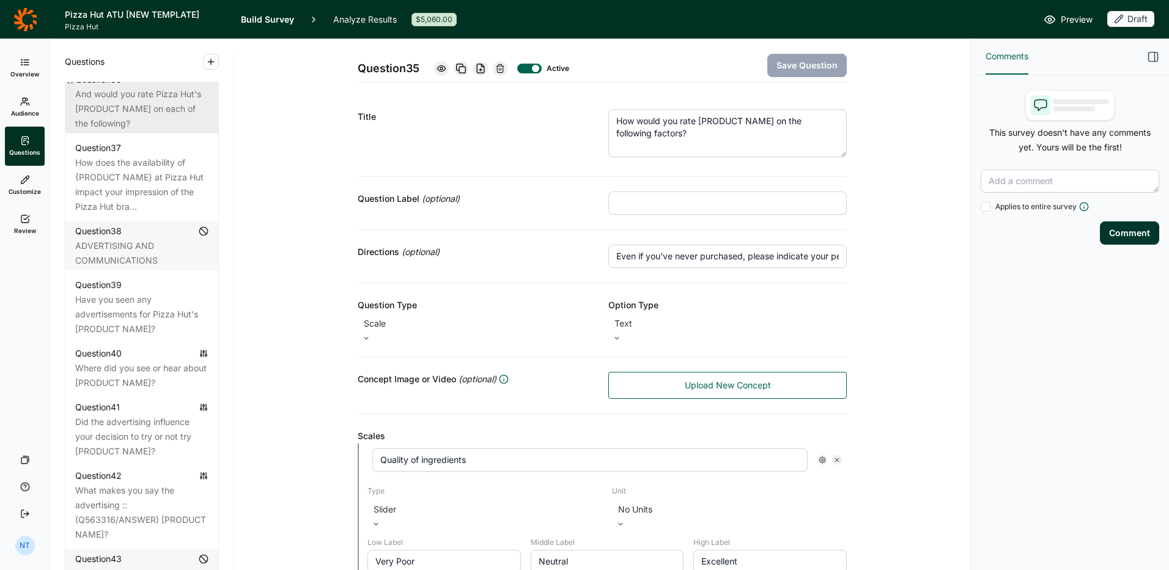
click at [125, 131] on div "And would you rate Pizza Hut's [PRODUCT NAME] on each of the following?" at bounding box center [141, 109] width 133 height 44
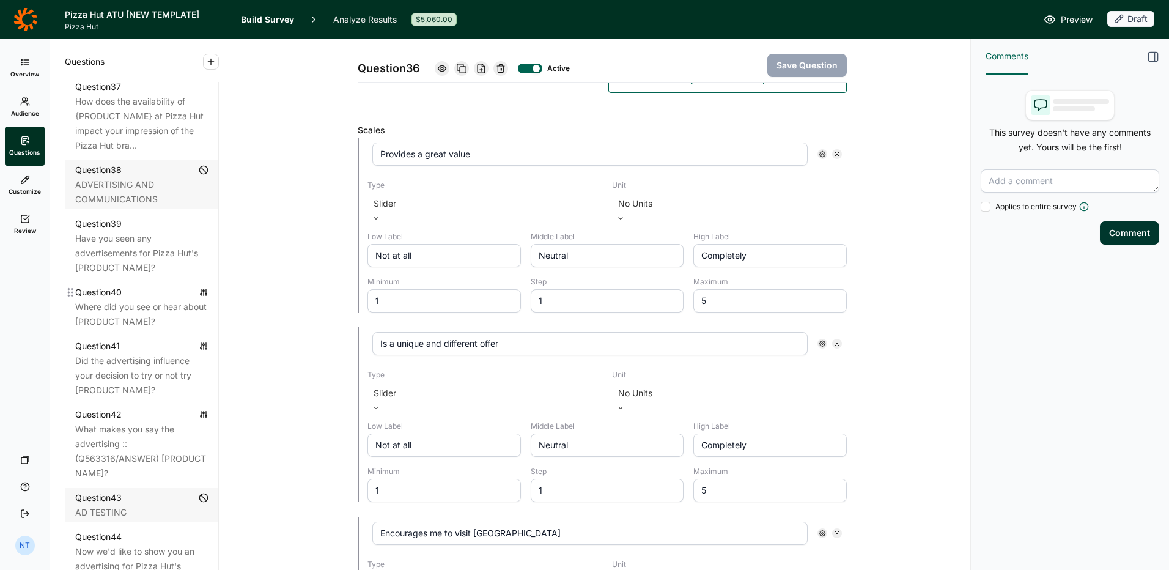
scroll to position [2909, 0]
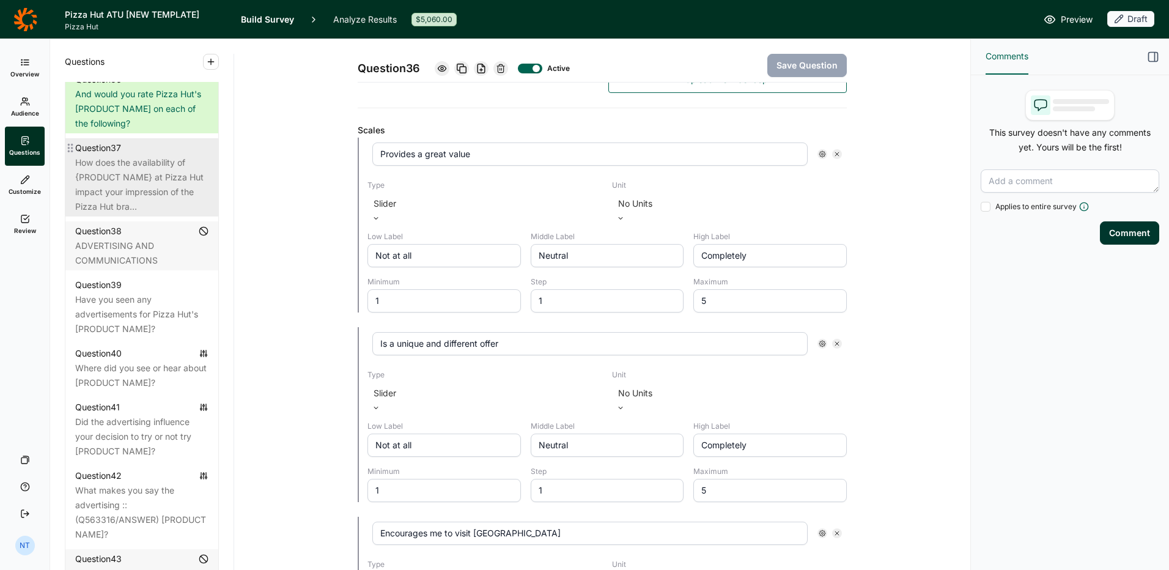
click at [129, 214] on div "How does the availability of {PRODUCT NAME} at Pizza Hut impact your impression…" at bounding box center [141, 184] width 133 height 59
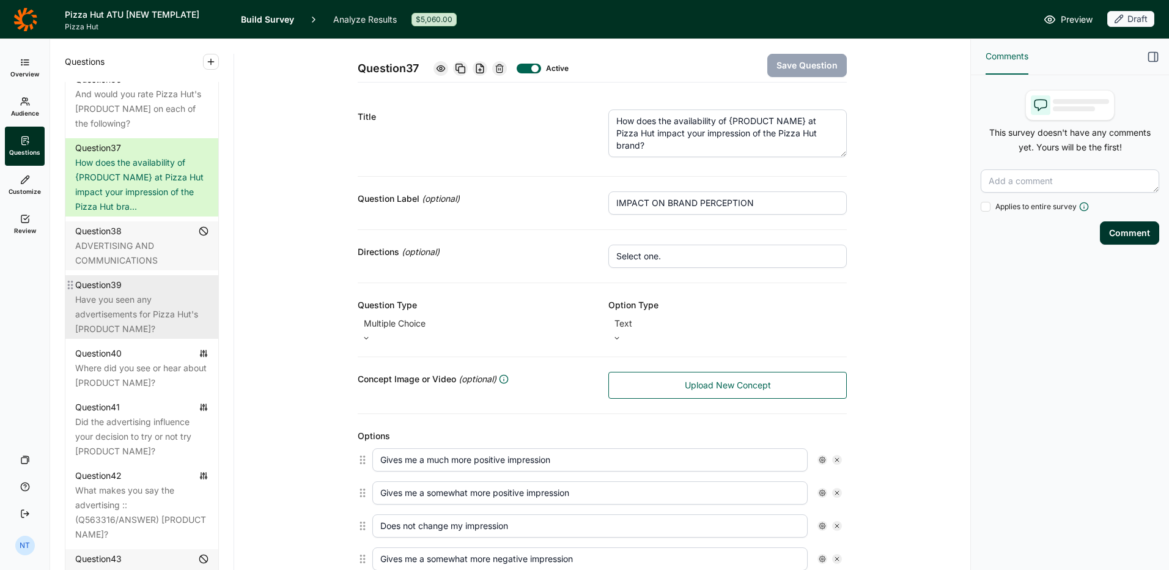
click at [106, 339] on div "Question 39 Have you seen any advertisements for Pizza Hut's [PRODUCT NAME]?" at bounding box center [141, 307] width 153 height 64
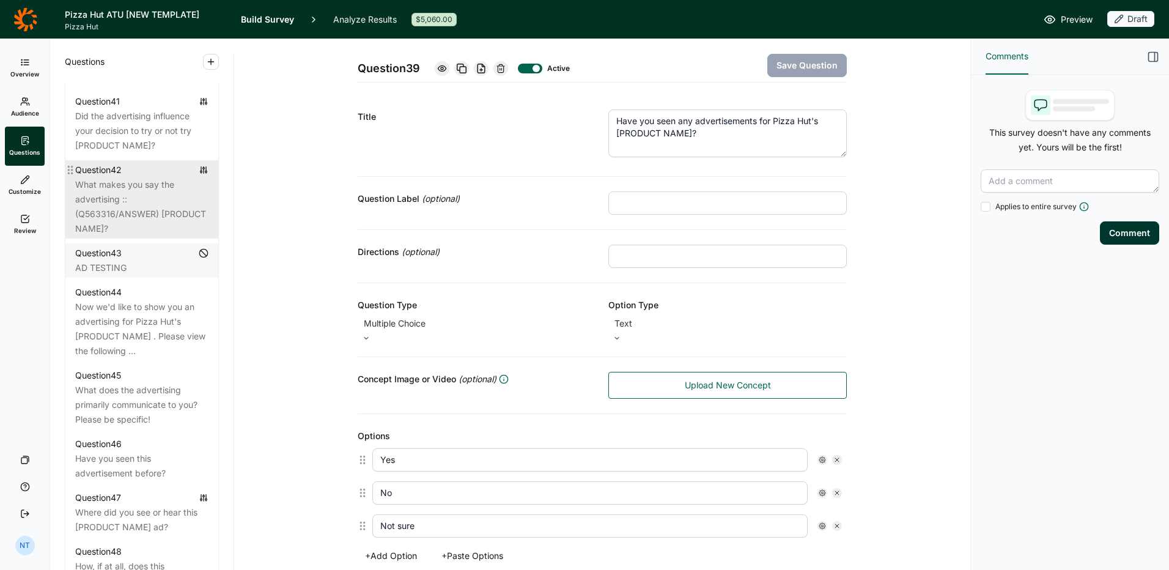
scroll to position [3154, 0]
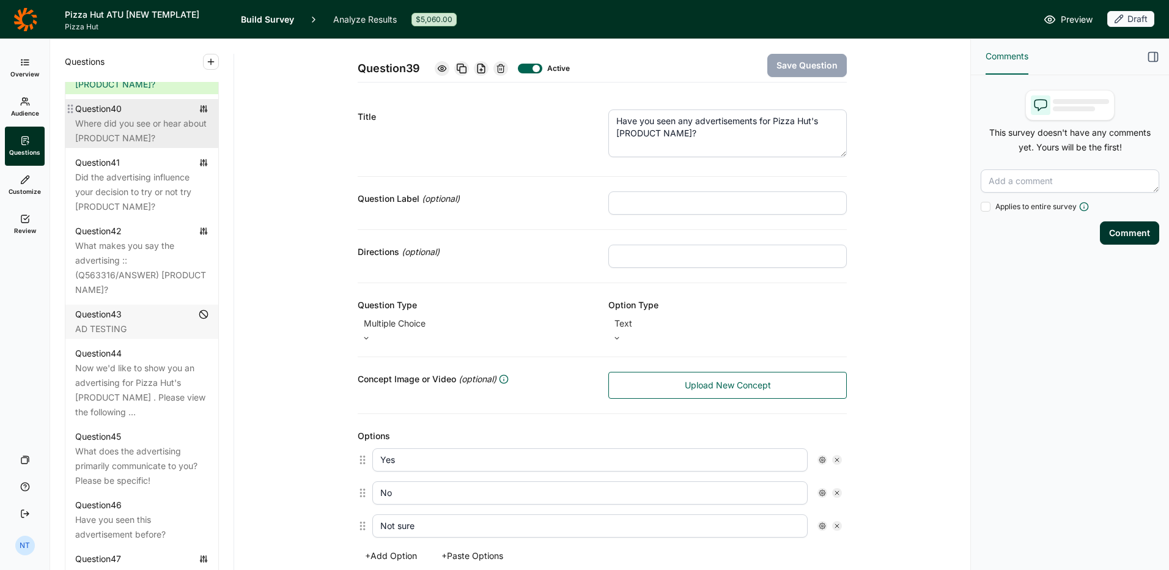
click at [139, 116] on div "Question 40" at bounding box center [141, 108] width 133 height 15
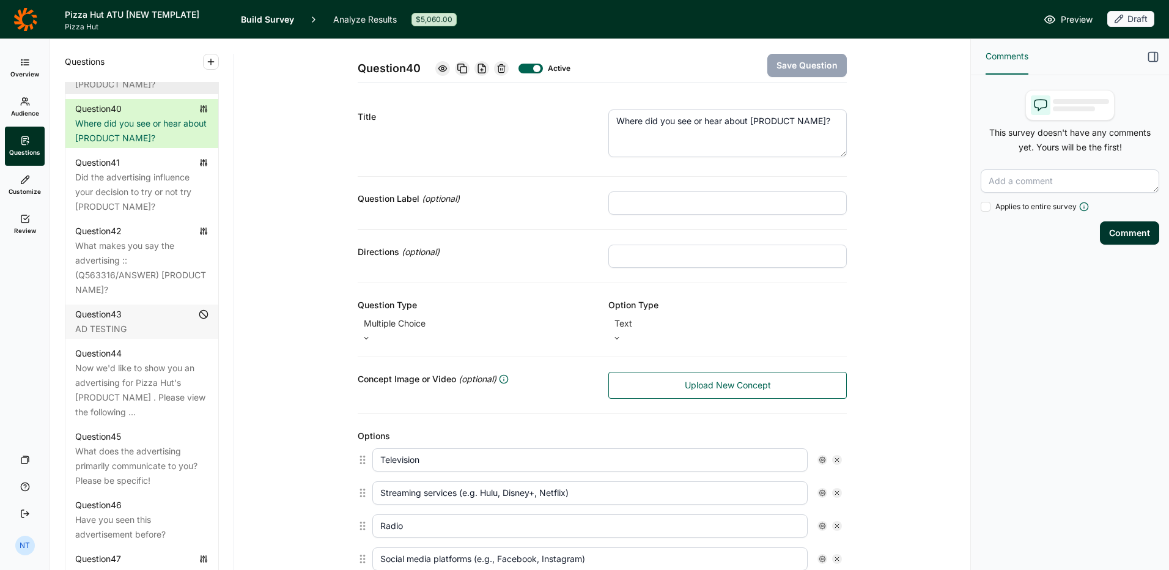
click at [160, 92] on div "Have you seen any advertisements for Pizza Hut's [PRODUCT NAME]?" at bounding box center [141, 70] width 133 height 44
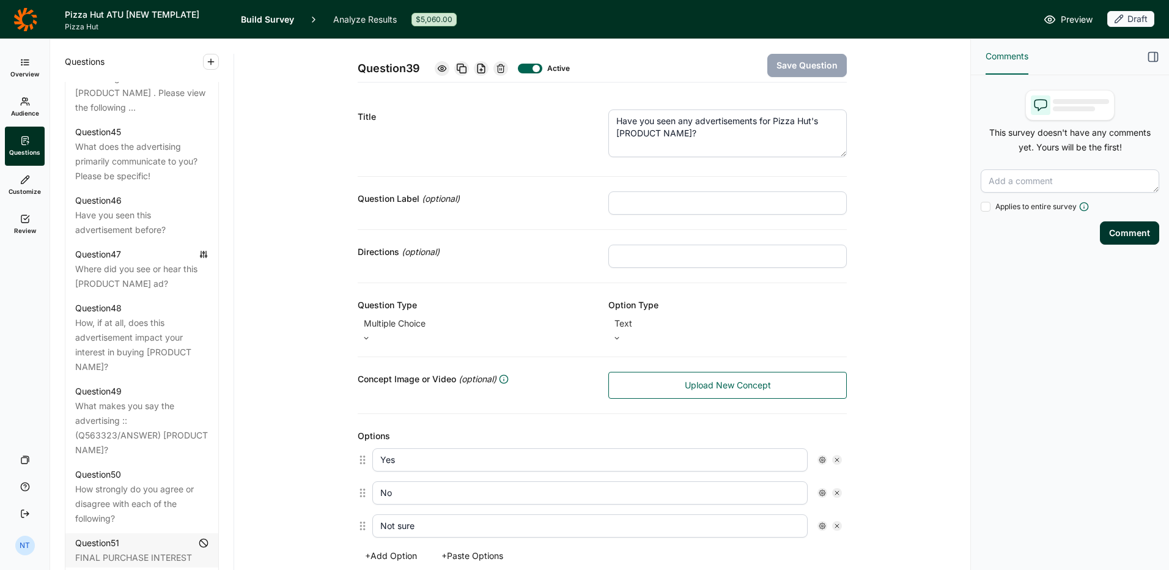
scroll to position [3460, 0]
click at [147, 114] on div "Now we'd like to show you an advertising for Pizza Hut's [PRODUCT NAME] . Pleas…" at bounding box center [141, 84] width 133 height 59
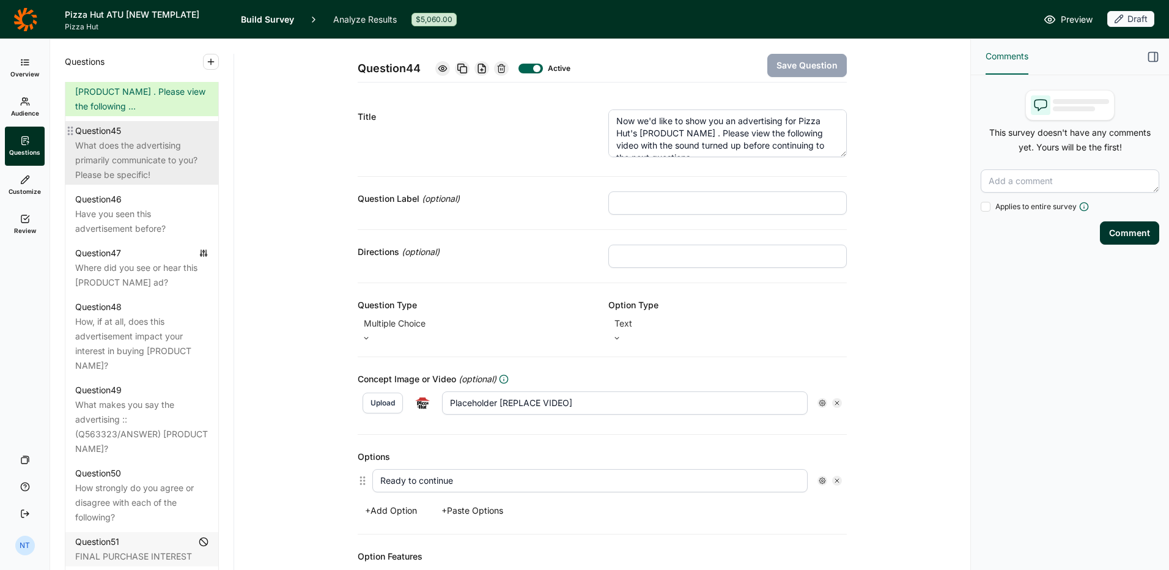
click at [120, 182] on div "What does the advertising primarily communicate to you? Please be specific!" at bounding box center [141, 160] width 133 height 44
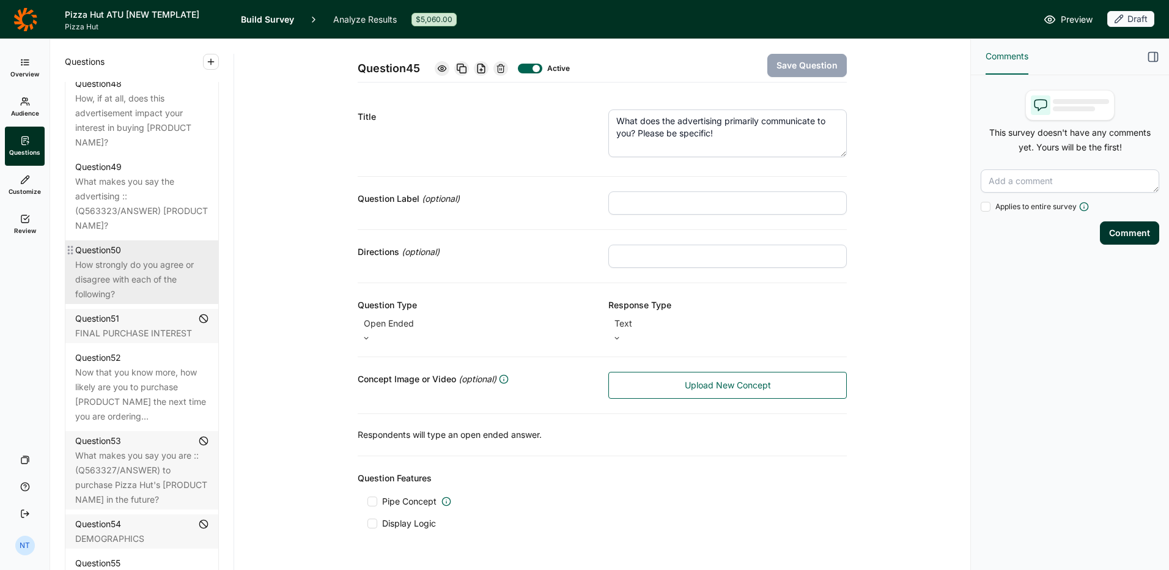
scroll to position [3704, 0]
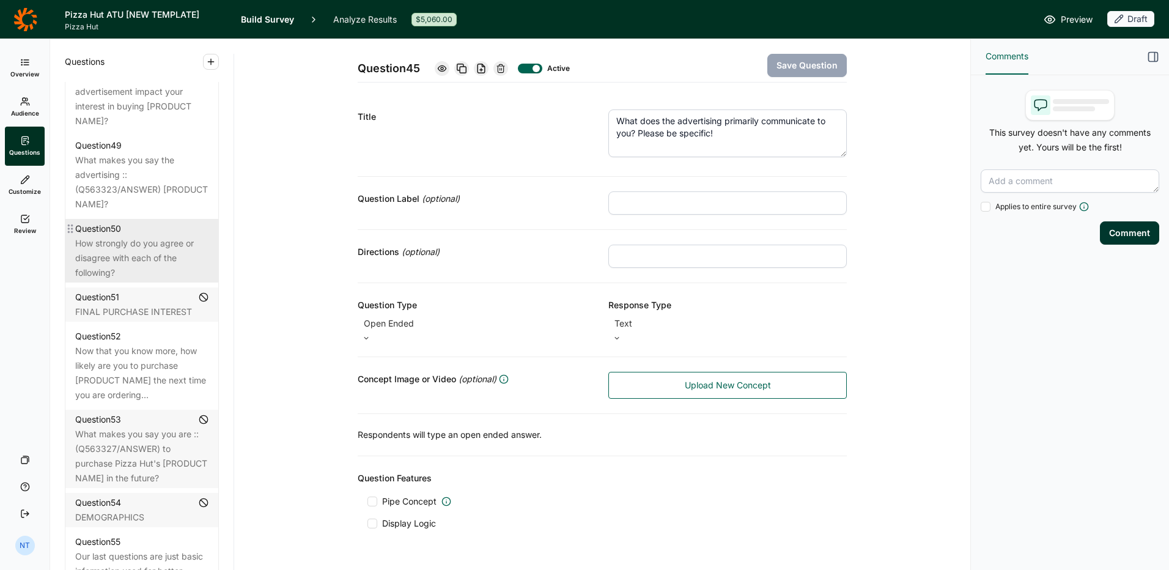
click at [145, 280] on div "How strongly do you agree or disagree with each of the following?" at bounding box center [141, 258] width 133 height 44
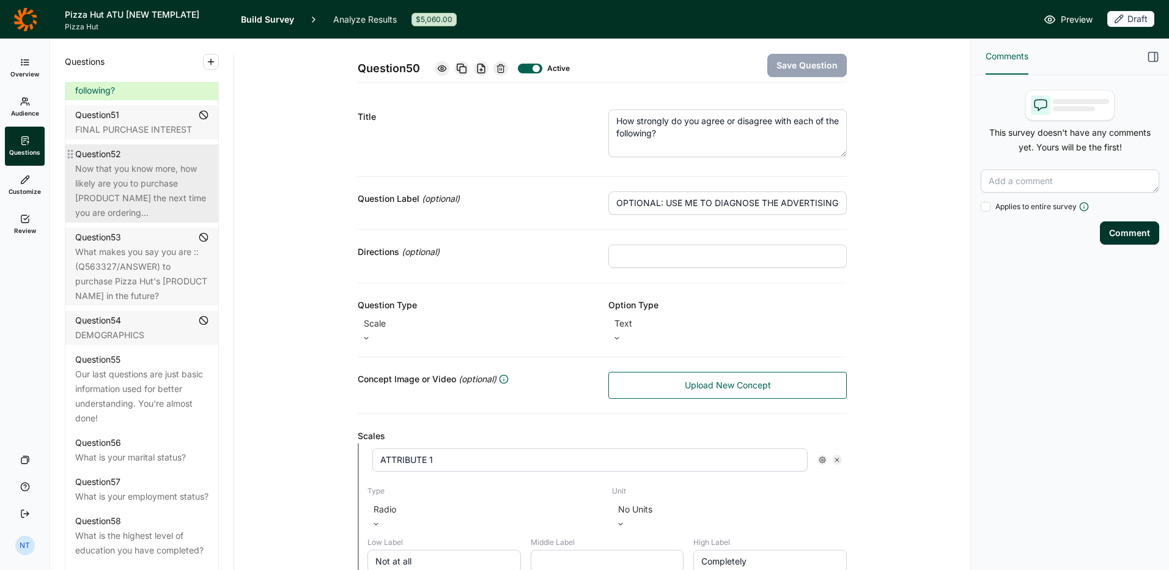
scroll to position [3887, 0]
click at [137, 219] on div "Now that you know more, how likely are you to purchase [PRODUCT NAME] the next …" at bounding box center [141, 189] width 133 height 59
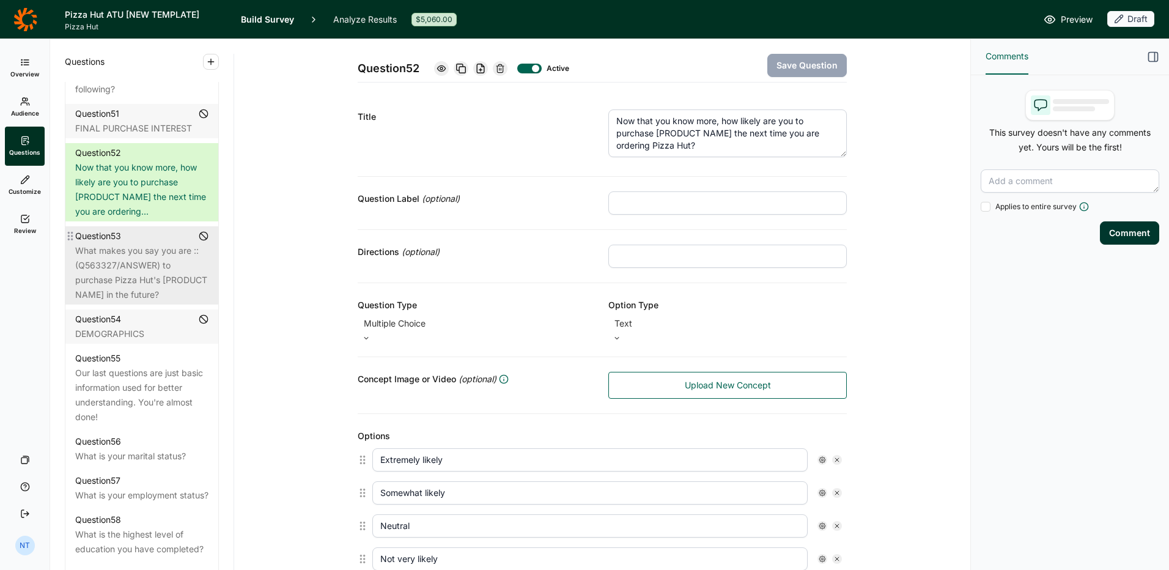
click at [179, 302] on div "What makes you say you are ::(Q563327/ANSWER) to purchase Pizza Hut's [PRODUCT …" at bounding box center [141, 272] width 133 height 59
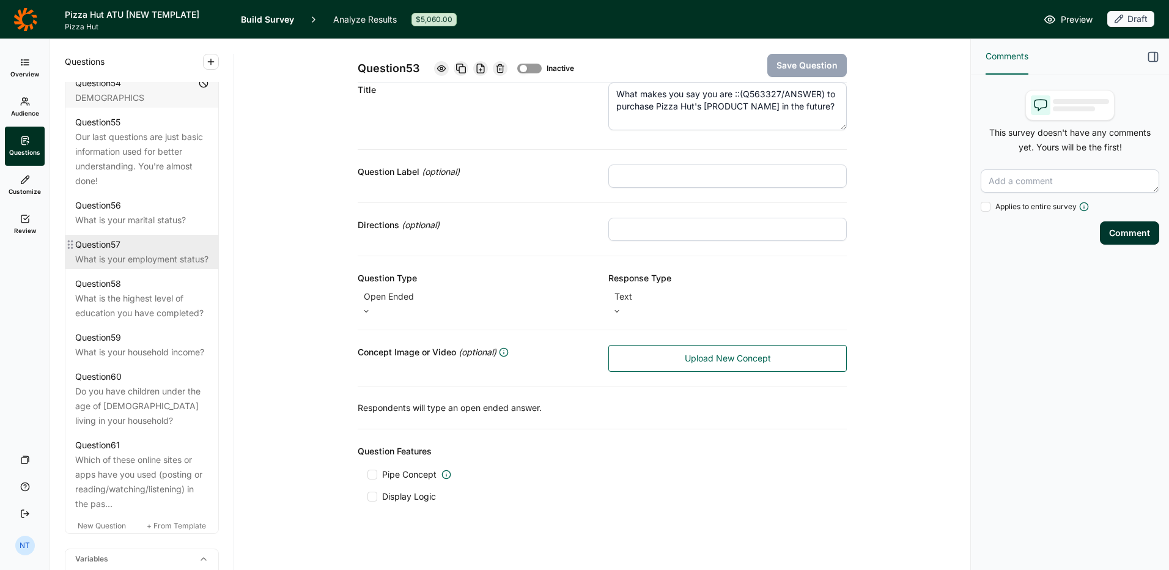
scroll to position [4132, 0]
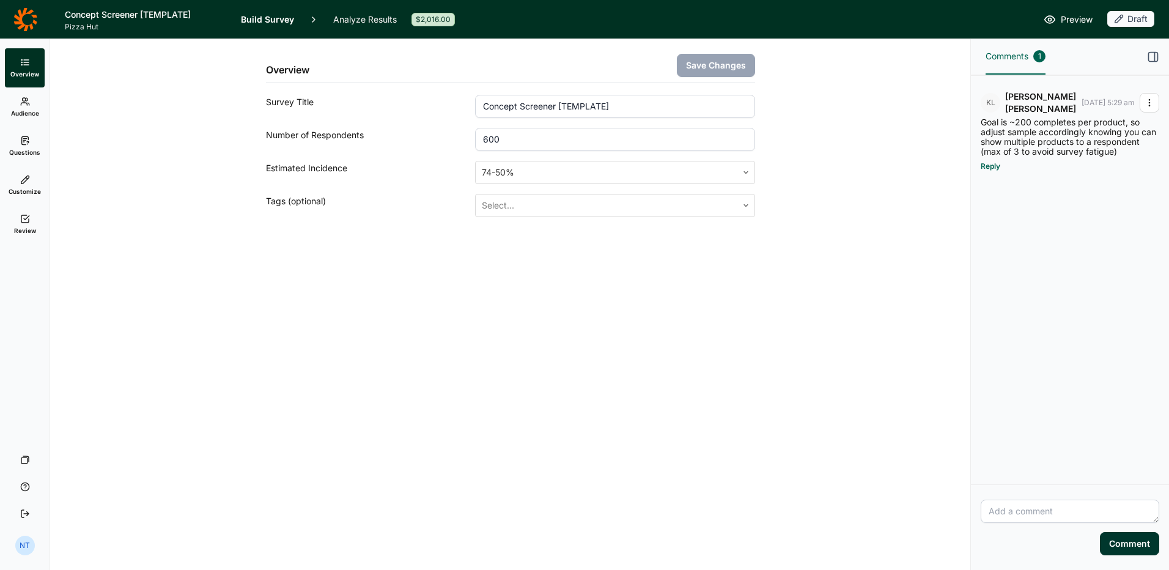
click at [24, 150] on span "Questions" at bounding box center [24, 152] width 31 height 9
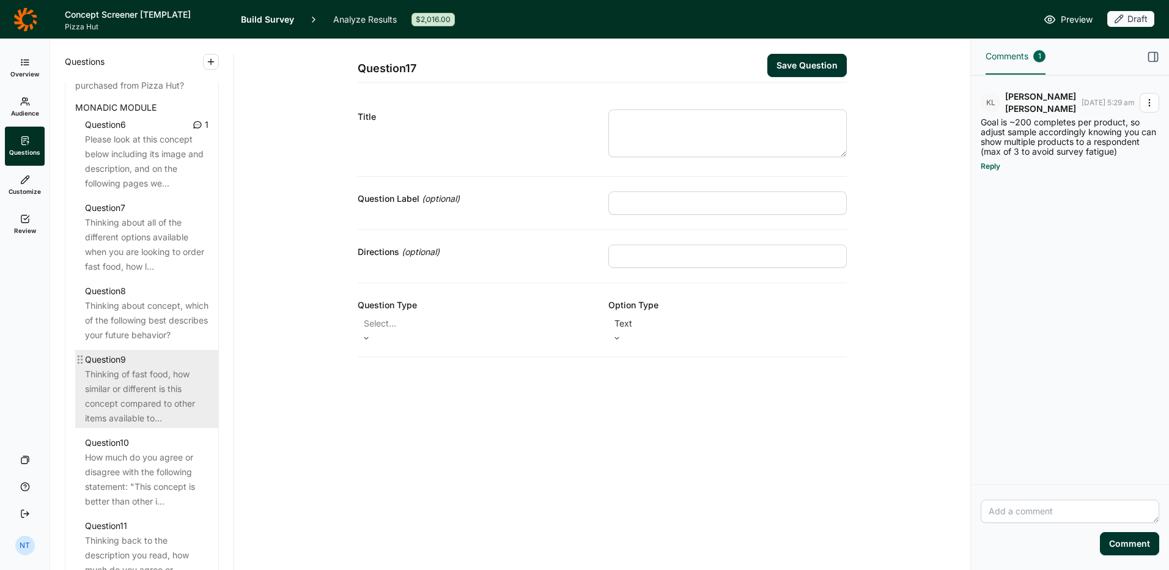
scroll to position [795, 0]
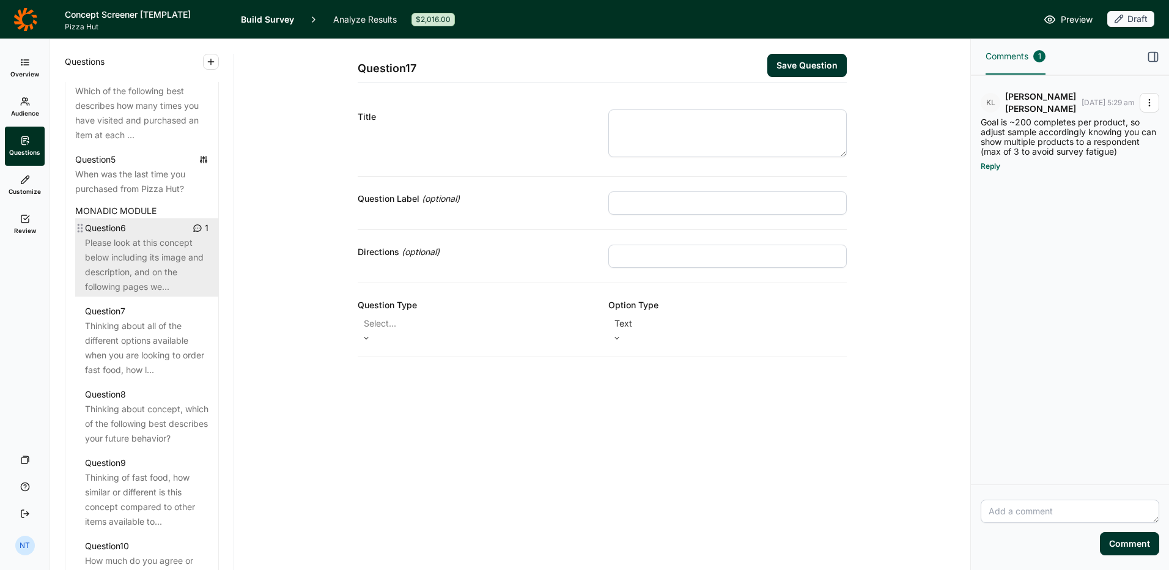
click at [157, 290] on div "Please look at this concept below including its image and description, and on t…" at bounding box center [146, 264] width 123 height 59
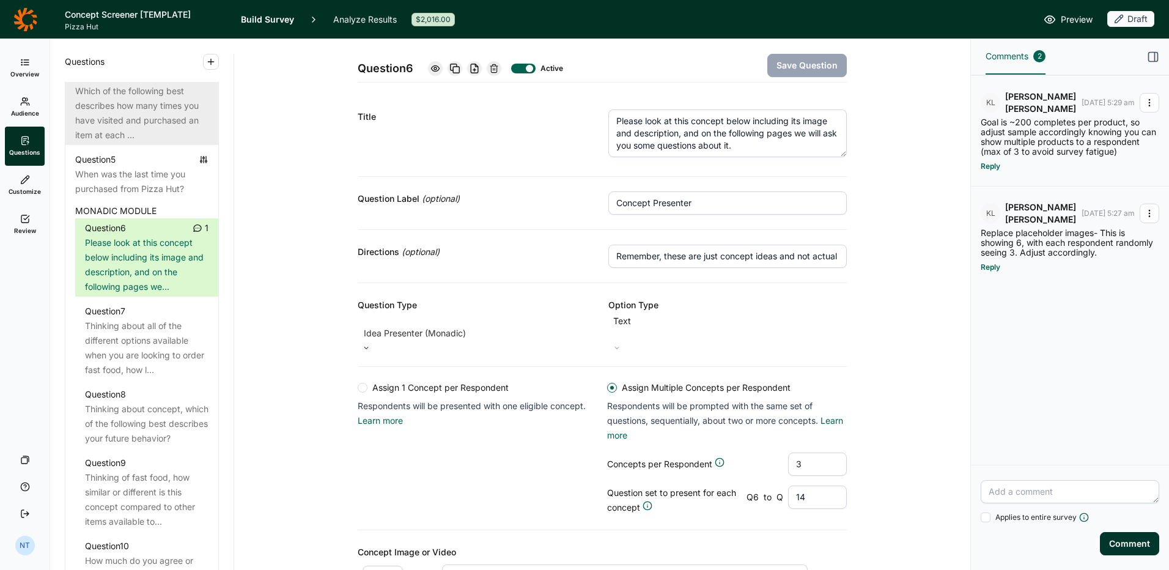
click at [153, 116] on div "Which of the following best describes how many times you have visited and purch…" at bounding box center [141, 113] width 133 height 59
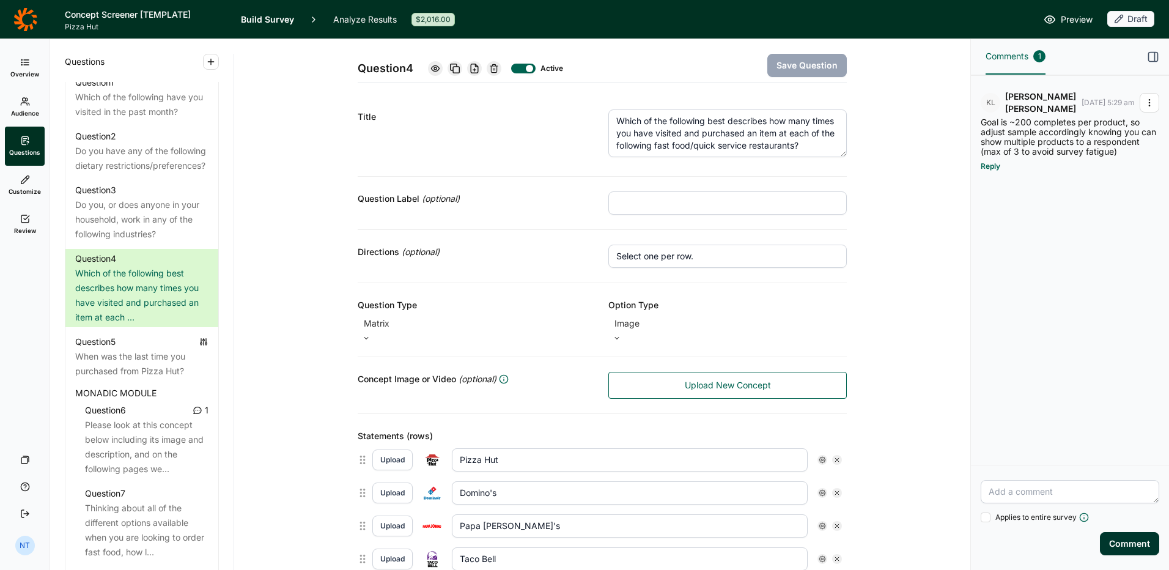
scroll to position [611, 0]
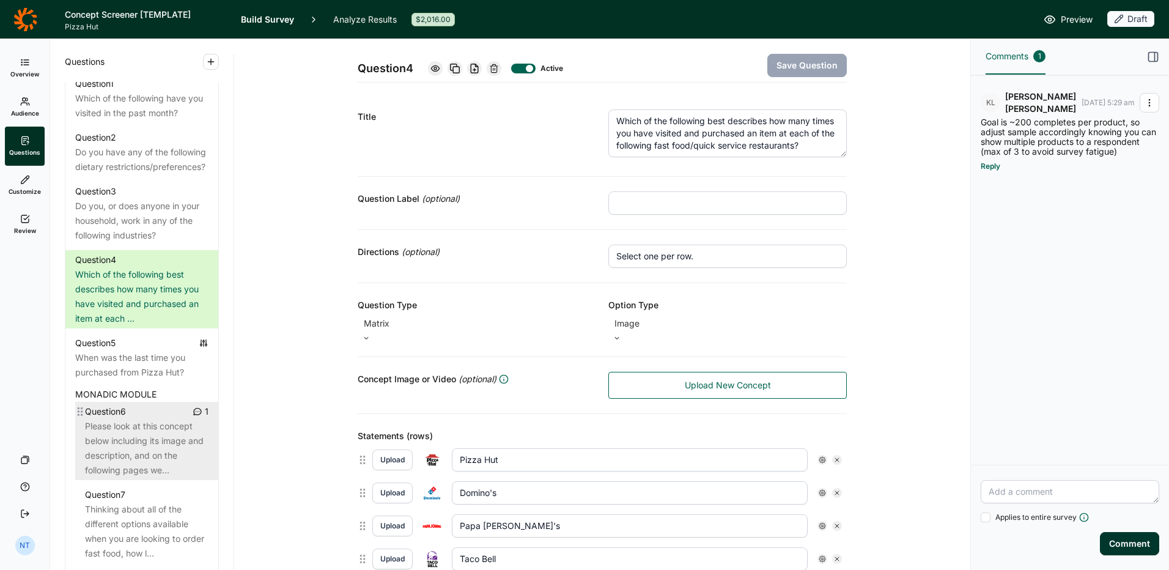
click at [128, 446] on div "Please look at this concept below including its image and description, and on t…" at bounding box center [146, 448] width 123 height 59
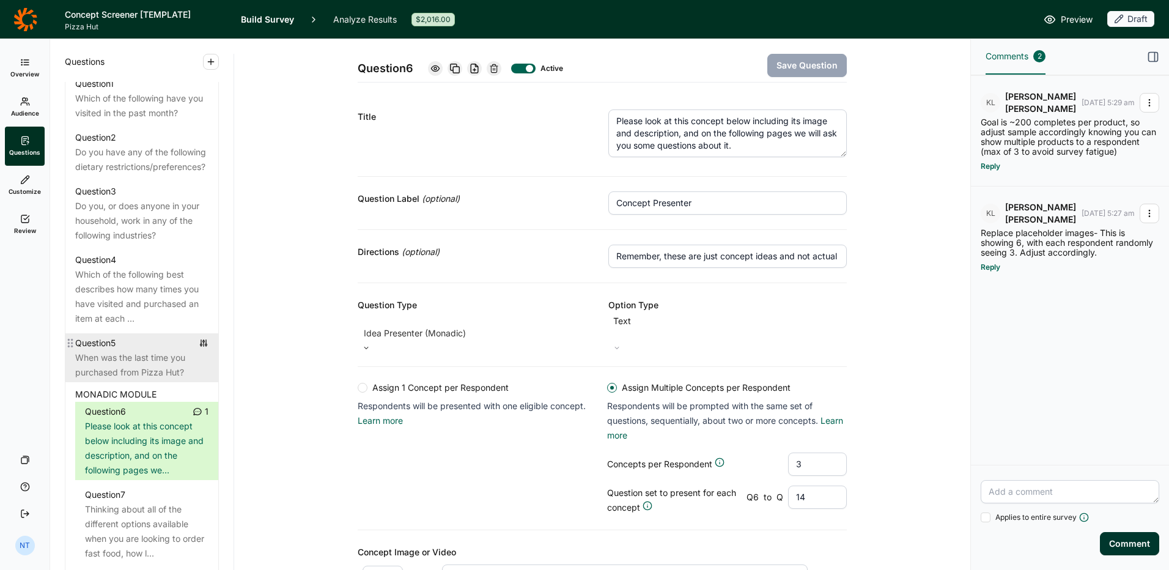
click at [119, 380] on div "When was the last time you purchased from Pizza Hut?" at bounding box center [141, 364] width 133 height 29
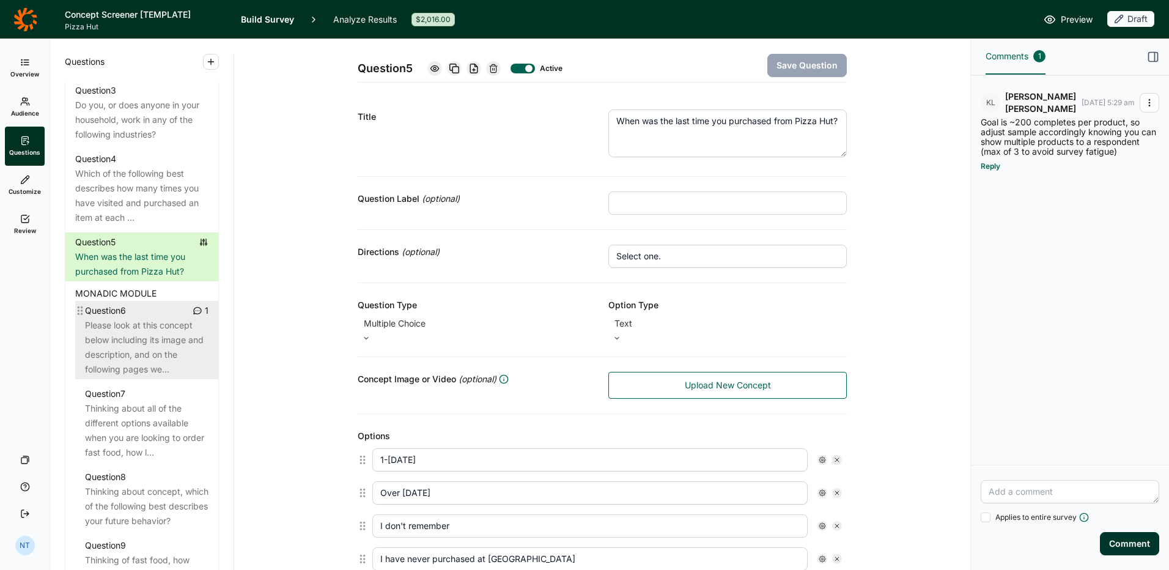
scroll to position [734, 0]
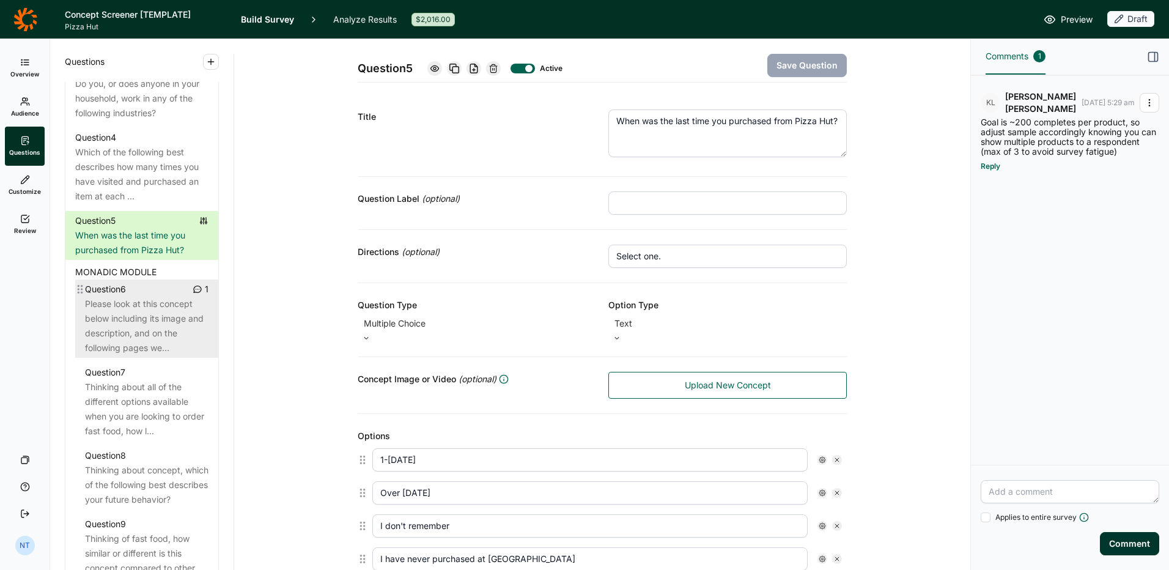
click at [107, 345] on div "Please look at this concept below including its image and description, and on t…" at bounding box center [146, 325] width 123 height 59
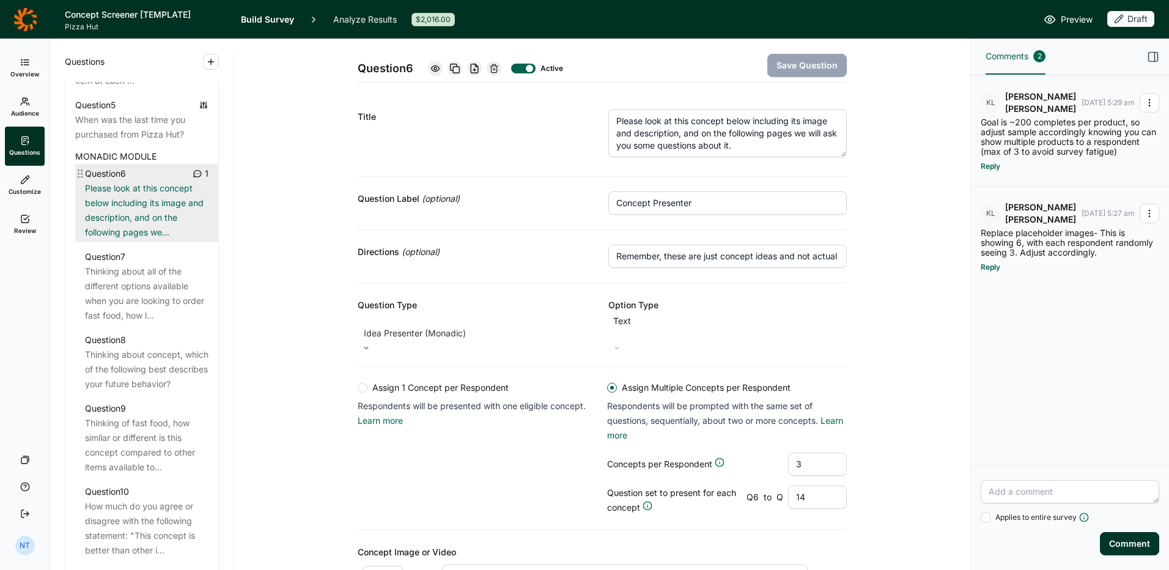
scroll to position [856, 0]
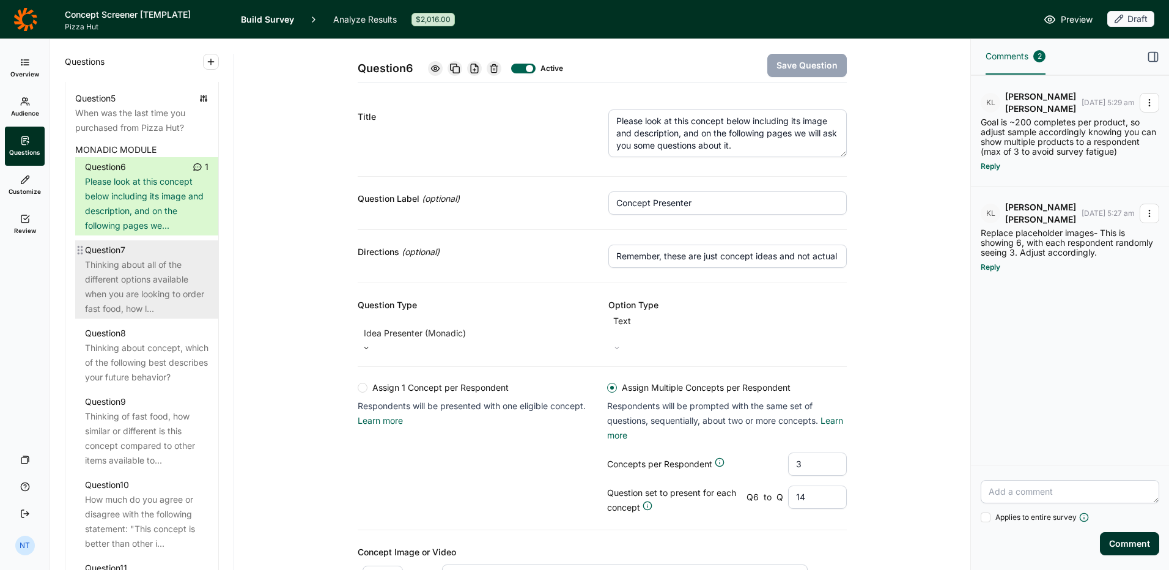
click at [125, 316] on div "Thinking about all of the different options available when you are looking to o…" at bounding box center [146, 286] width 123 height 59
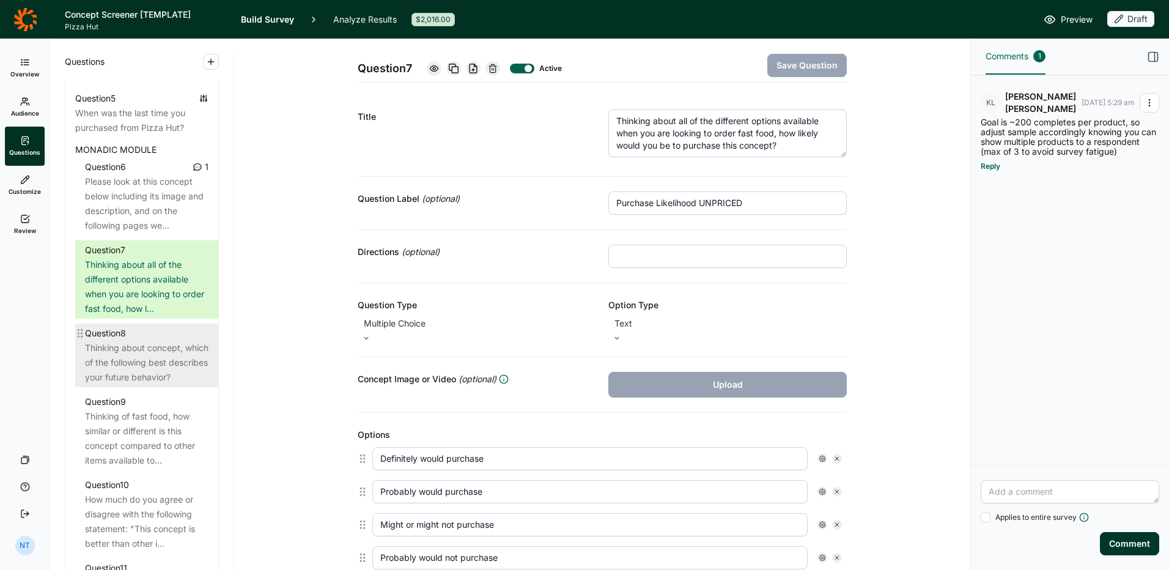
click at [171, 372] on div "Thinking about concept, which of the following best describes your future behav…" at bounding box center [146, 363] width 123 height 44
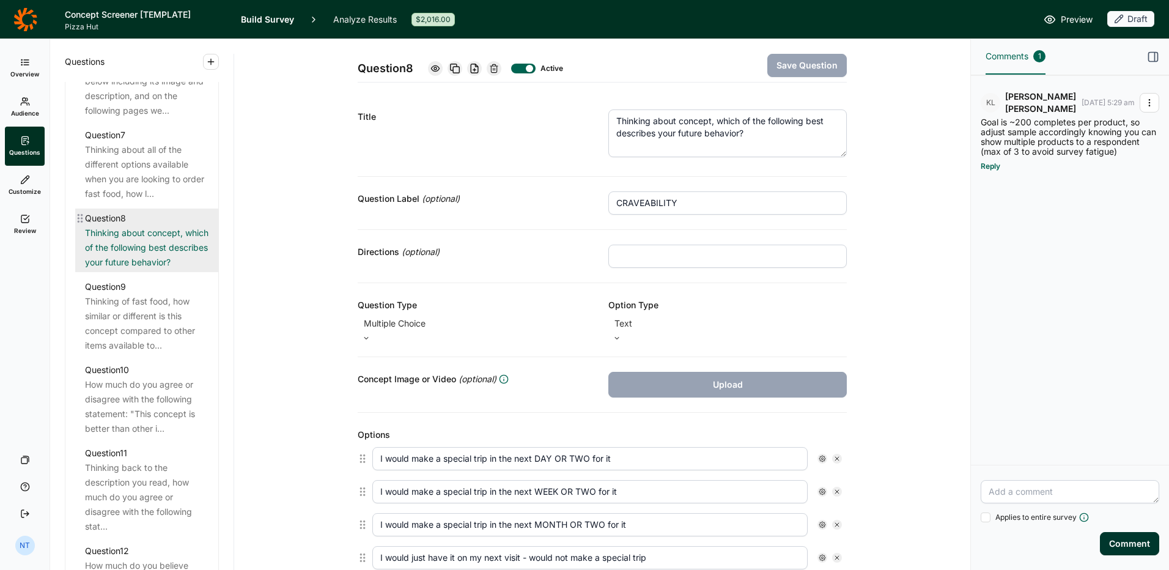
scroll to position [1039, 0]
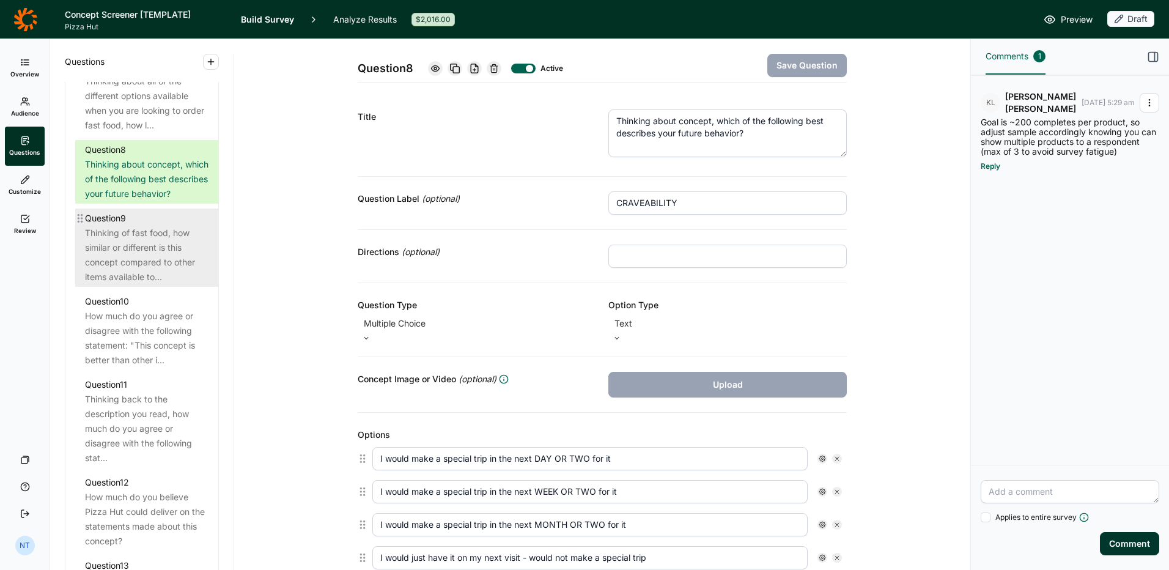
click at [144, 279] on div "Thinking of fast food, how similar or different is this concept compared to oth…" at bounding box center [146, 255] width 123 height 59
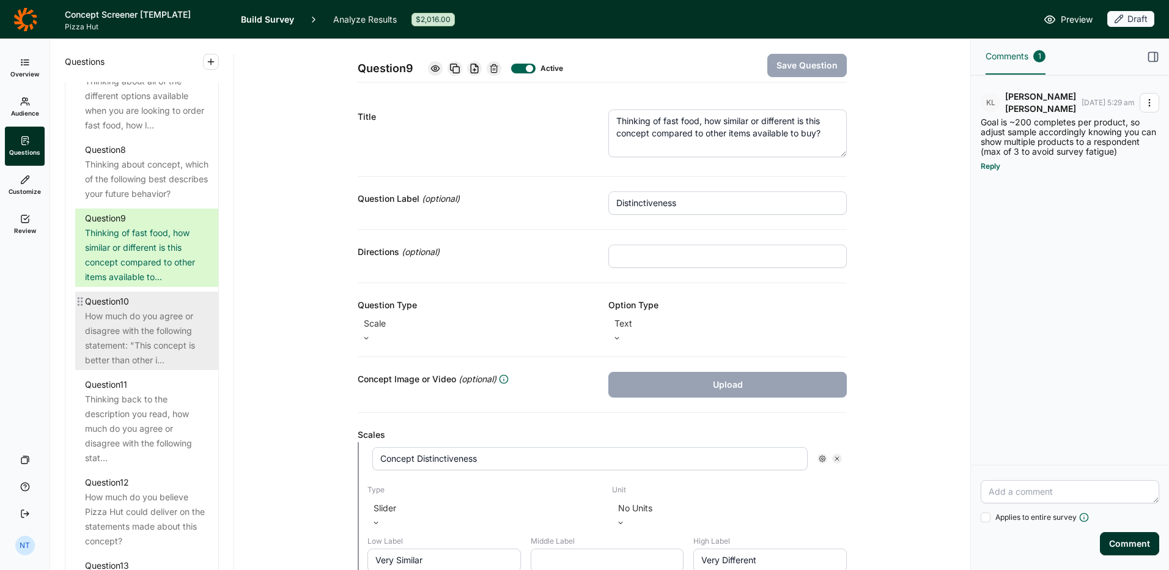
click at [140, 364] on div "How much do you agree or disagree with the following statement: "This concept i…" at bounding box center [146, 338] width 123 height 59
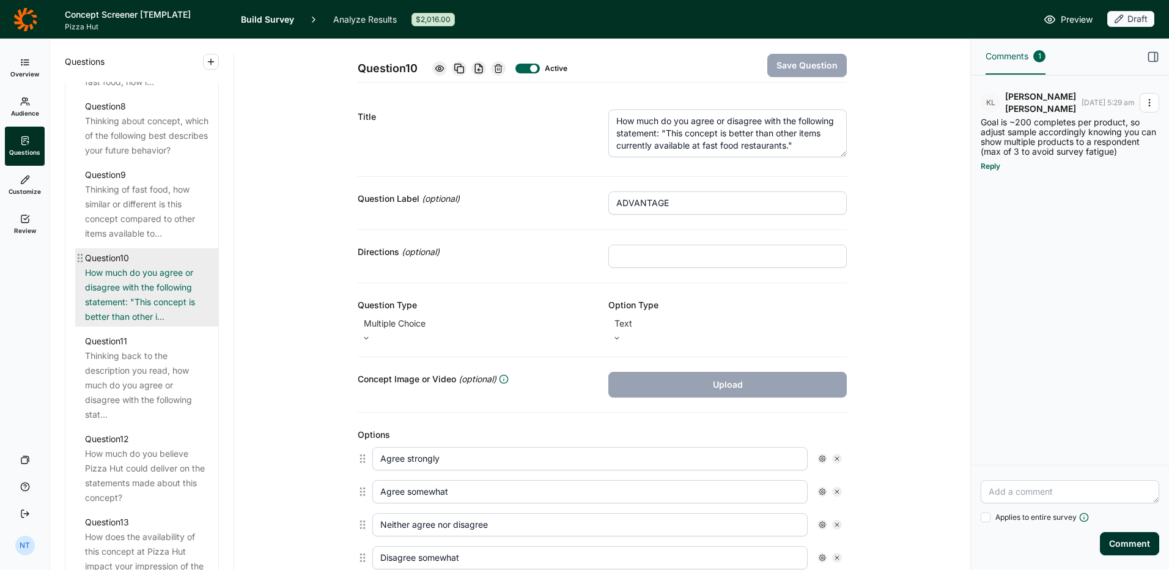
scroll to position [1100, 0]
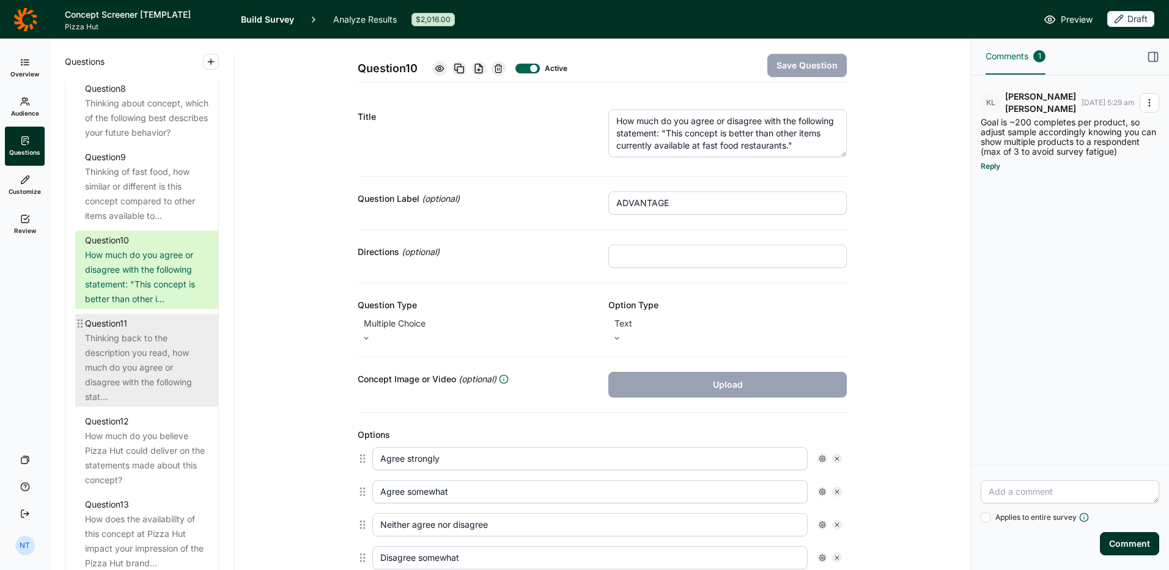
click at [154, 398] on div "Thinking back to the description you read, how much do you agree or disagree wi…" at bounding box center [146, 367] width 123 height 73
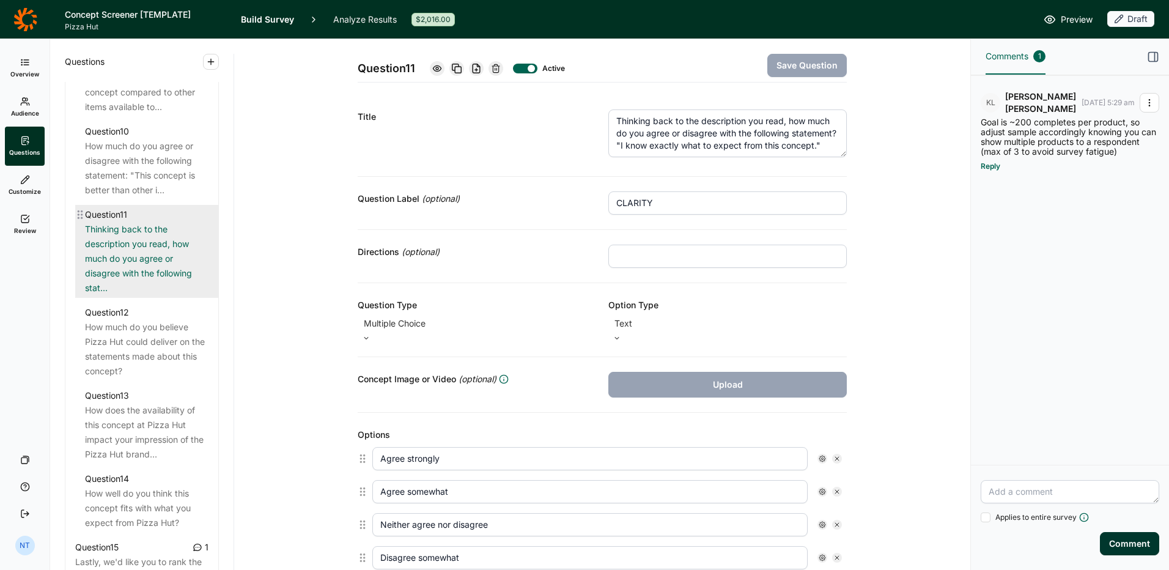
scroll to position [1223, 0]
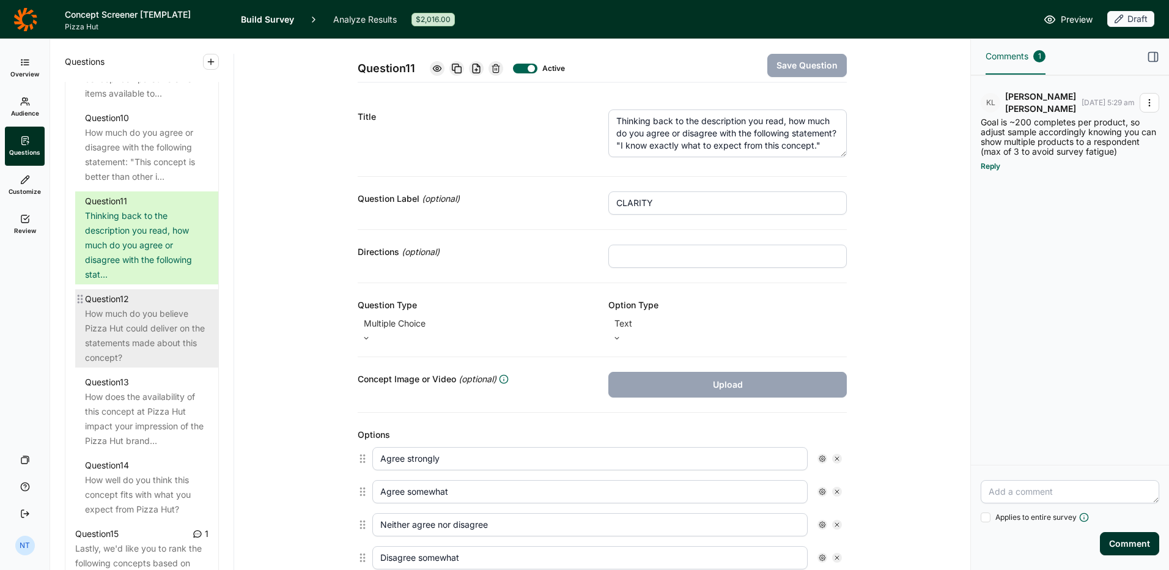
click at [129, 351] on div "How much do you believe Pizza Hut could deliver on the statements made about th…" at bounding box center [146, 335] width 123 height 59
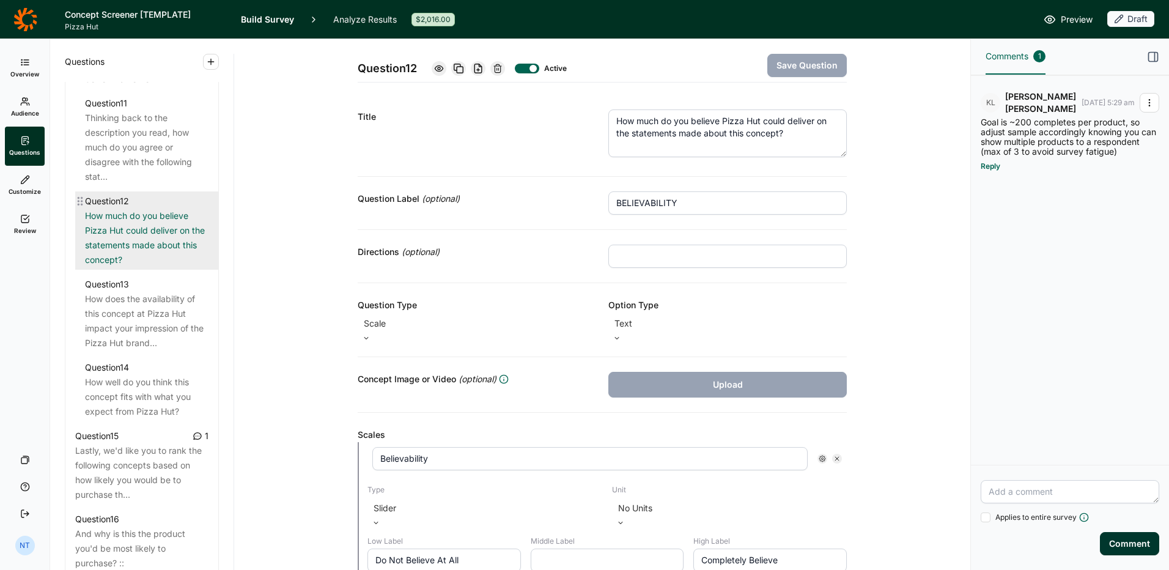
scroll to position [1345, 0]
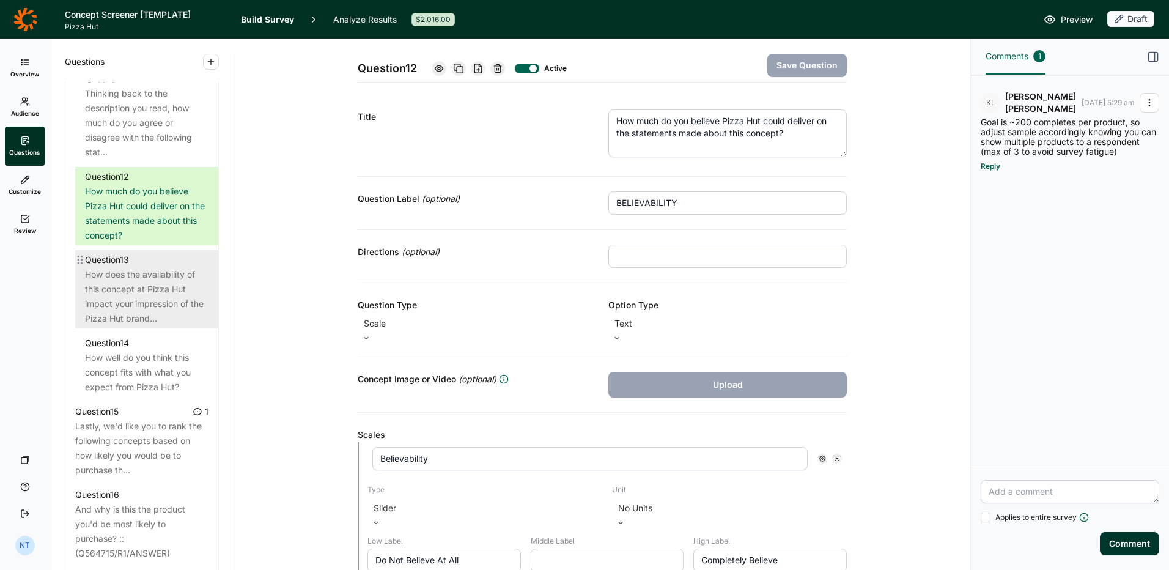
click at [112, 326] on div "How does the availability of this concept at Pizza Hut impact your impression o…" at bounding box center [146, 296] width 123 height 59
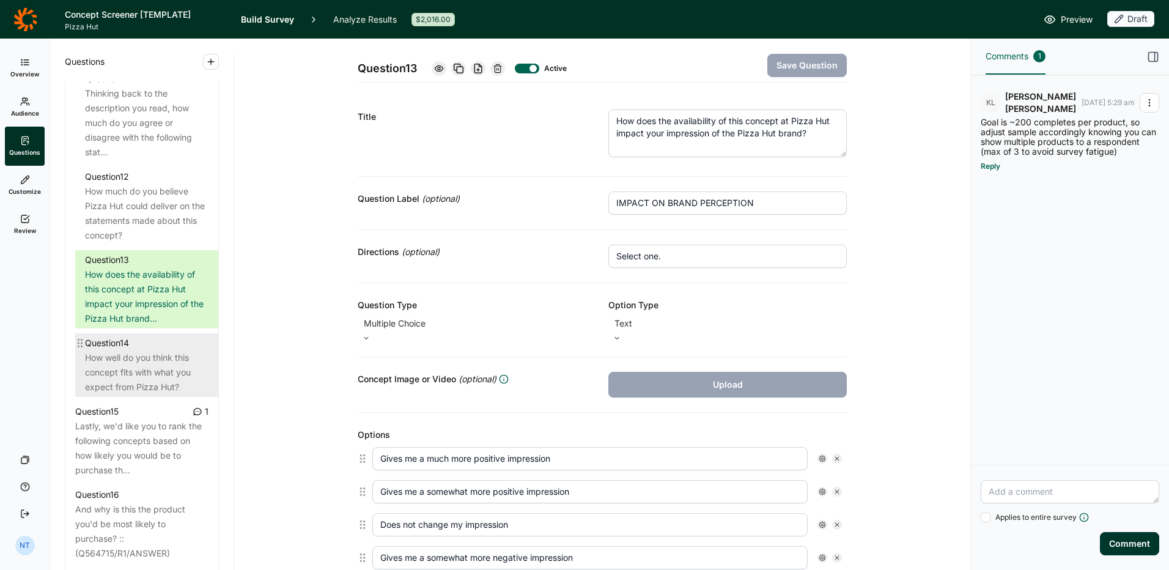
click at [173, 394] on div "How well do you think this concept fits with what you expect from Pizza Hut?" at bounding box center [146, 372] width 123 height 44
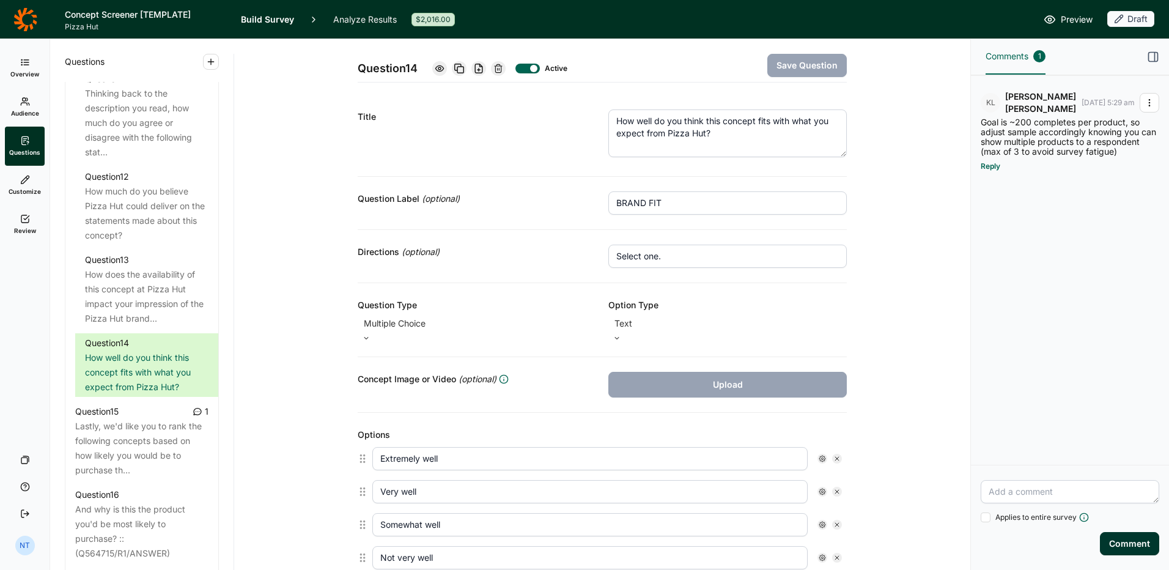
click at [664, 138] on textarea "How well do you think this concept fits with what you expect from Pizza Hut?" at bounding box center [727, 133] width 238 height 48
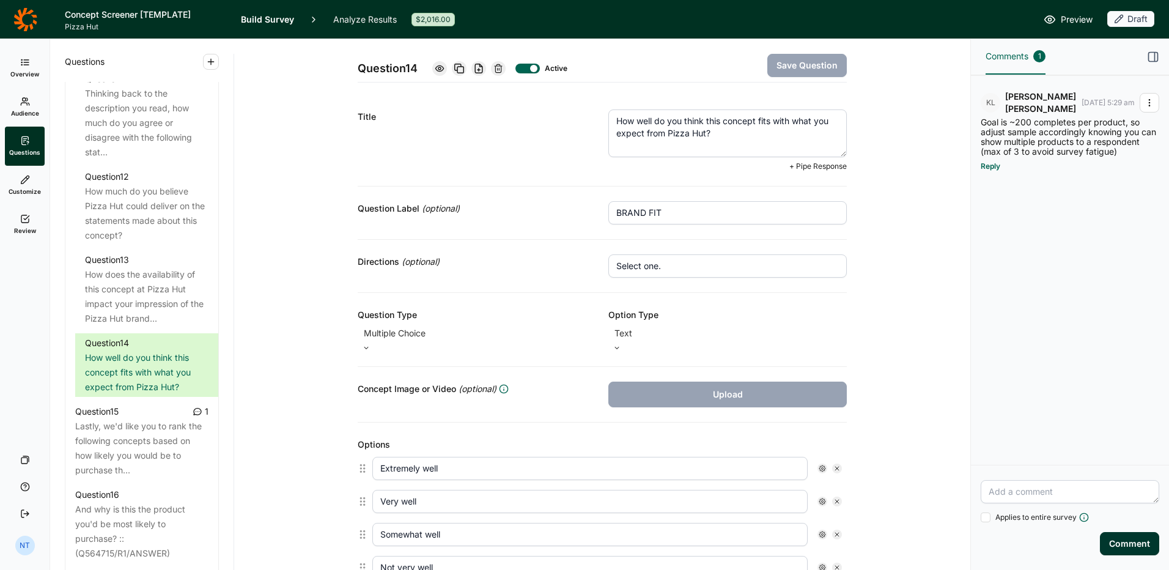
click at [664, 138] on textarea "How well do you think this concept fits with what you expect from Pizza Hut?" at bounding box center [727, 133] width 238 height 48
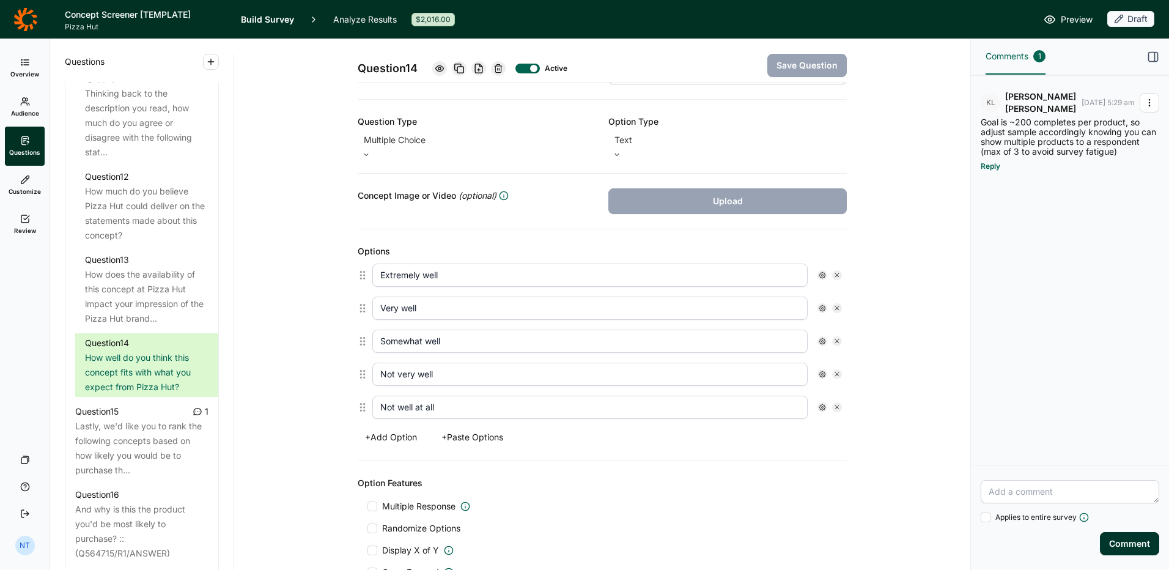
scroll to position [174, 0]
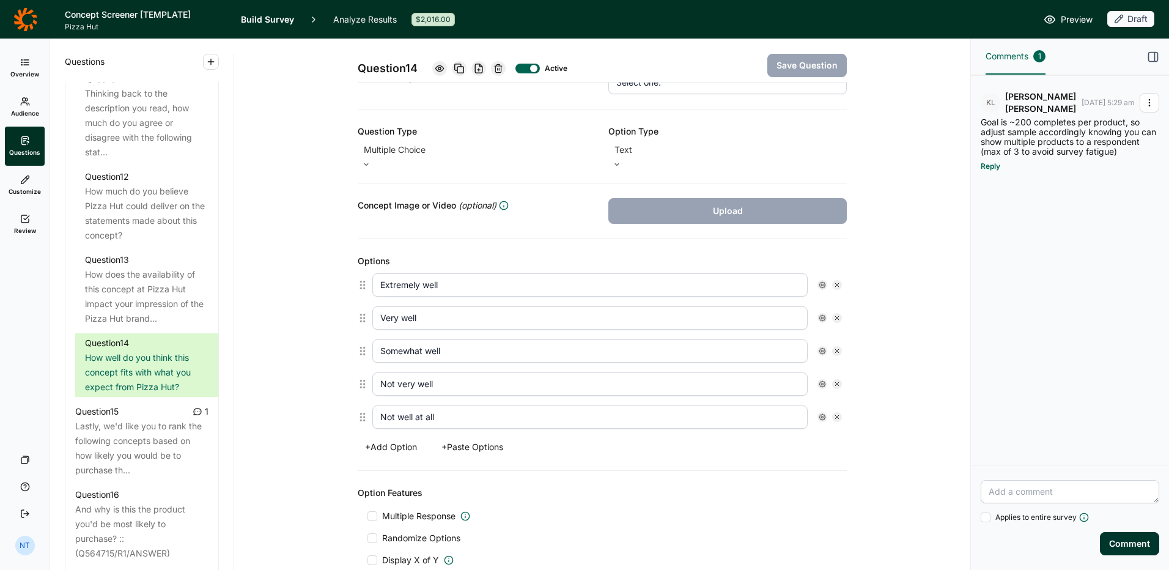
drag, startPoint x: 376, startPoint y: 278, endPoint x: 573, endPoint y: 111, distance: 258.5
click at [501, 402] on div "Extremely well Very well Somewhat well Not very well Not well at all" at bounding box center [602, 350] width 489 height 165
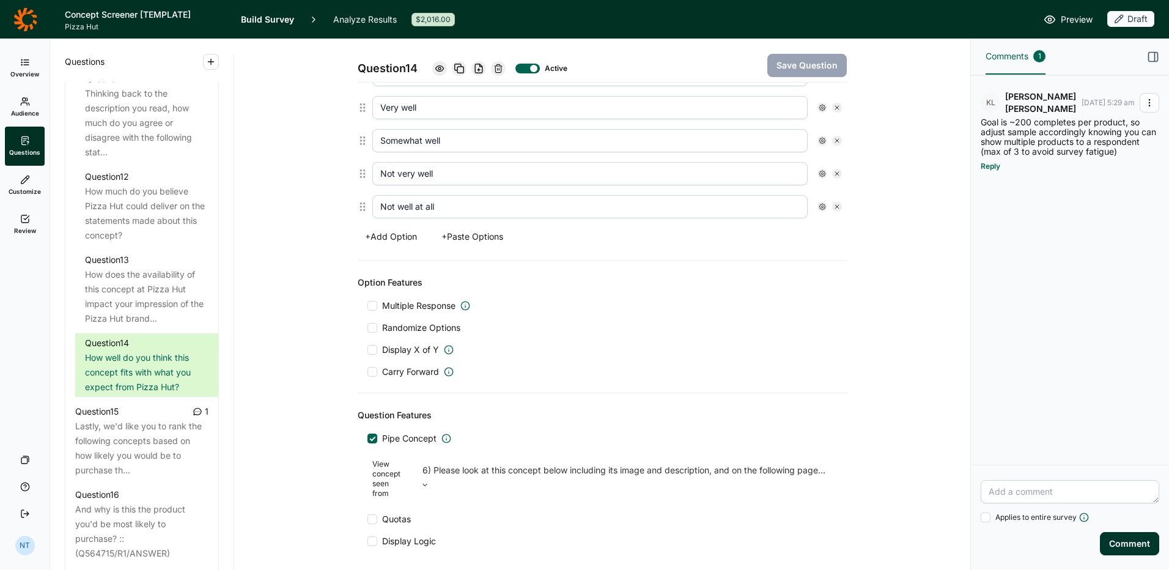
scroll to position [418, 0]
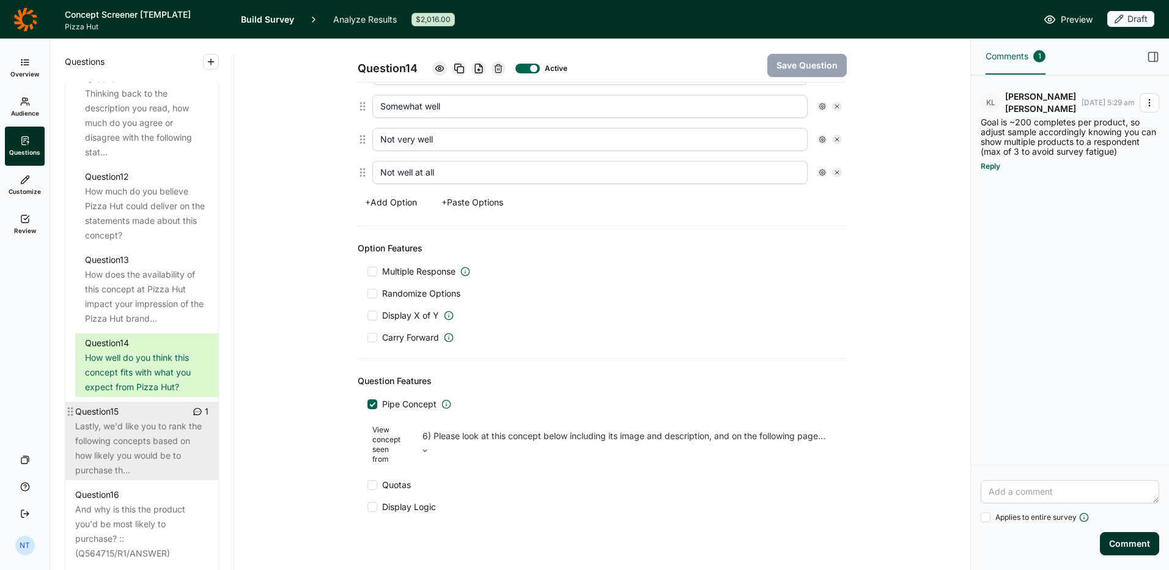
click at [148, 477] on div "Lastly, we'd like you to rank the following concepts based on how likely you wo…" at bounding box center [141, 448] width 133 height 59
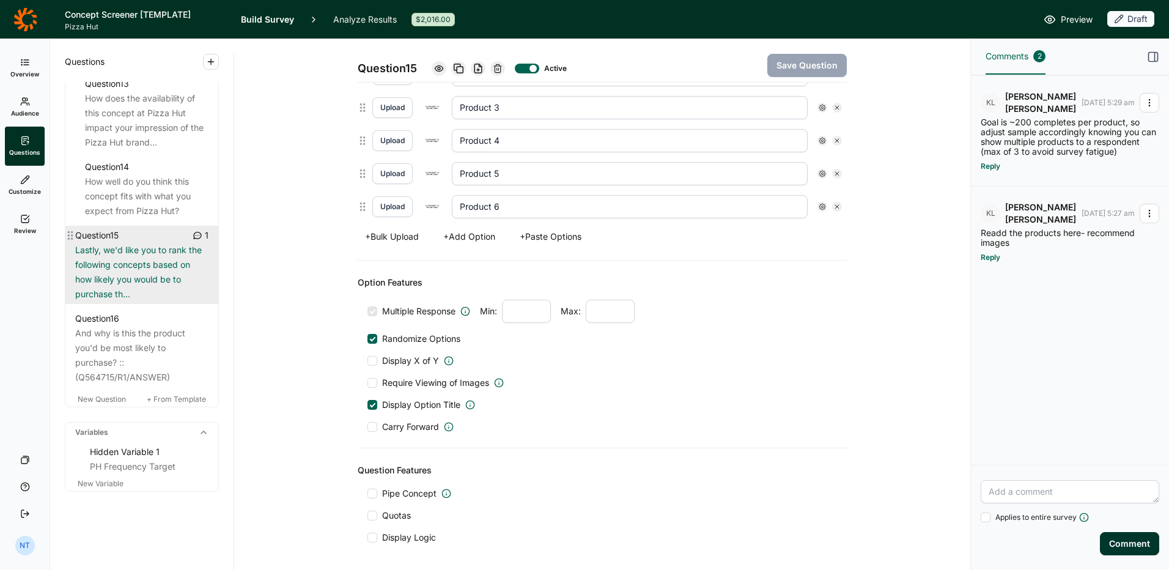
scroll to position [1550, 0]
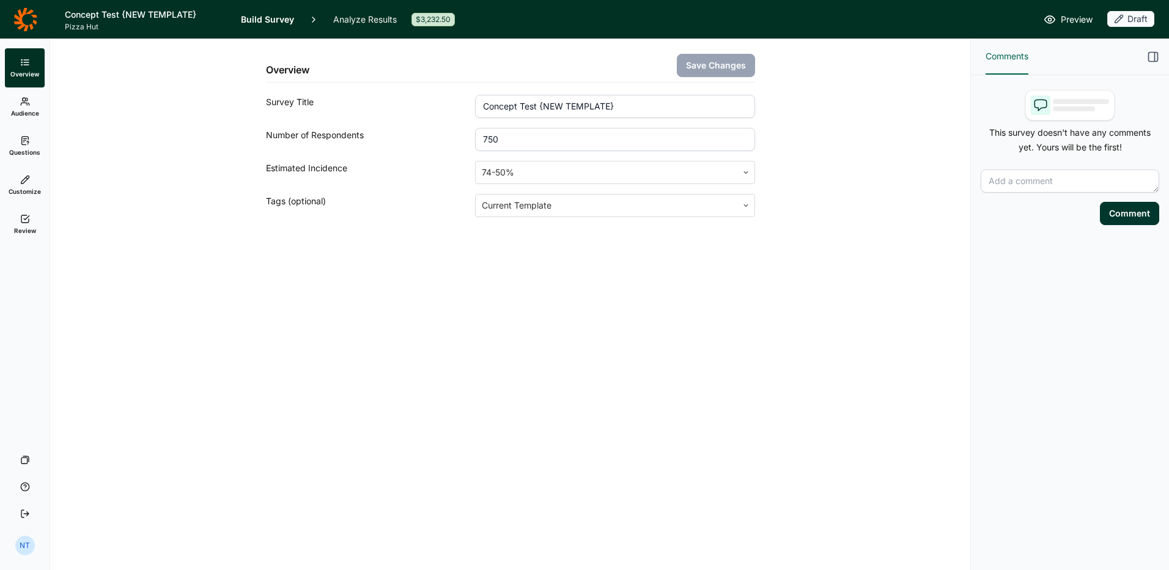
click at [29, 139] on icon at bounding box center [25, 141] width 10 height 10
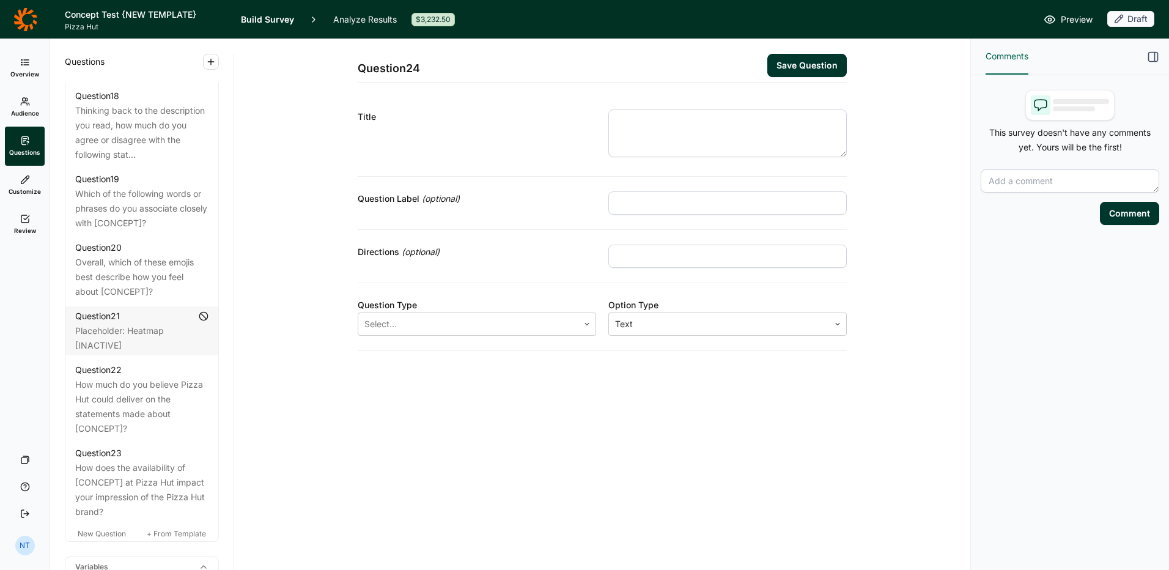
scroll to position [2000, 0]
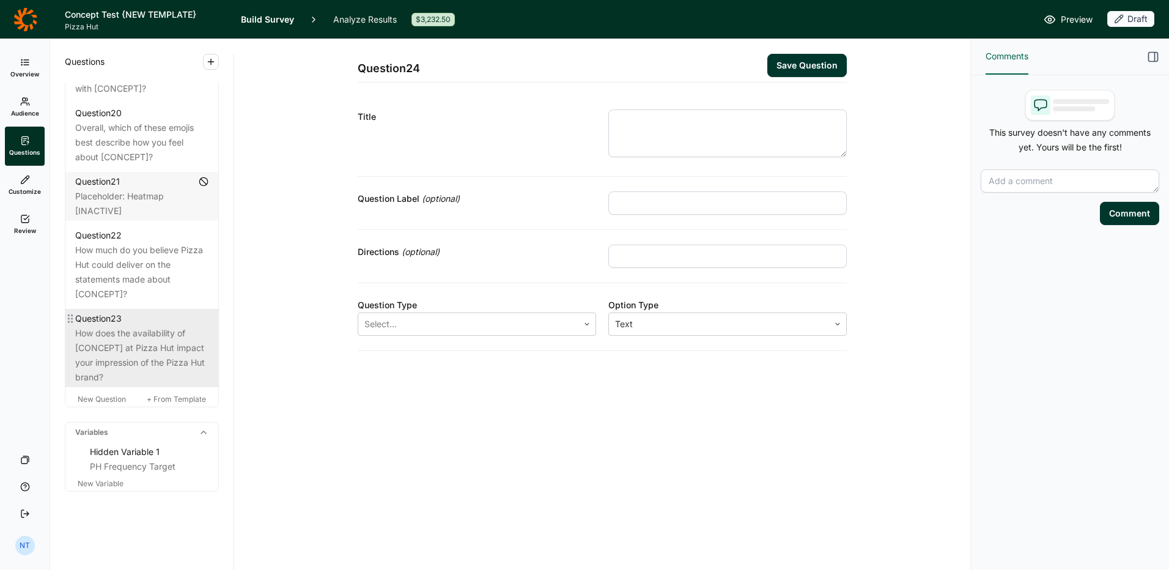
click at [130, 339] on div "How does the availability of [CONCEPT] at Pizza Hut impact your impression of t…" at bounding box center [141, 355] width 133 height 59
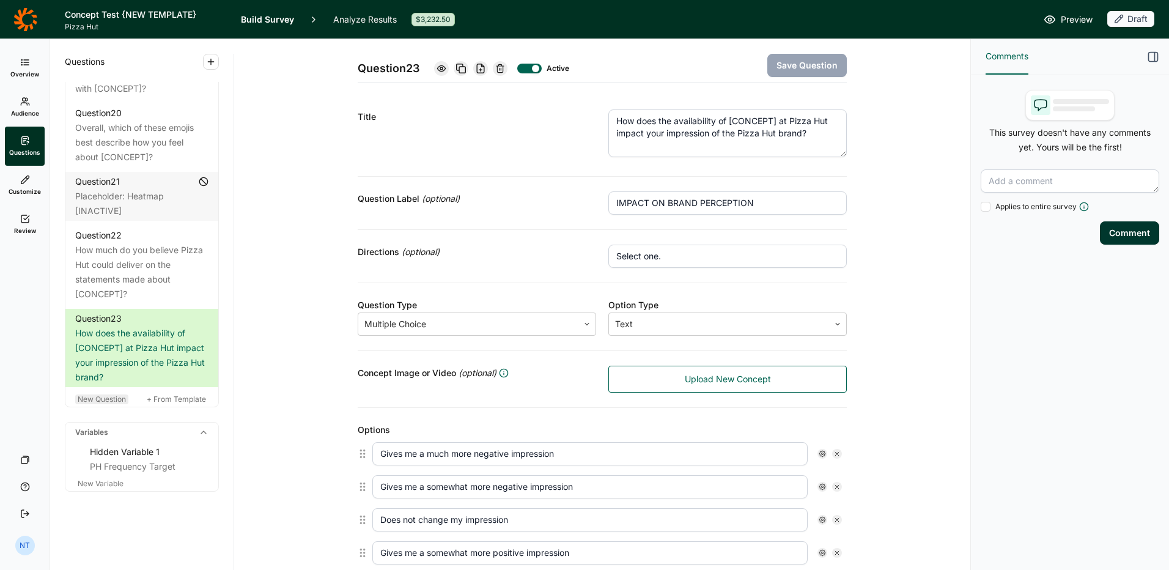
click at [110, 395] on span "New Question" at bounding box center [102, 398] width 48 height 9
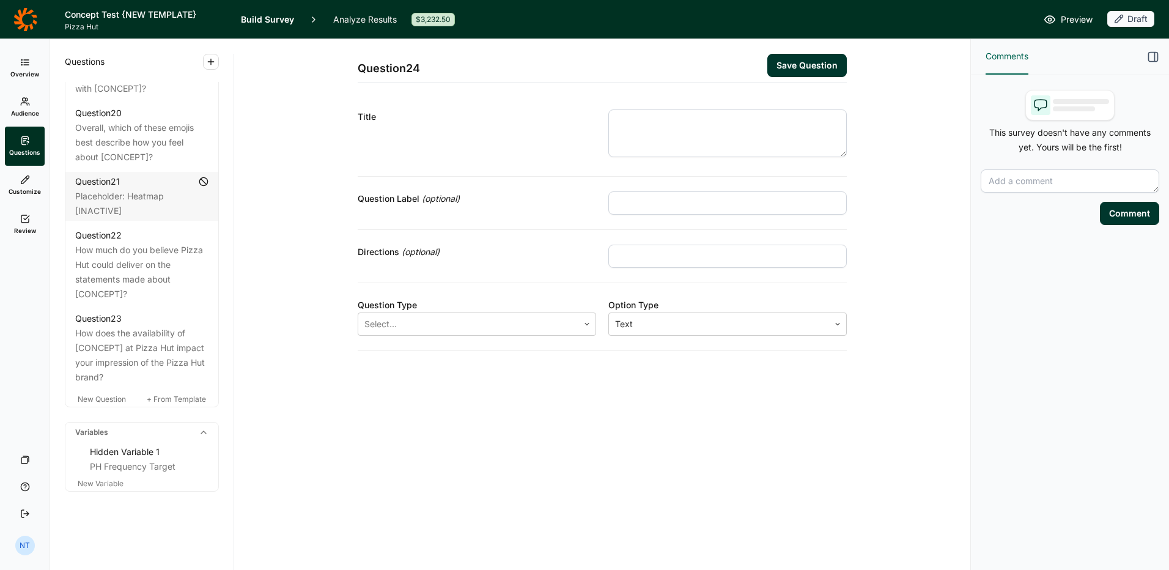
click at [671, 147] on textarea at bounding box center [727, 133] width 238 height 48
paste textarea "How well do you think this concept fits with what you expect from Pizza Hut?"
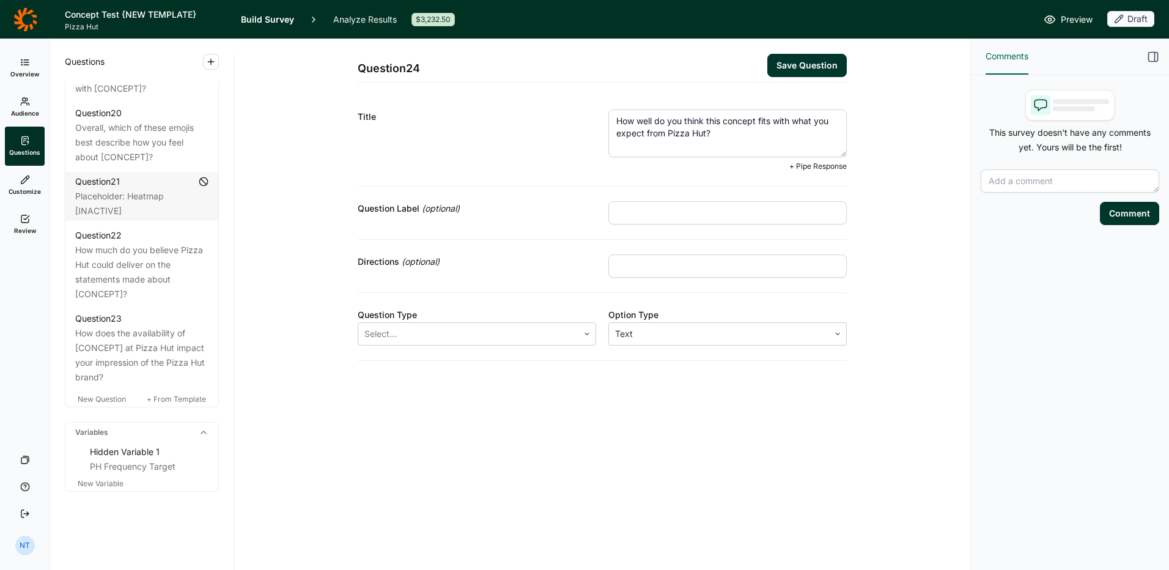
type textarea "How well do you think this concept fits with what you expect from Pizza Hut?"
click at [666, 223] on input "text" at bounding box center [727, 212] width 238 height 23
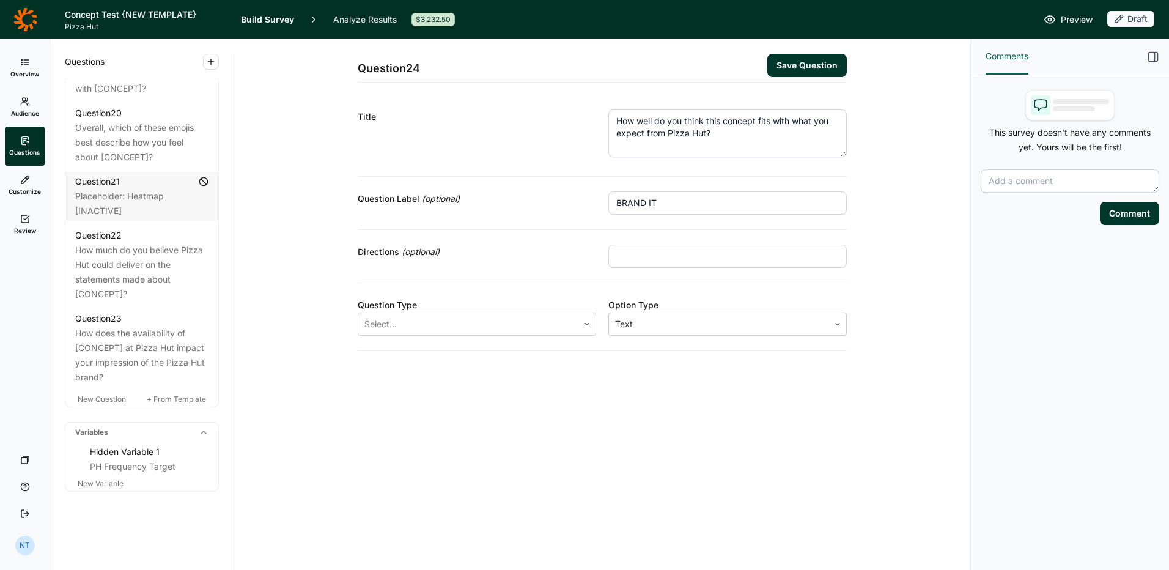
click at [653, 203] on input "BRAND IT" at bounding box center [727, 202] width 238 height 23
type input "BRAND FIT"
click at [513, 323] on div at bounding box center [468, 323] width 208 height 17
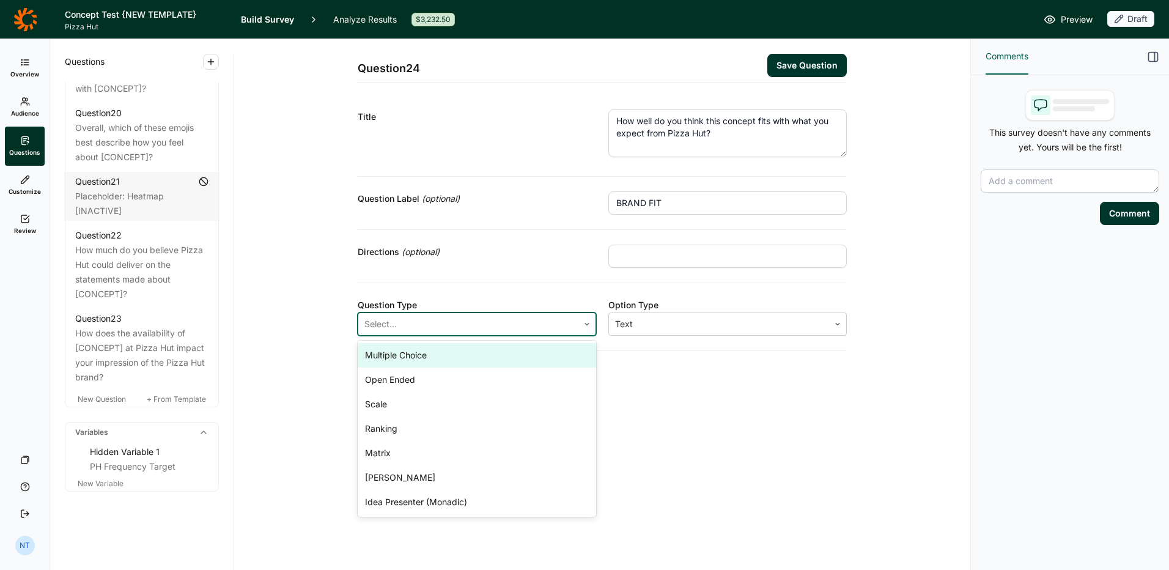
click at [450, 359] on div "Multiple Choice" at bounding box center [477, 355] width 238 height 24
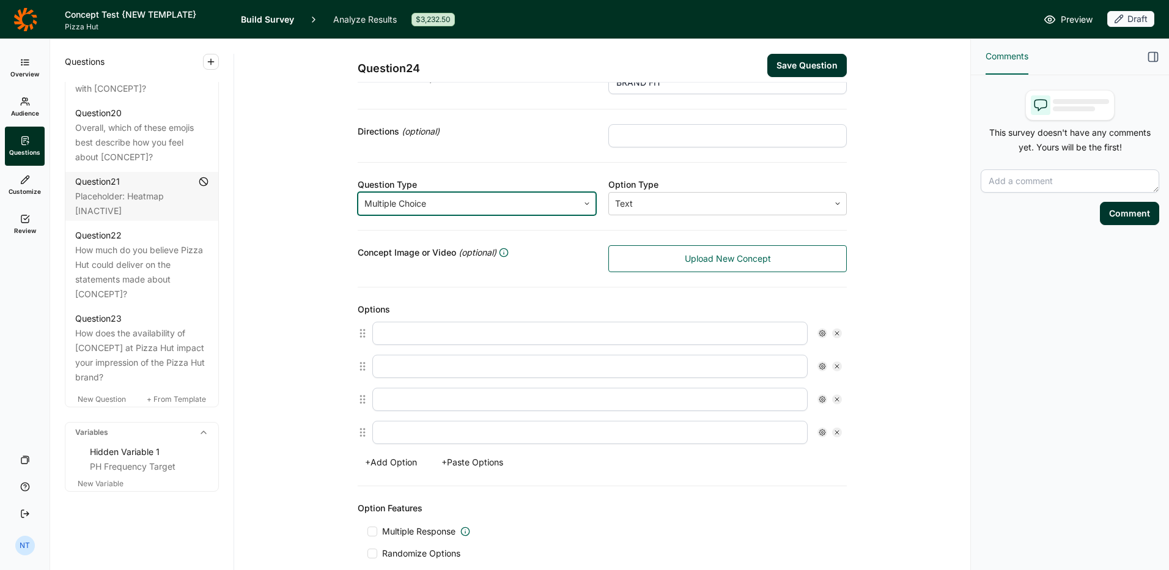
scroll to position [183, 0]
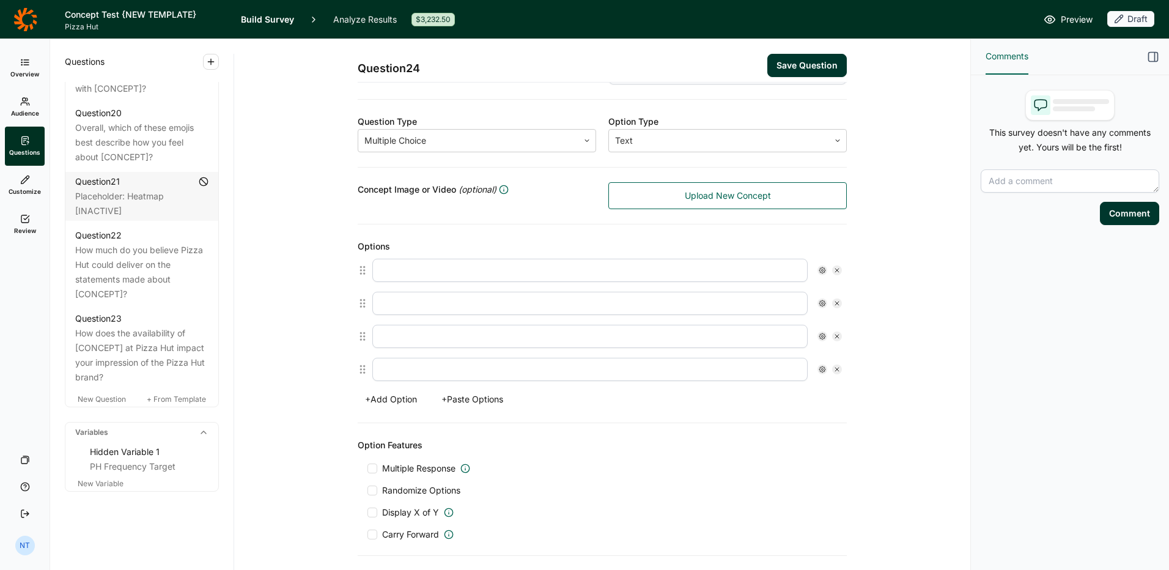
click at [464, 269] on input "text" at bounding box center [589, 270] width 435 height 23
type input "Extremely Well"
type input "Very Well"
click at [485, 342] on input "text" at bounding box center [589, 336] width 435 height 23
type input "Somewhat Well"
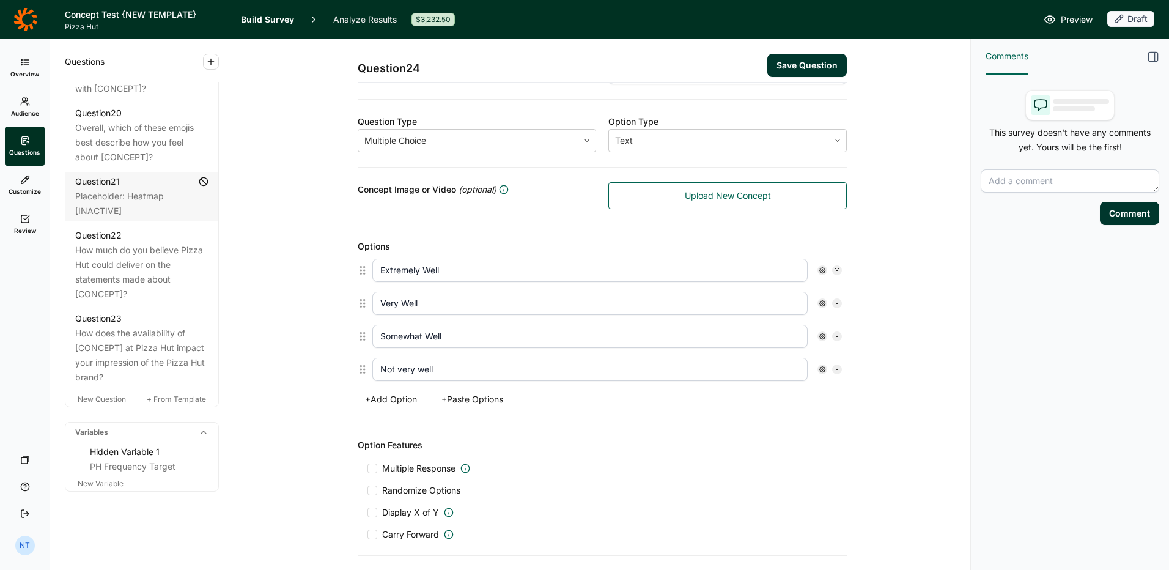
drag, startPoint x: 390, startPoint y: 372, endPoint x: 502, endPoint y: 366, distance: 112.0
click at [502, 366] on input "Not very well" at bounding box center [589, 369] width 435 height 23
type input "Not Very Well"
click at [384, 405] on button "+ Add Option" at bounding box center [391, 399] width 67 height 17
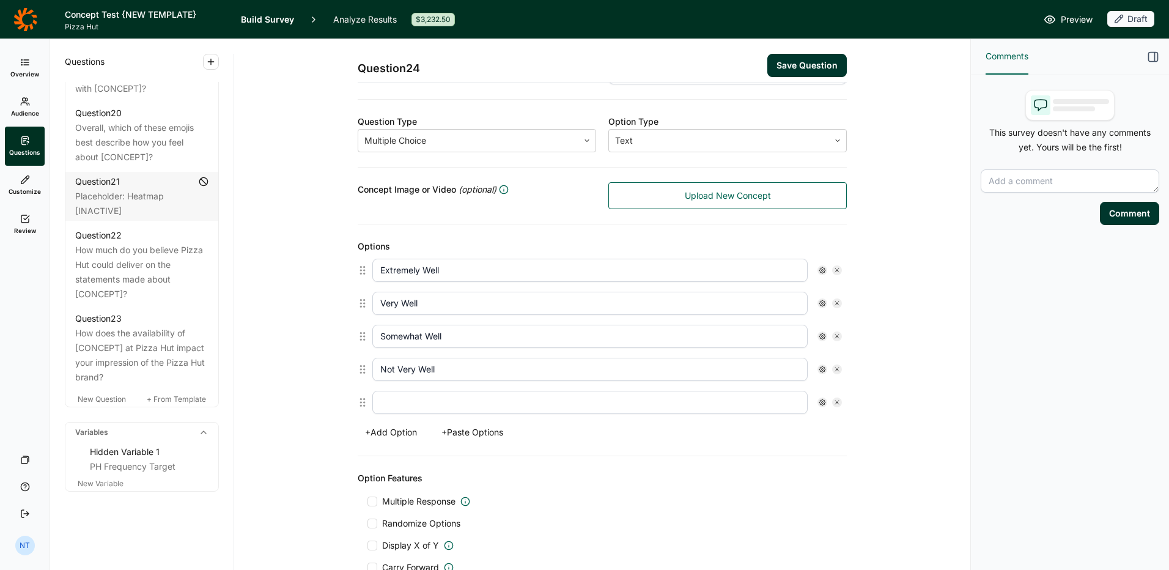
click at [391, 400] on input "text" at bounding box center [589, 402] width 435 height 23
type input "Not well at all"
drag, startPoint x: 396, startPoint y: 370, endPoint x: 570, endPoint y: 371, distance: 174.2
click at [570, 371] on input "Not Very Well" at bounding box center [589, 369] width 435 height 23
type input "Not very well"
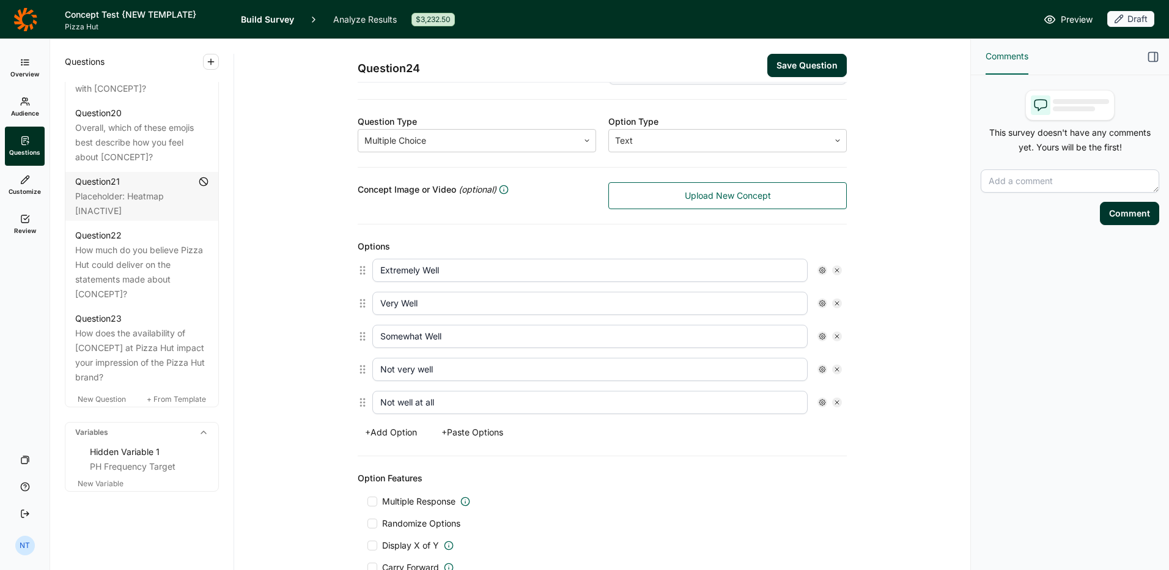
click at [430, 339] on input "Somewhat Well" at bounding box center [589, 336] width 435 height 23
type input "Somewhat well"
click at [402, 304] on input "Very Well" at bounding box center [589, 303] width 435 height 23
type input "Very well"
click at [421, 272] on input "Extremely Well" at bounding box center [589, 270] width 435 height 23
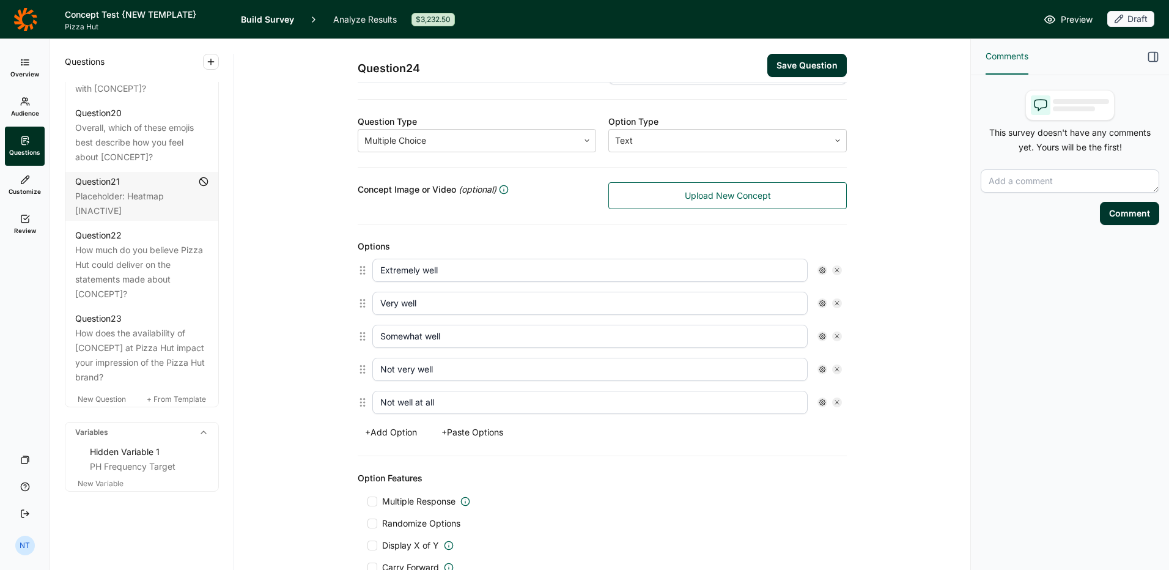
type input "Extremely well"
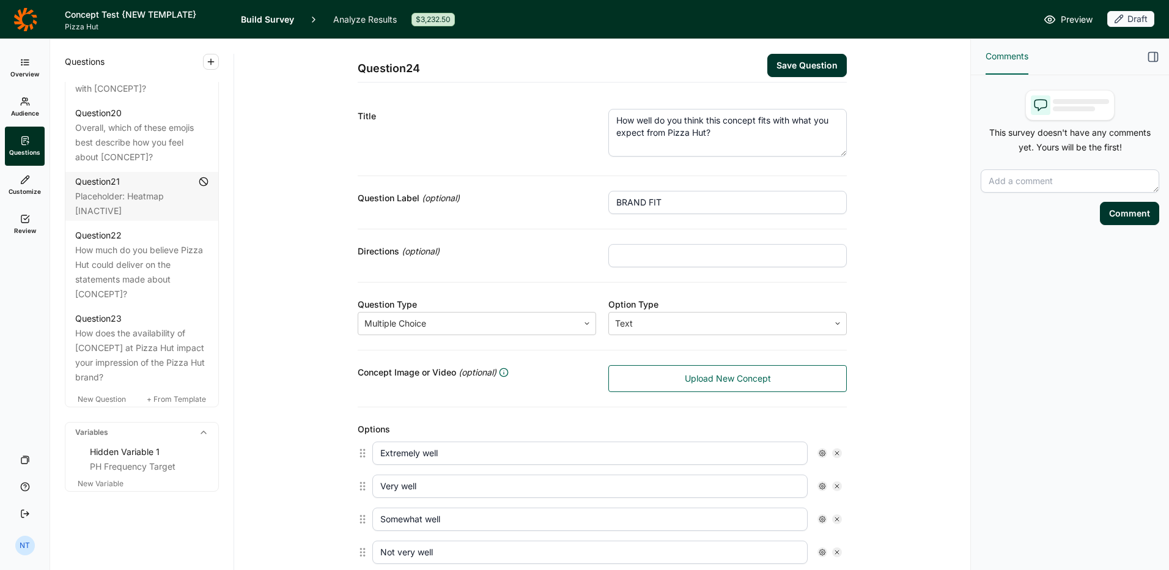
scroll to position [0, 0]
click at [797, 66] on button "Save Question" at bounding box center [806, 65] width 79 height 23
